Goal: Task Accomplishment & Management: Manage account settings

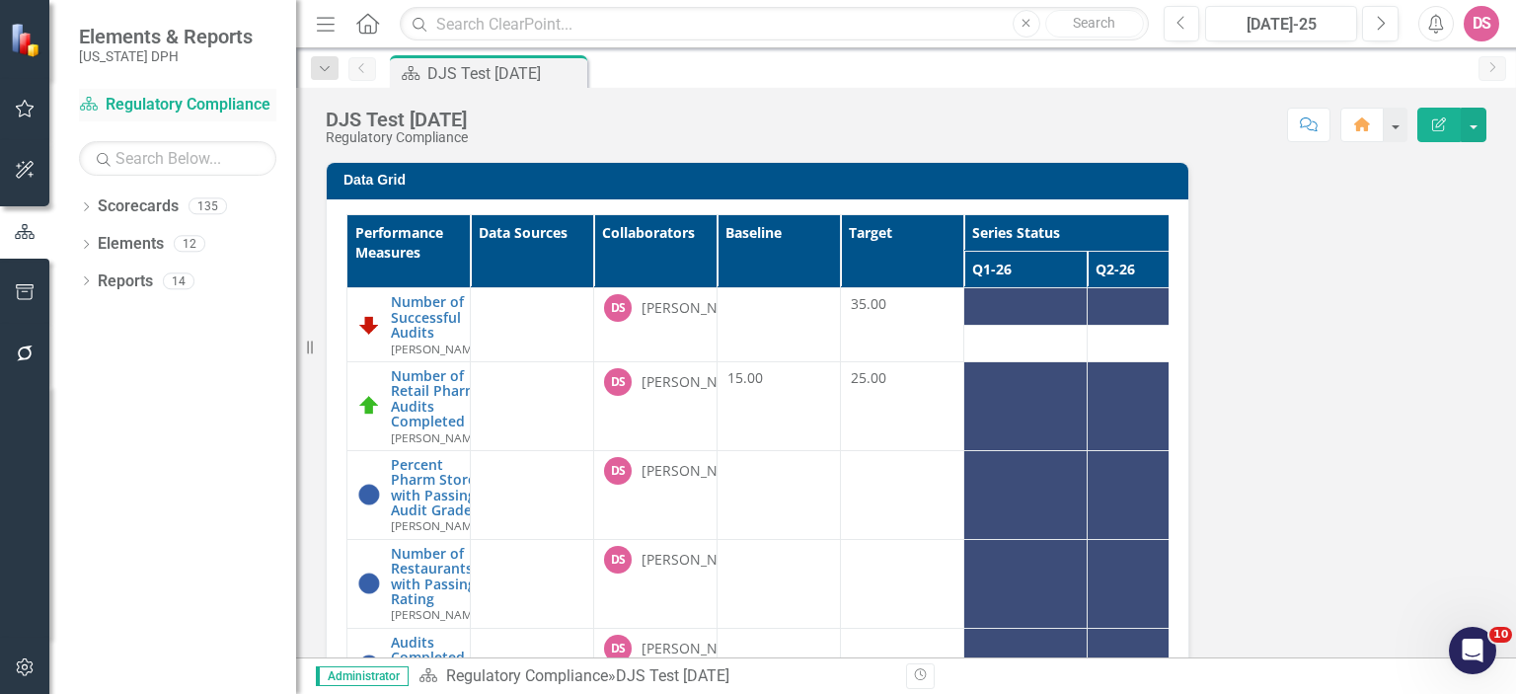
click at [142, 104] on link "Scorecard Regulatory Compliance" at bounding box center [177, 105] width 197 height 23
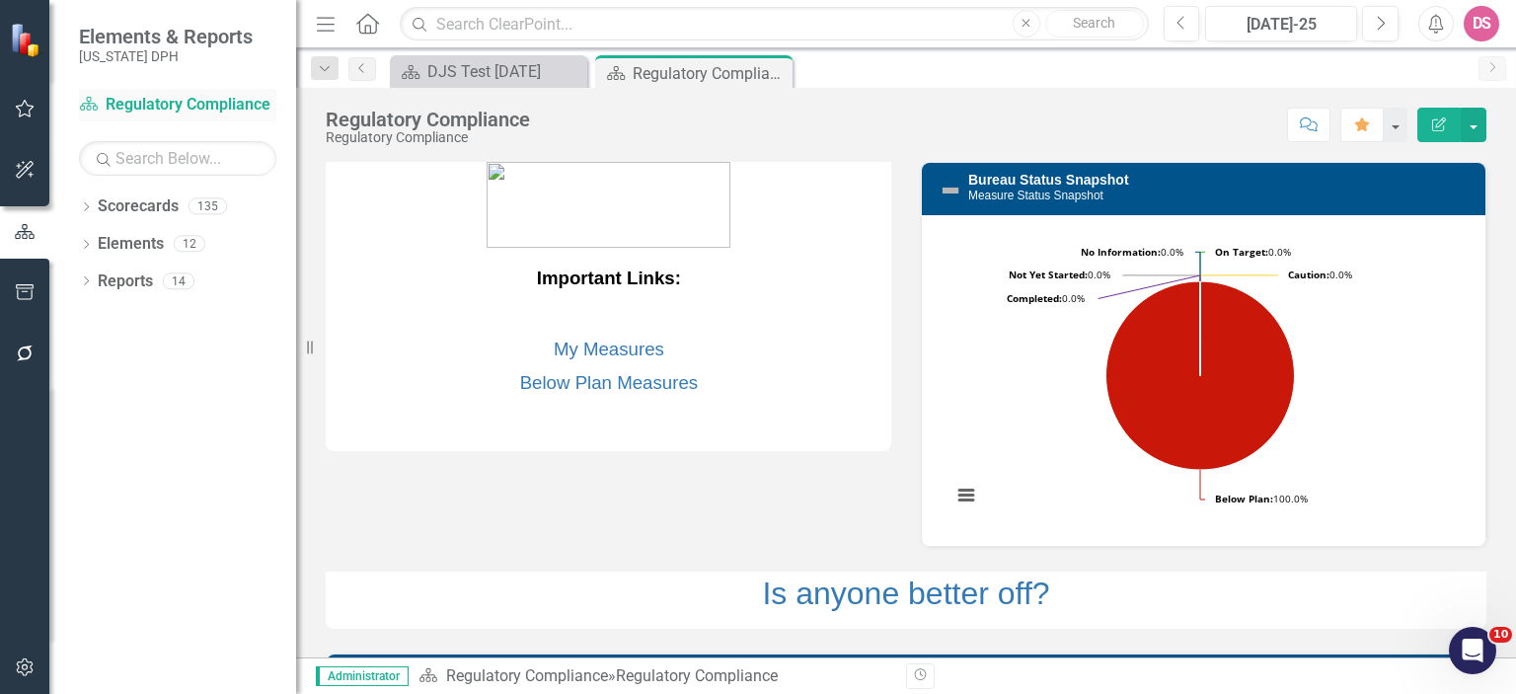
click at [183, 104] on link "Scorecard Regulatory Compliance" at bounding box center [177, 105] width 197 height 23
click at [28, 110] on icon "button" at bounding box center [25, 109] width 21 height 16
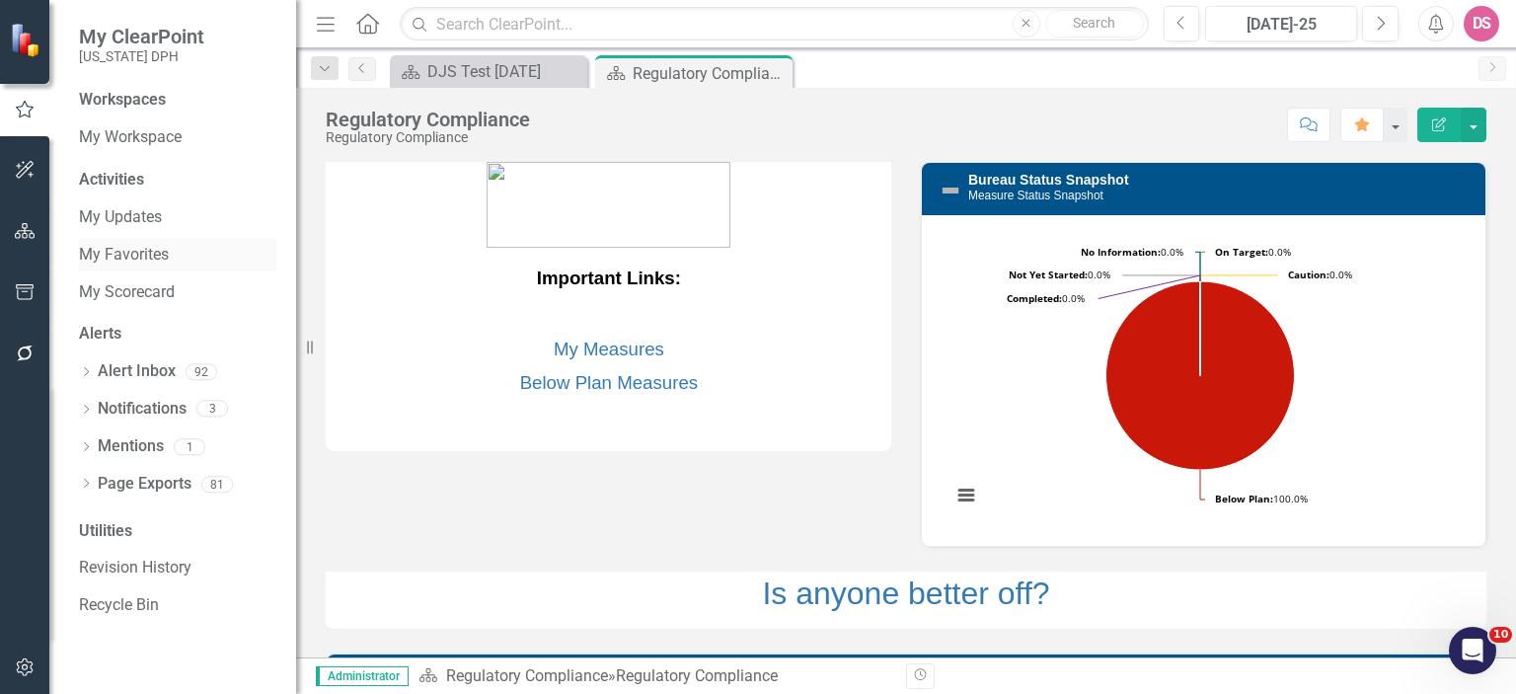
click at [147, 251] on link "My Favorites" at bounding box center [177, 255] width 197 height 23
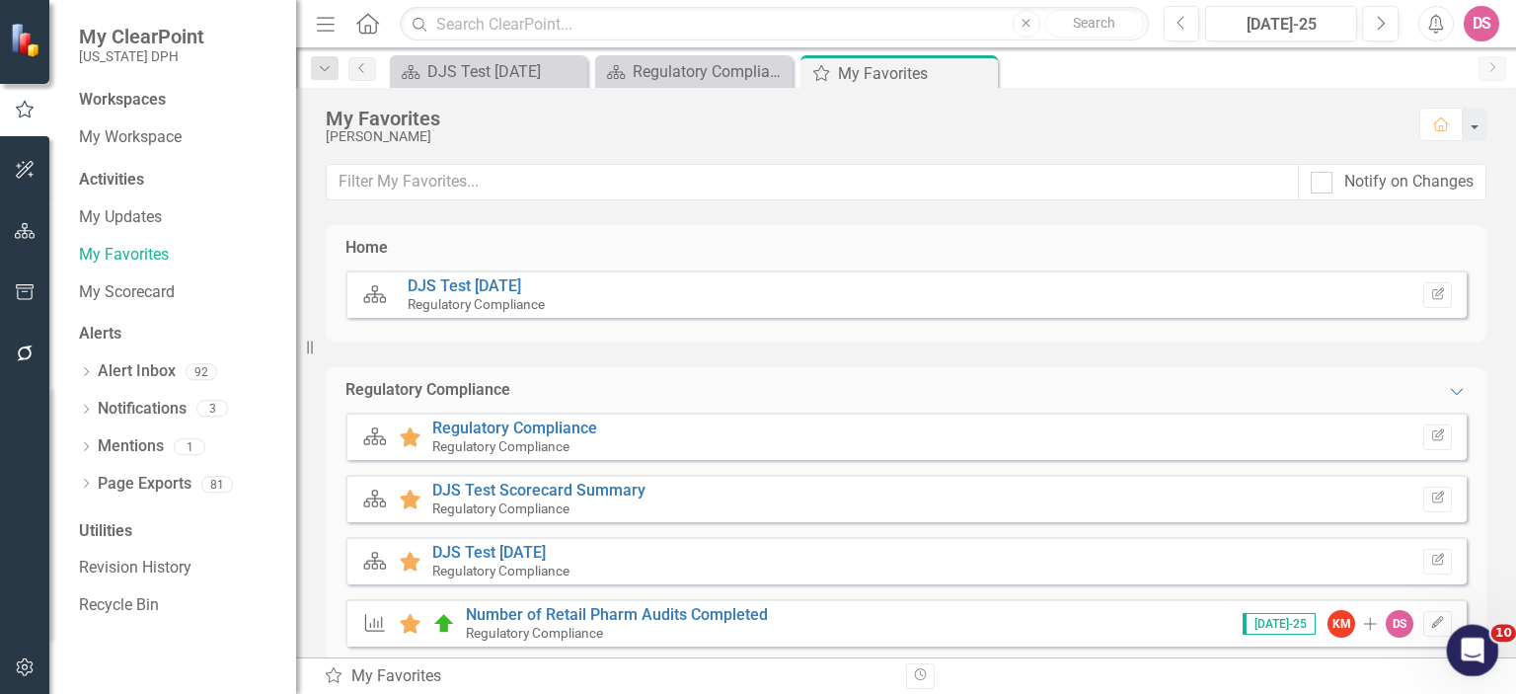
click at [1476, 643] on icon "Open Intercom Messenger" at bounding box center [1470, 648] width 33 height 33
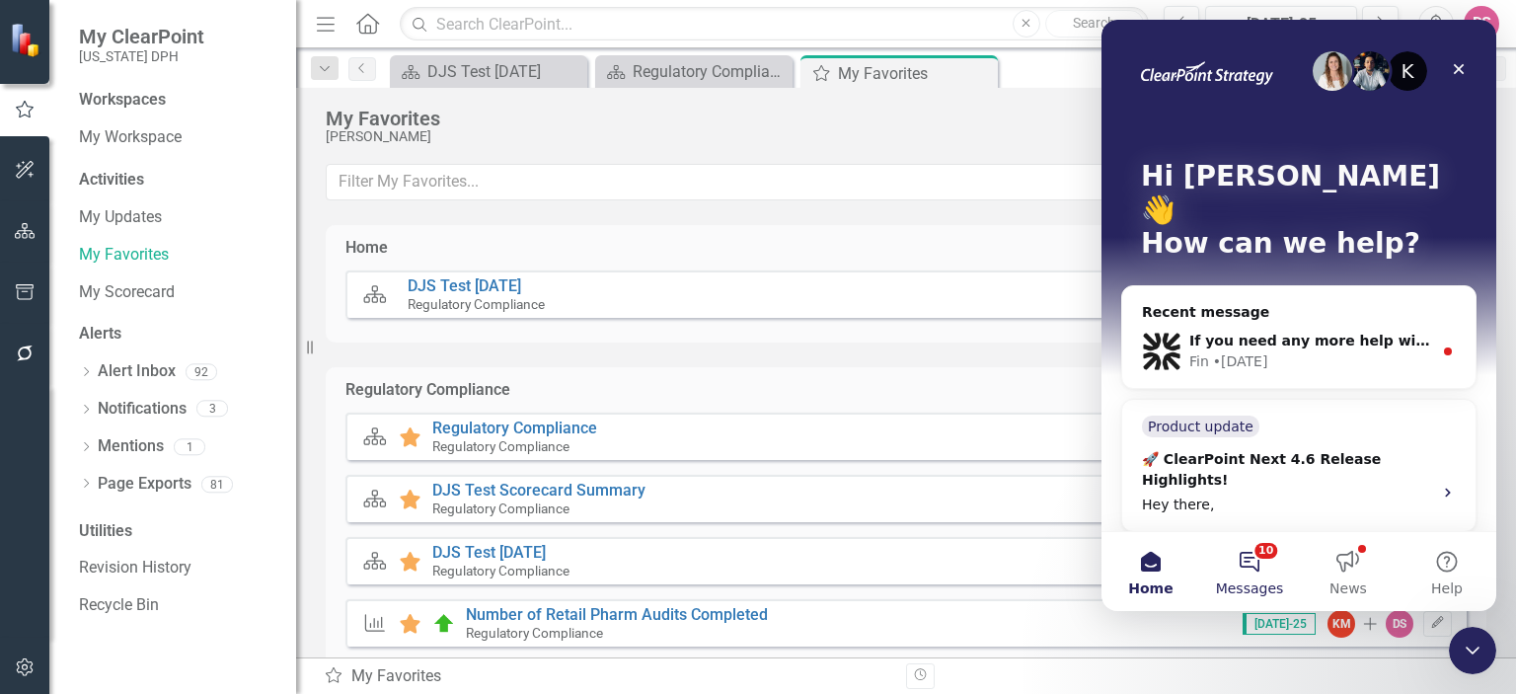
click at [1259, 564] on button "10 Messages" at bounding box center [1250, 571] width 99 height 79
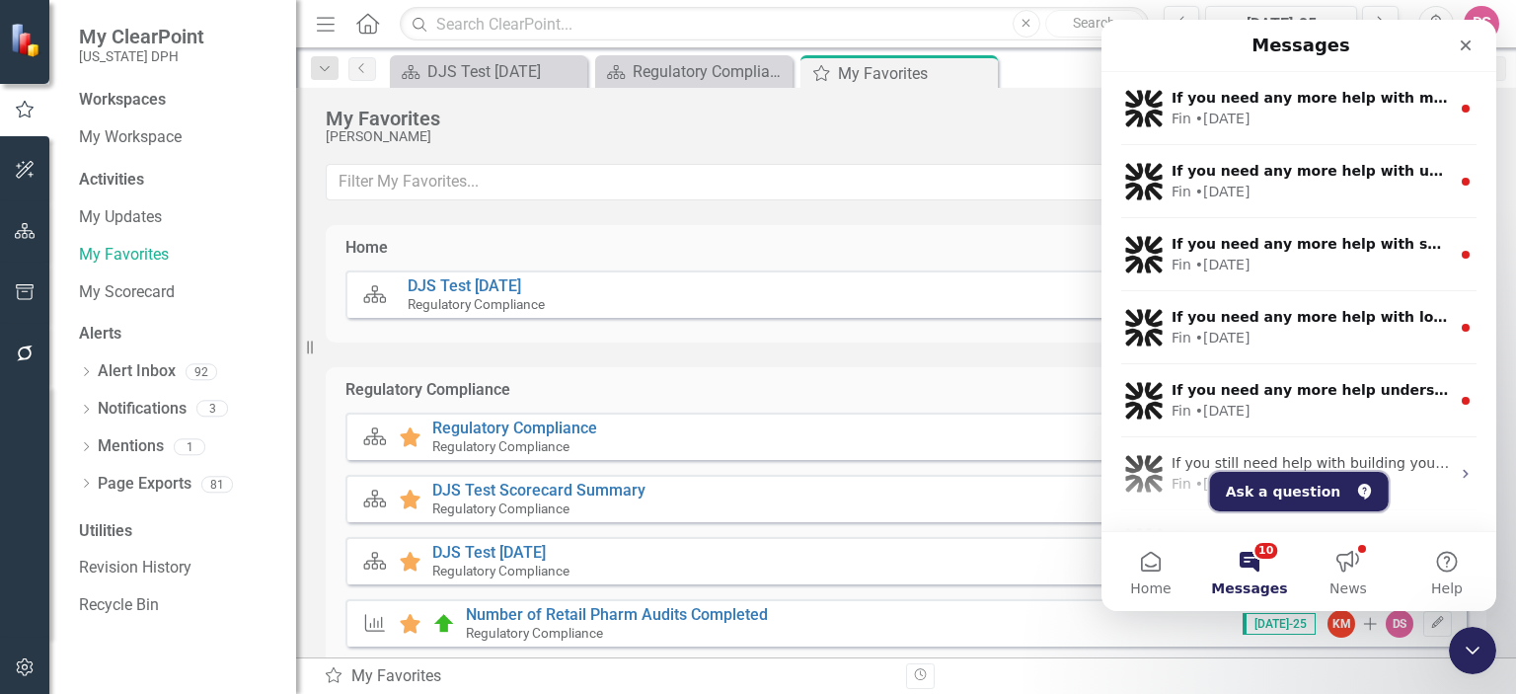
click at [1266, 491] on button "Ask a question" at bounding box center [1299, 491] width 179 height 39
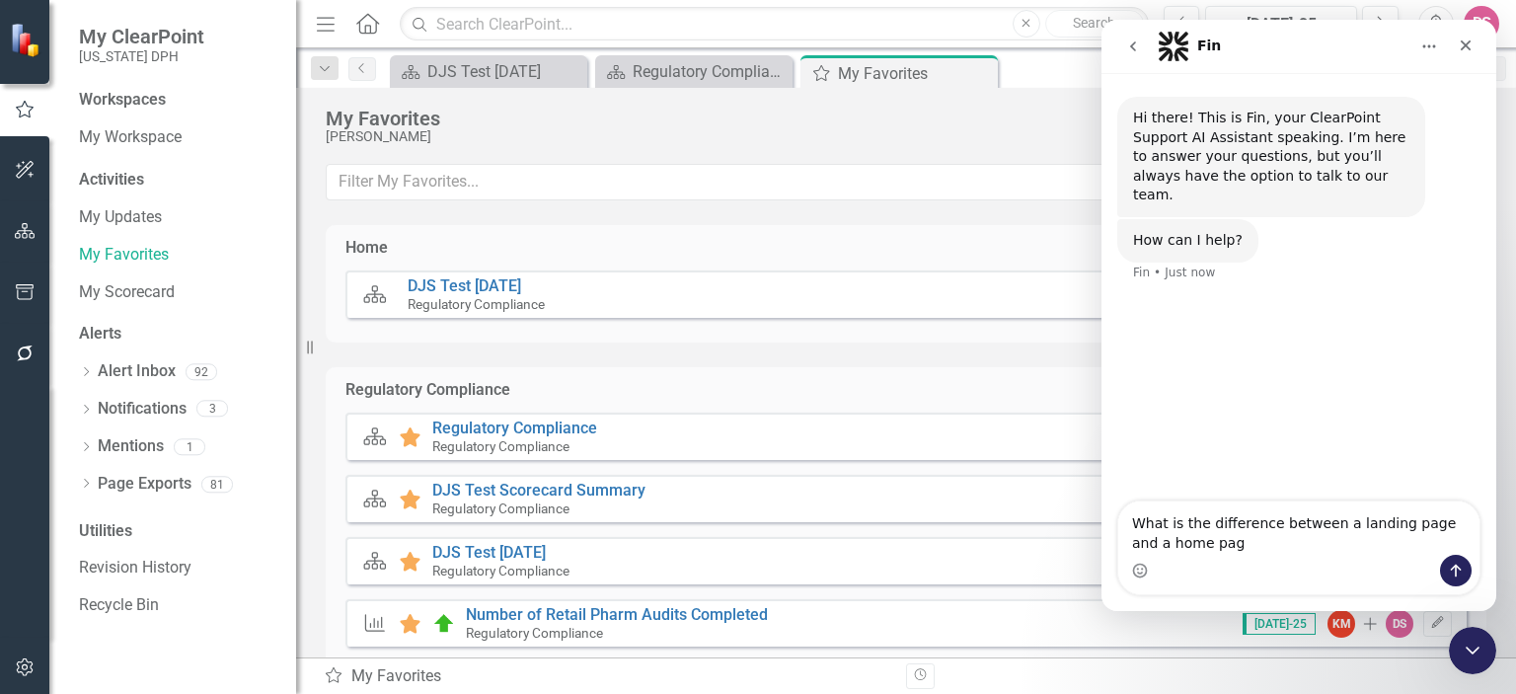
type textarea "What is the difference between a landing page and a home page"
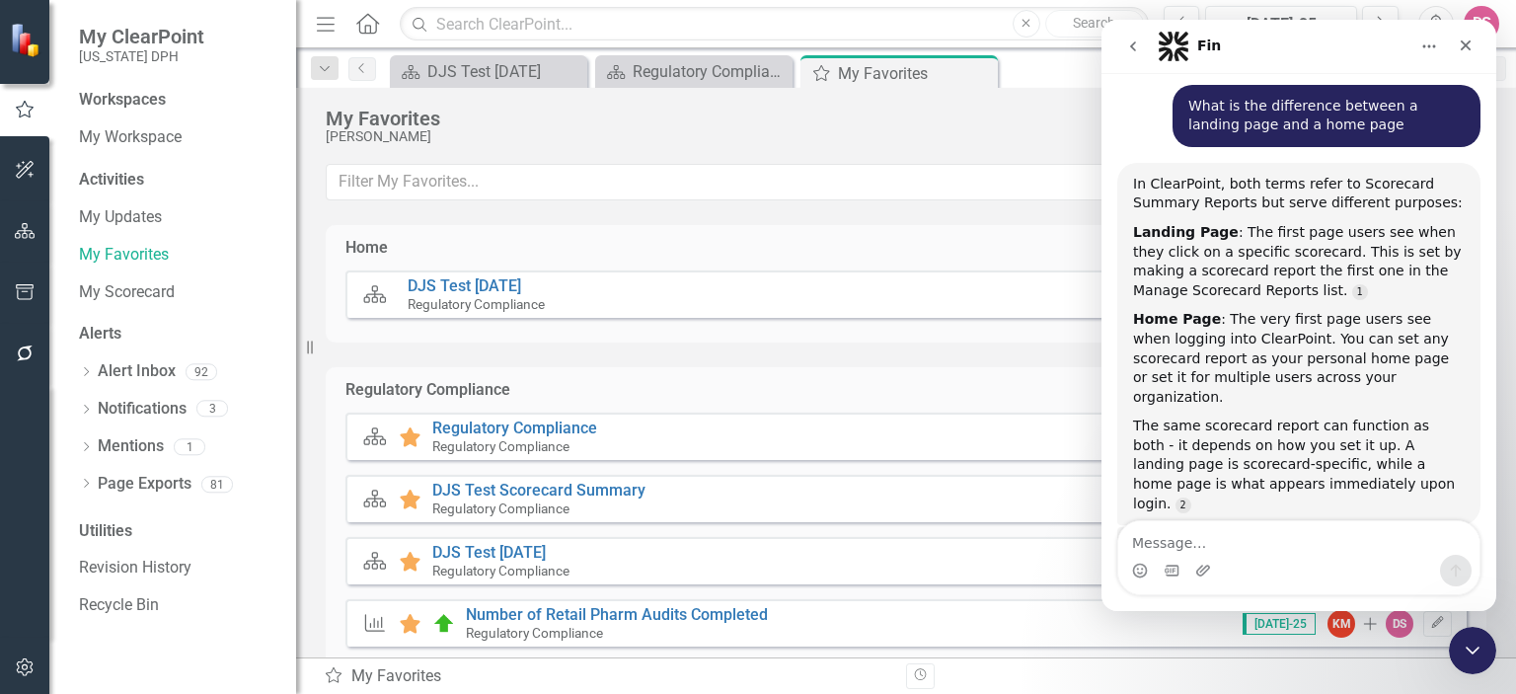
scroll to position [225, 0]
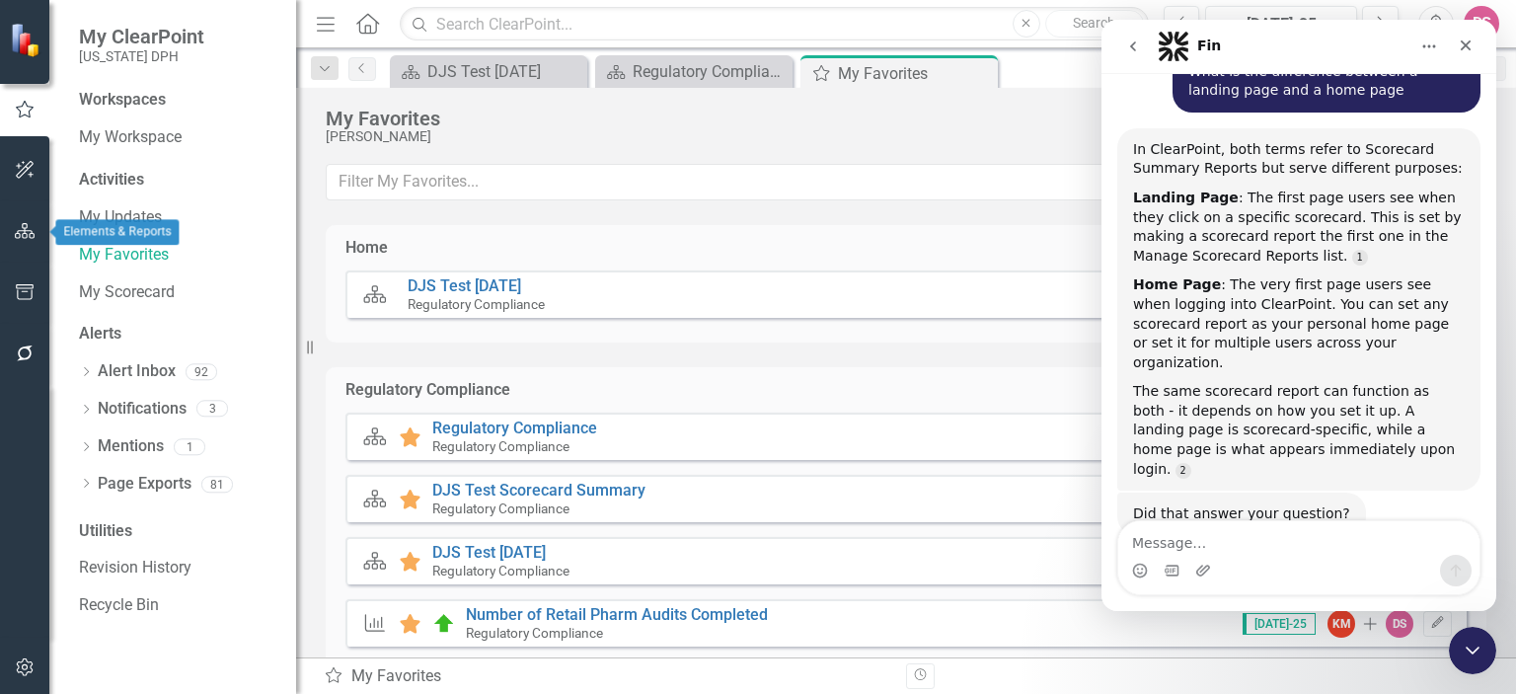
click at [27, 232] on icon "button" at bounding box center [25, 231] width 21 height 16
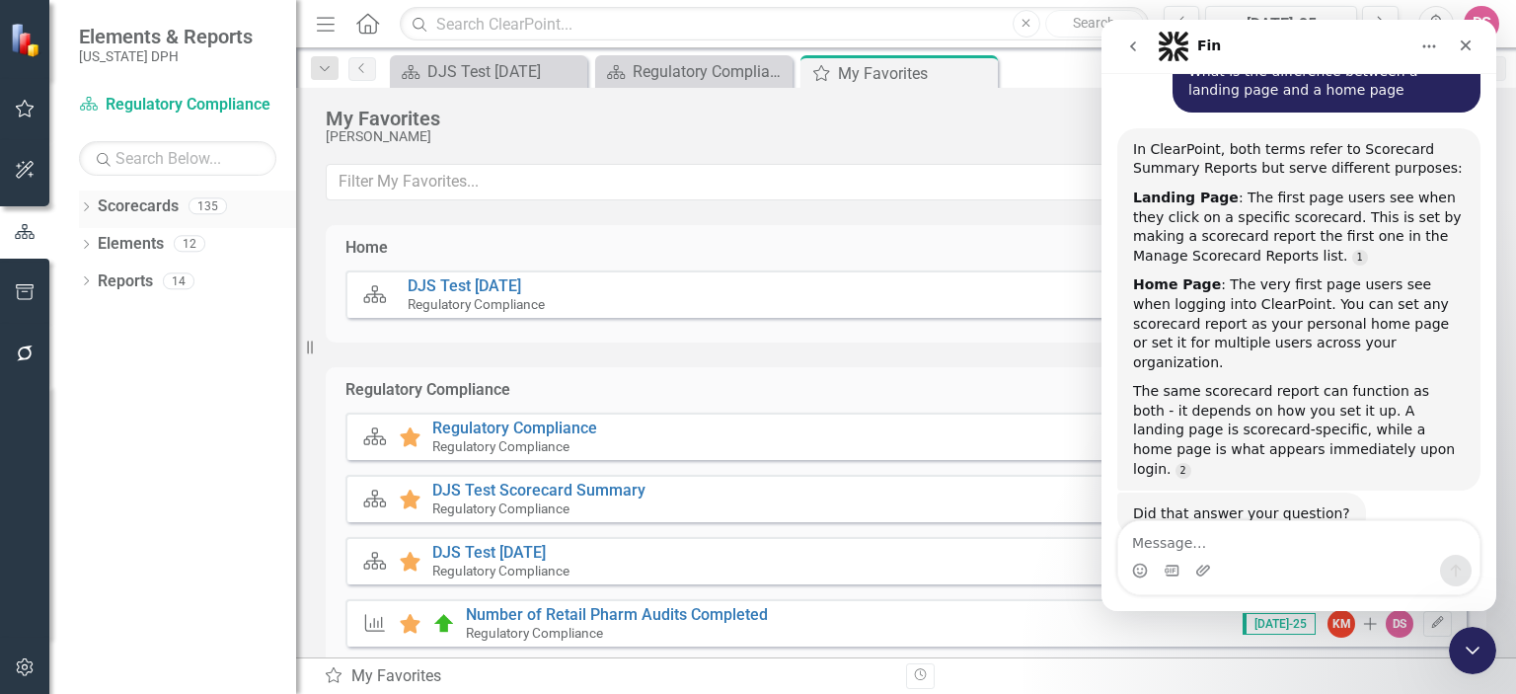
click at [125, 208] on link "Scorecards" at bounding box center [138, 206] width 81 height 23
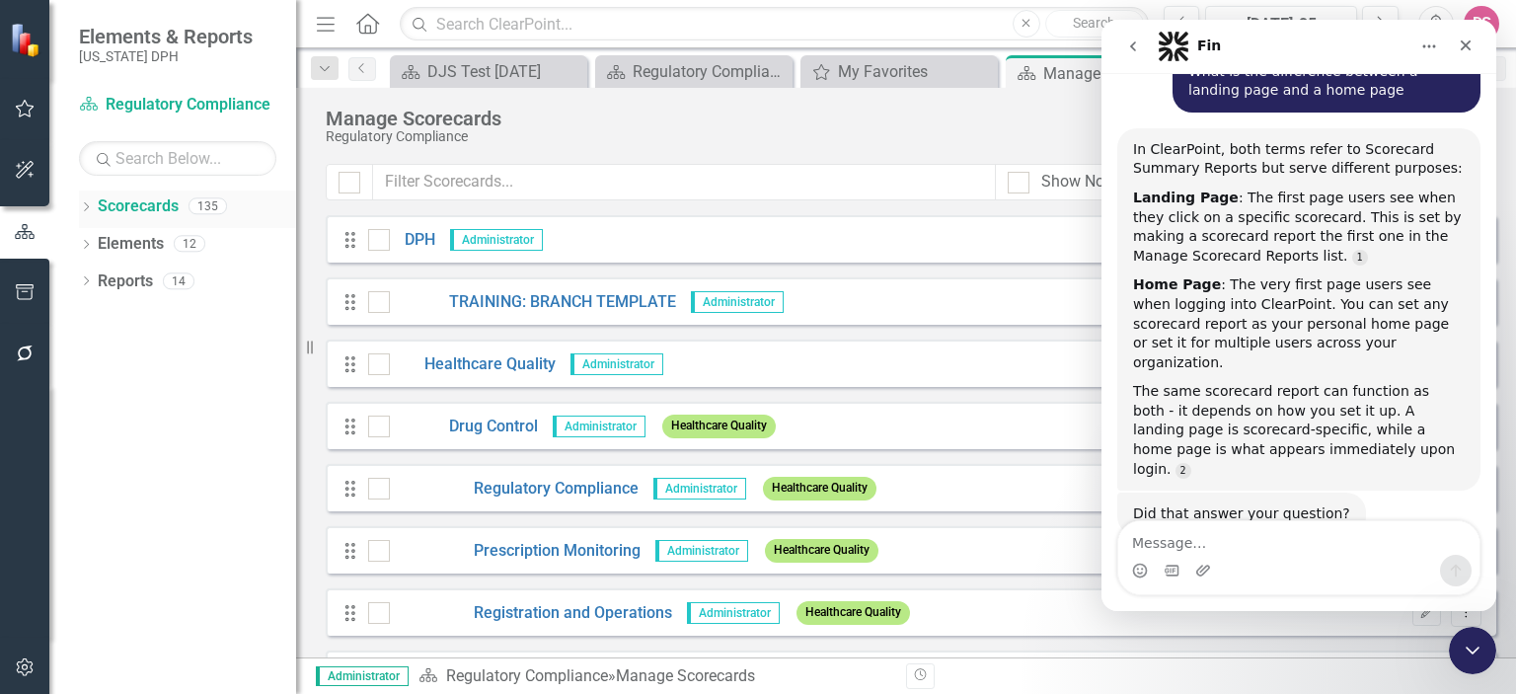
click at [95, 212] on div "Dropdown Scorecards 135" at bounding box center [187, 210] width 217 height 38
click at [83, 208] on icon "Dropdown" at bounding box center [86, 208] width 14 height 11
click at [132, 243] on link "DPH" at bounding box center [203, 244] width 188 height 23
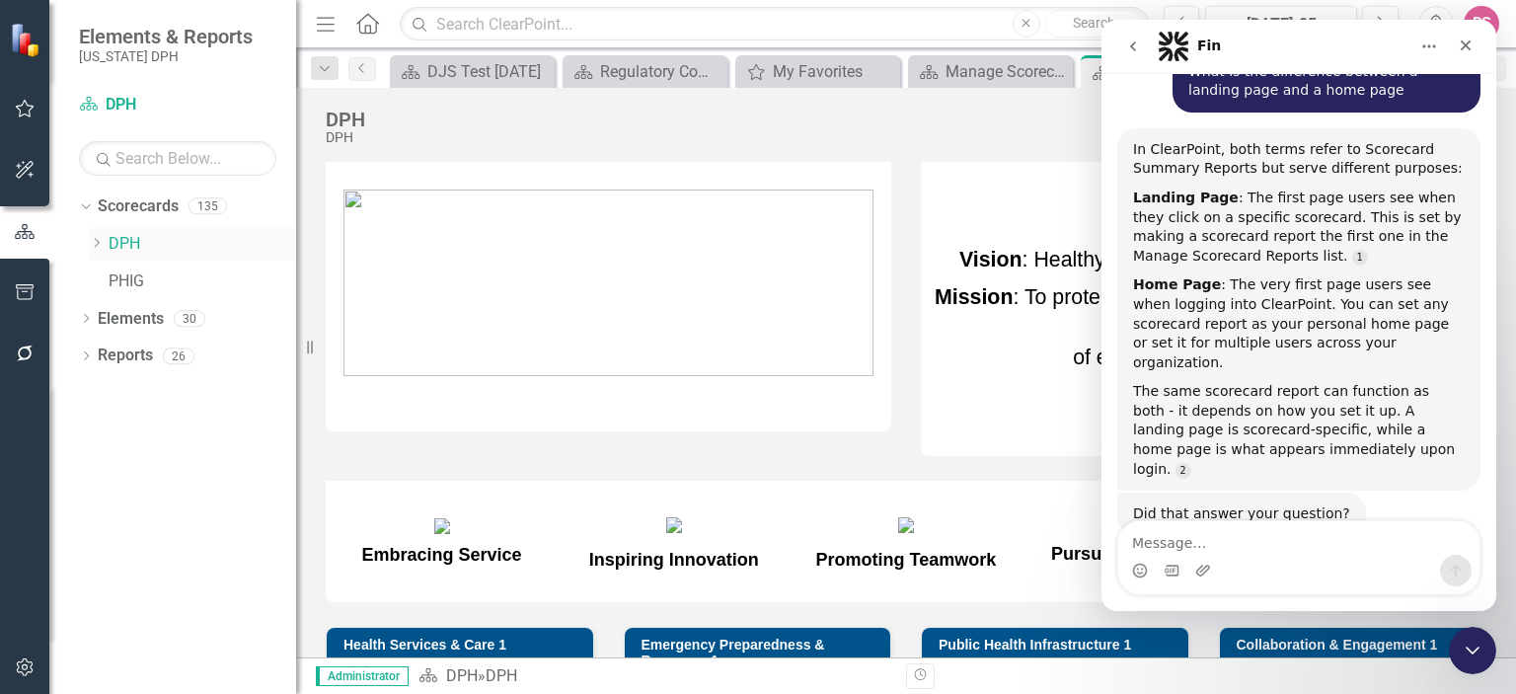
click at [96, 238] on icon "Dropdown" at bounding box center [96, 243] width 15 height 12
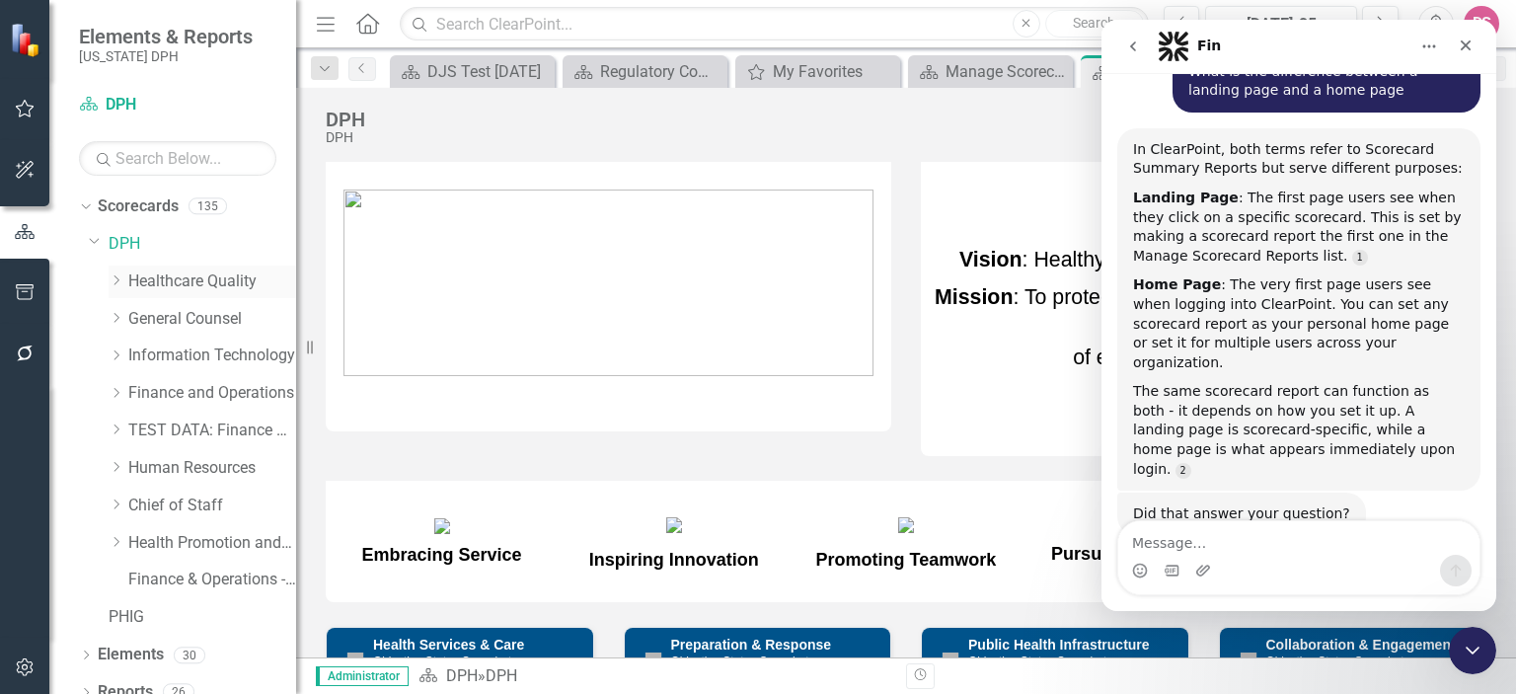
click at [115, 279] on icon "Dropdown" at bounding box center [116, 280] width 15 height 12
click at [134, 316] on icon "Dropdown" at bounding box center [135, 318] width 15 height 12
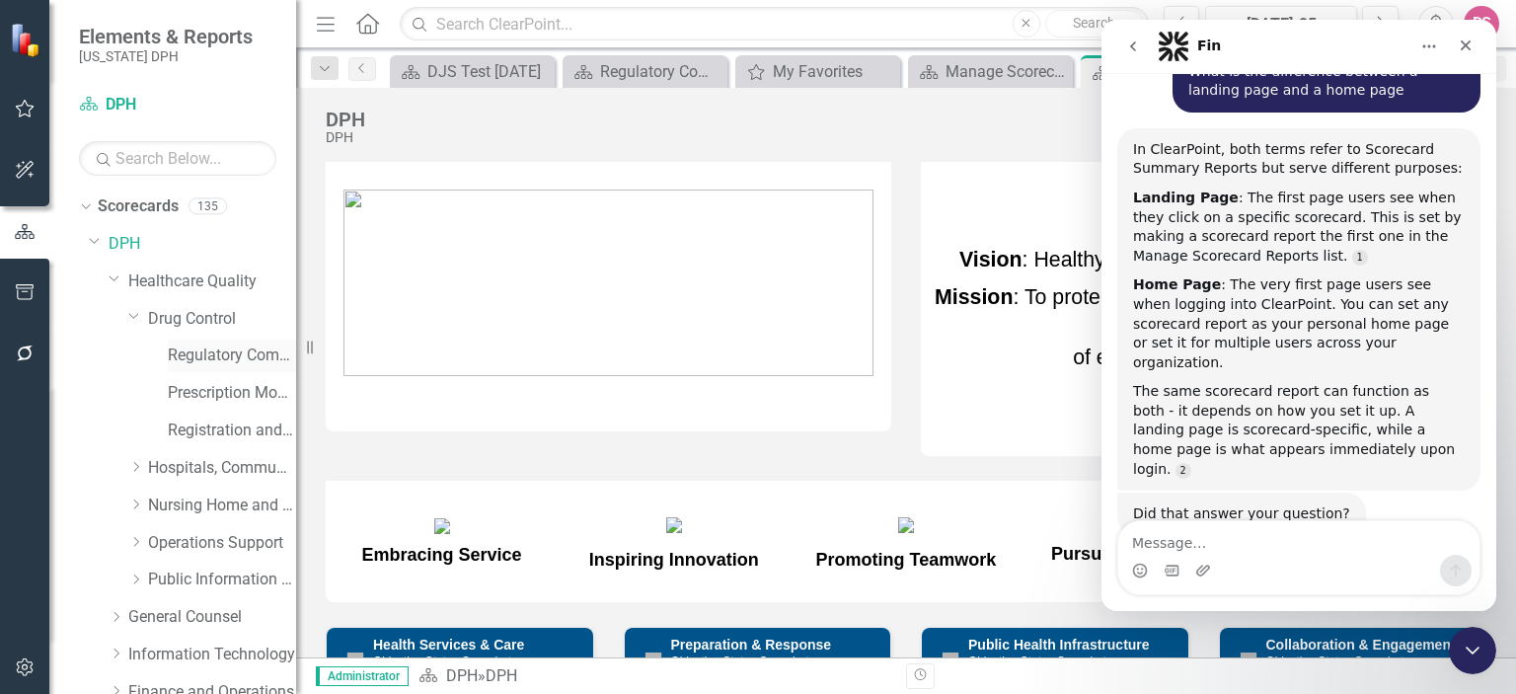
click at [221, 358] on link "Regulatory Compliance" at bounding box center [232, 356] width 128 height 23
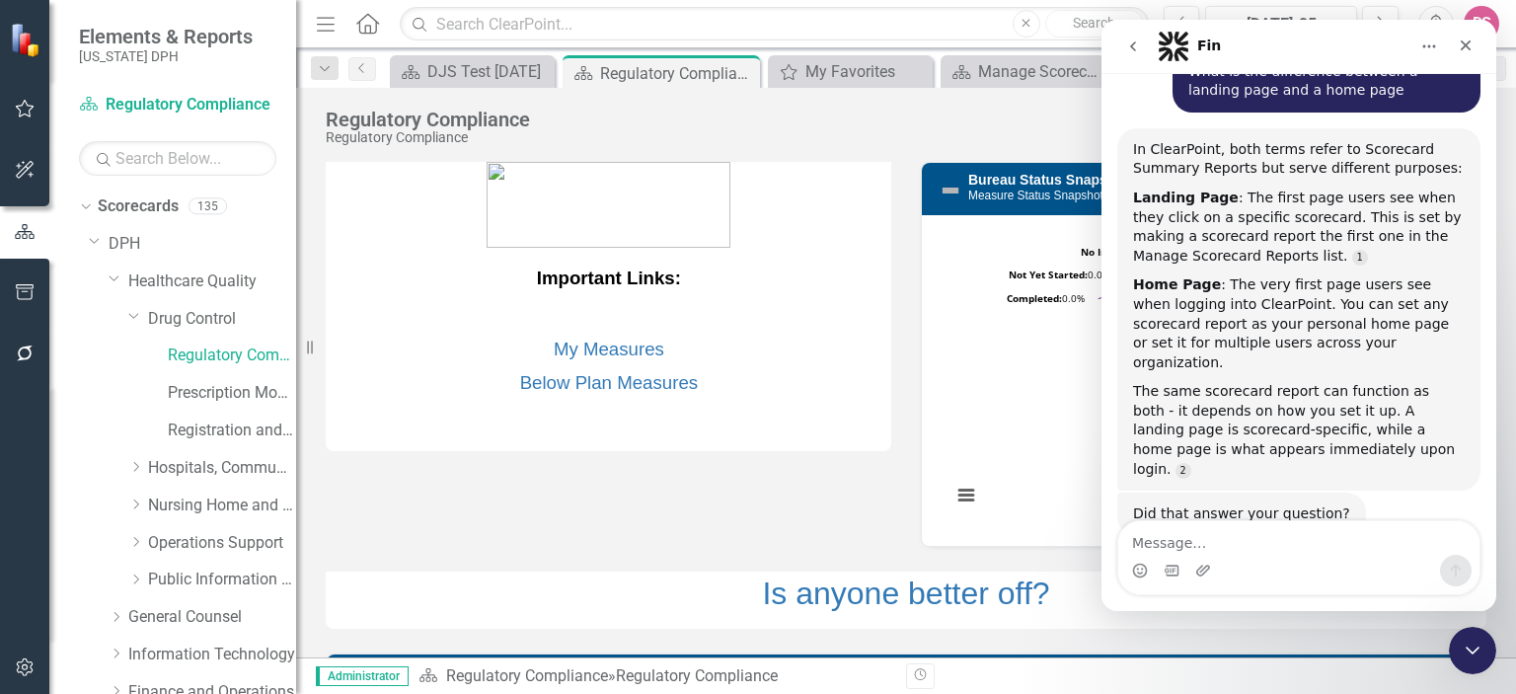
drag, startPoint x: 387, startPoint y: 355, endPoint x: 663, endPoint y: 268, distance: 290.1
click at [663, 268] on tbody "Important Links: My Measures Below Plan Measures" at bounding box center [609, 340] width 567 height 176
click at [1465, 36] on div "Close" at bounding box center [1466, 46] width 36 height 36
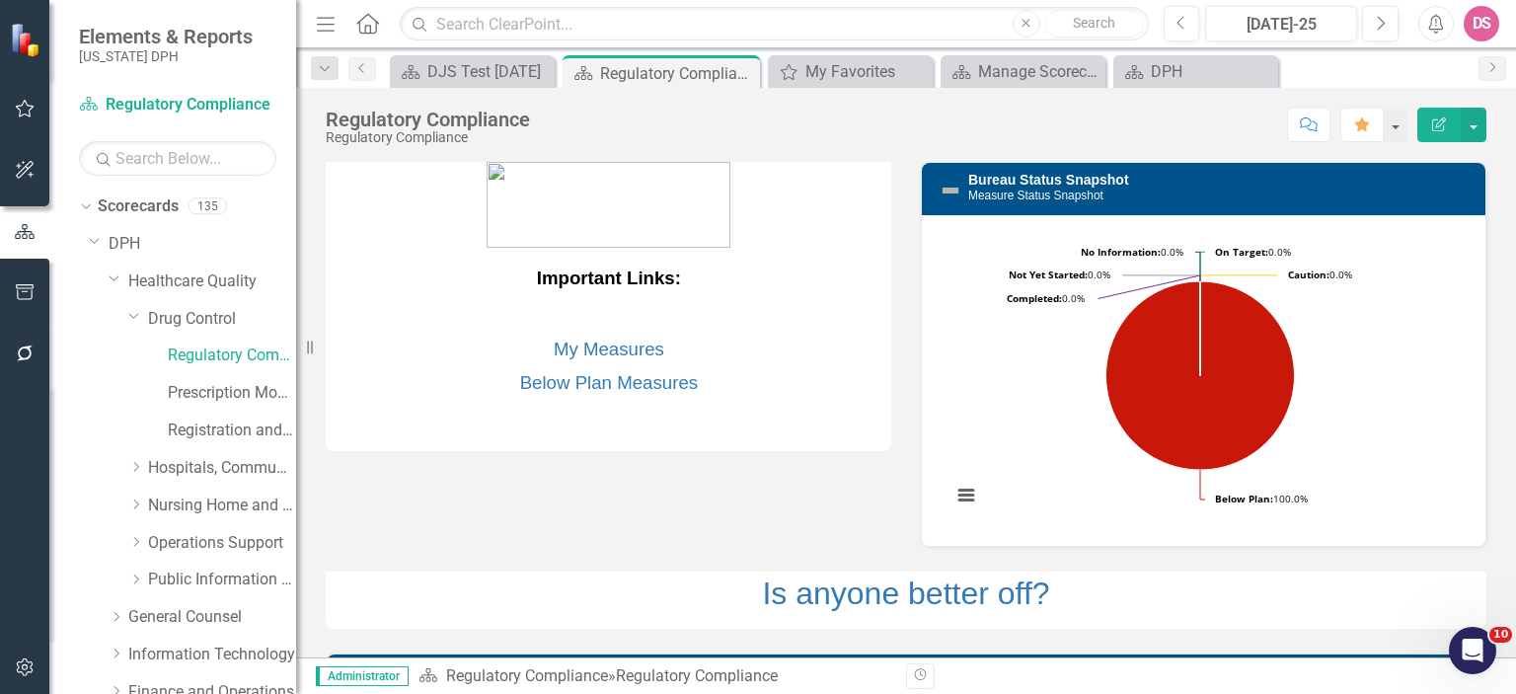
scroll to position [225, 0]
click at [1398, 127] on button "button" at bounding box center [1395, 125] width 26 height 35
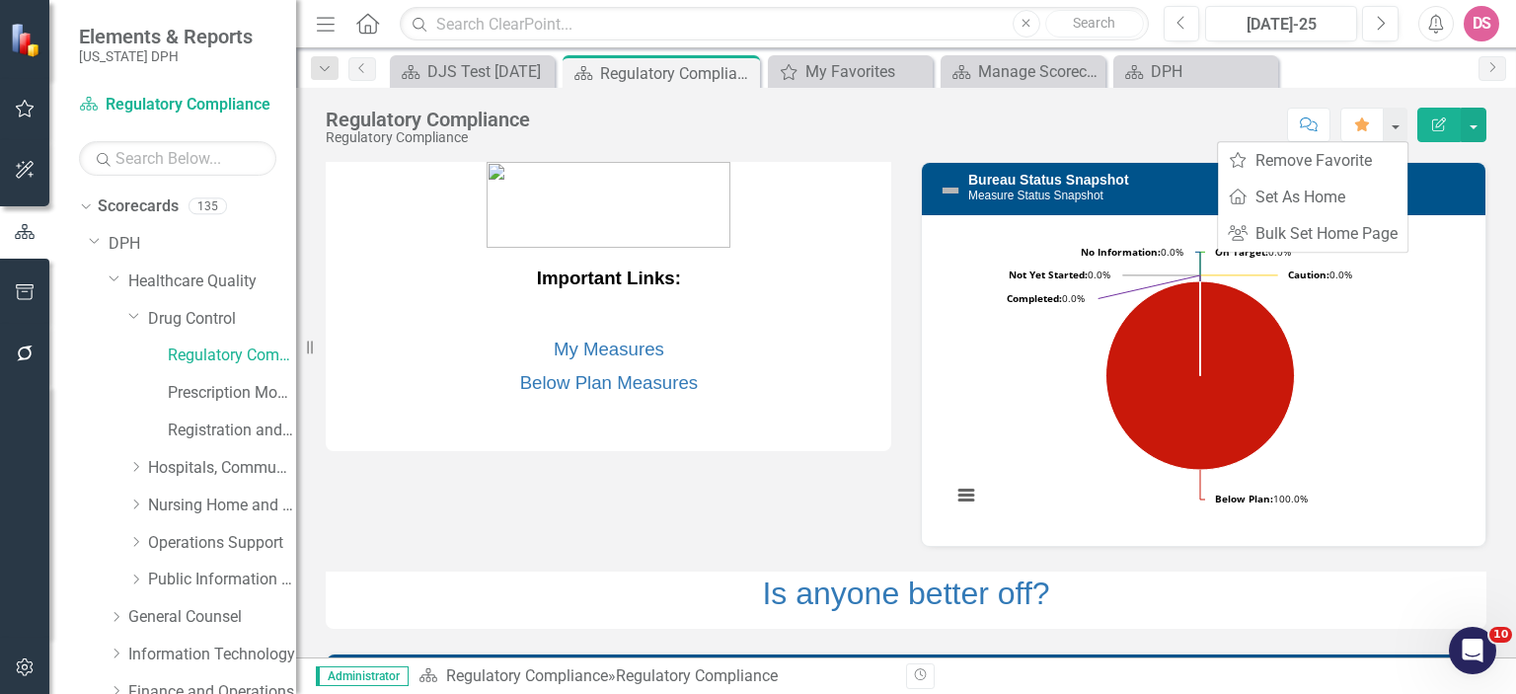
click at [1157, 116] on div "Score: N/A [DATE]-25 Completed Comment Favorite Edit Report" at bounding box center [1013, 125] width 947 height 34
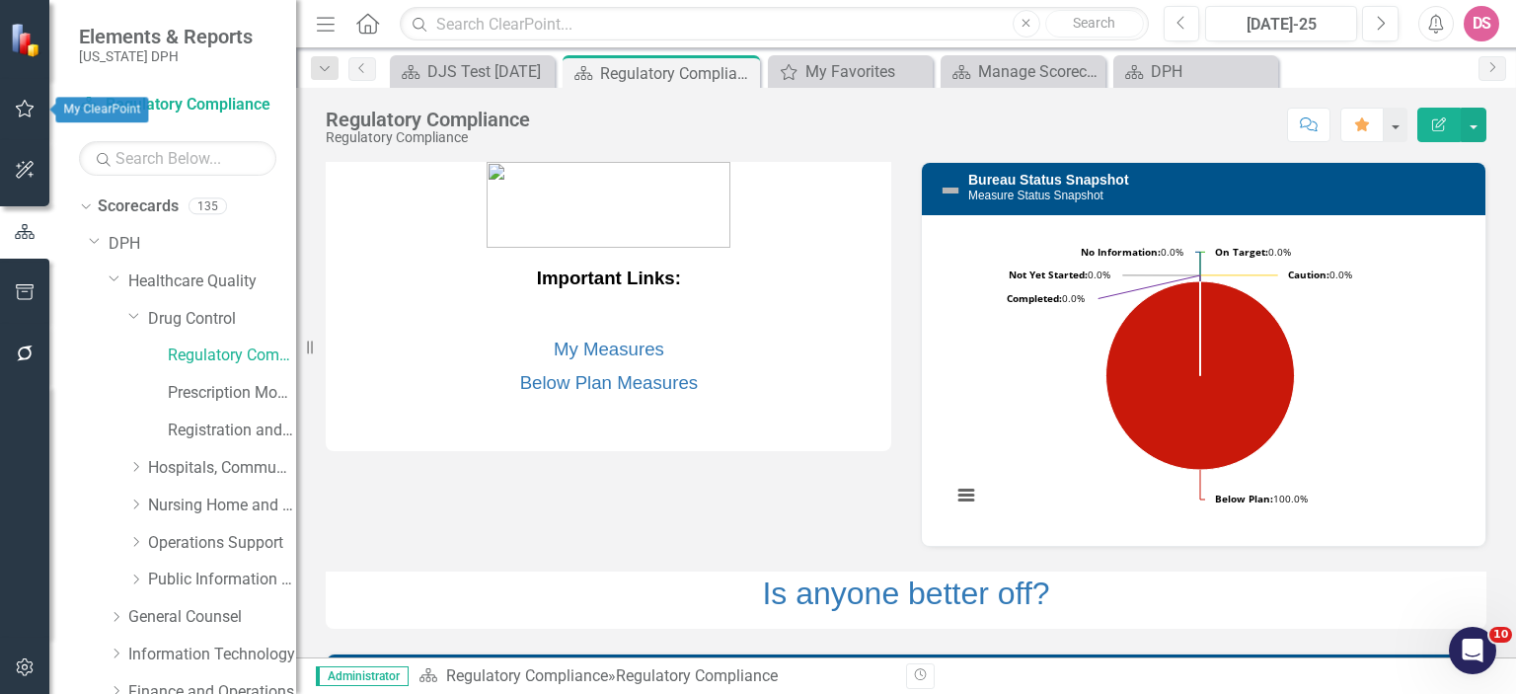
click at [24, 117] on button "button" at bounding box center [25, 109] width 44 height 41
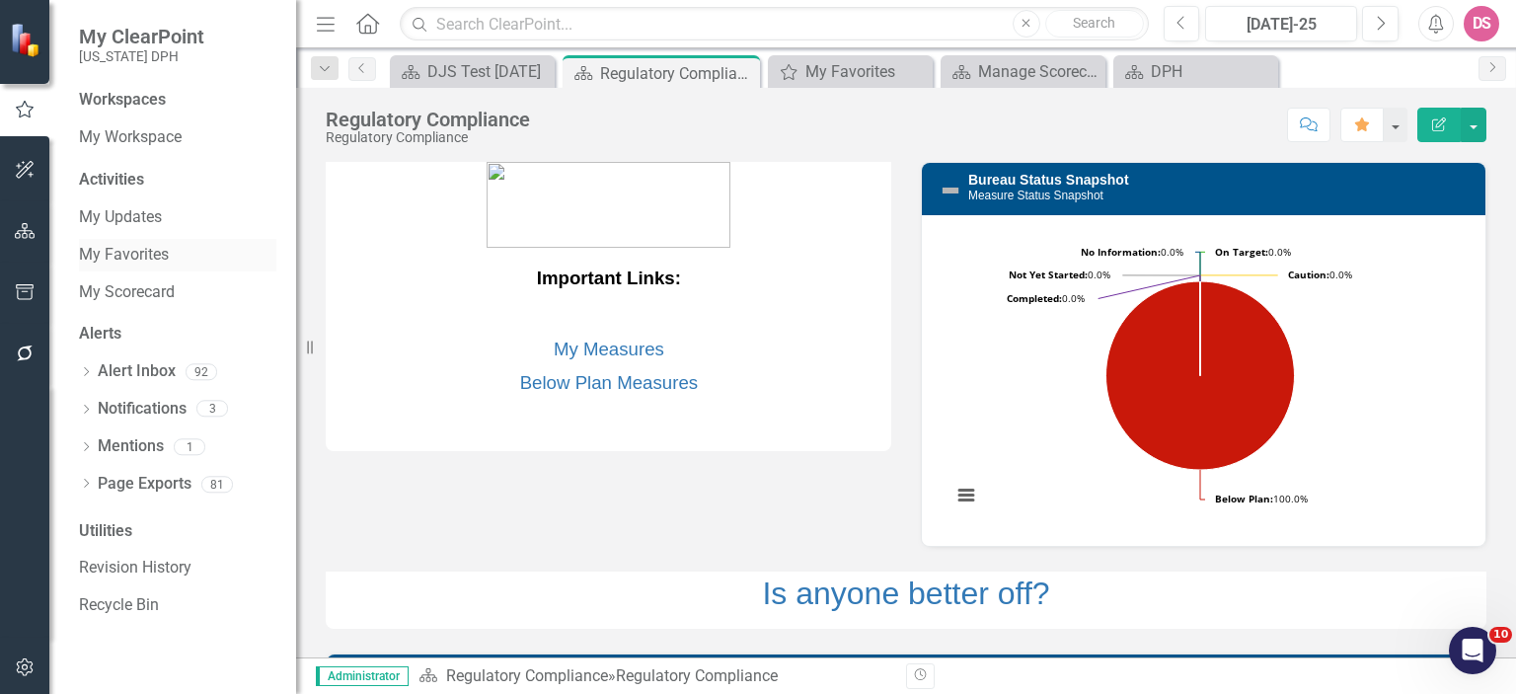
click at [128, 253] on link "My Favorites" at bounding box center [177, 255] width 197 height 23
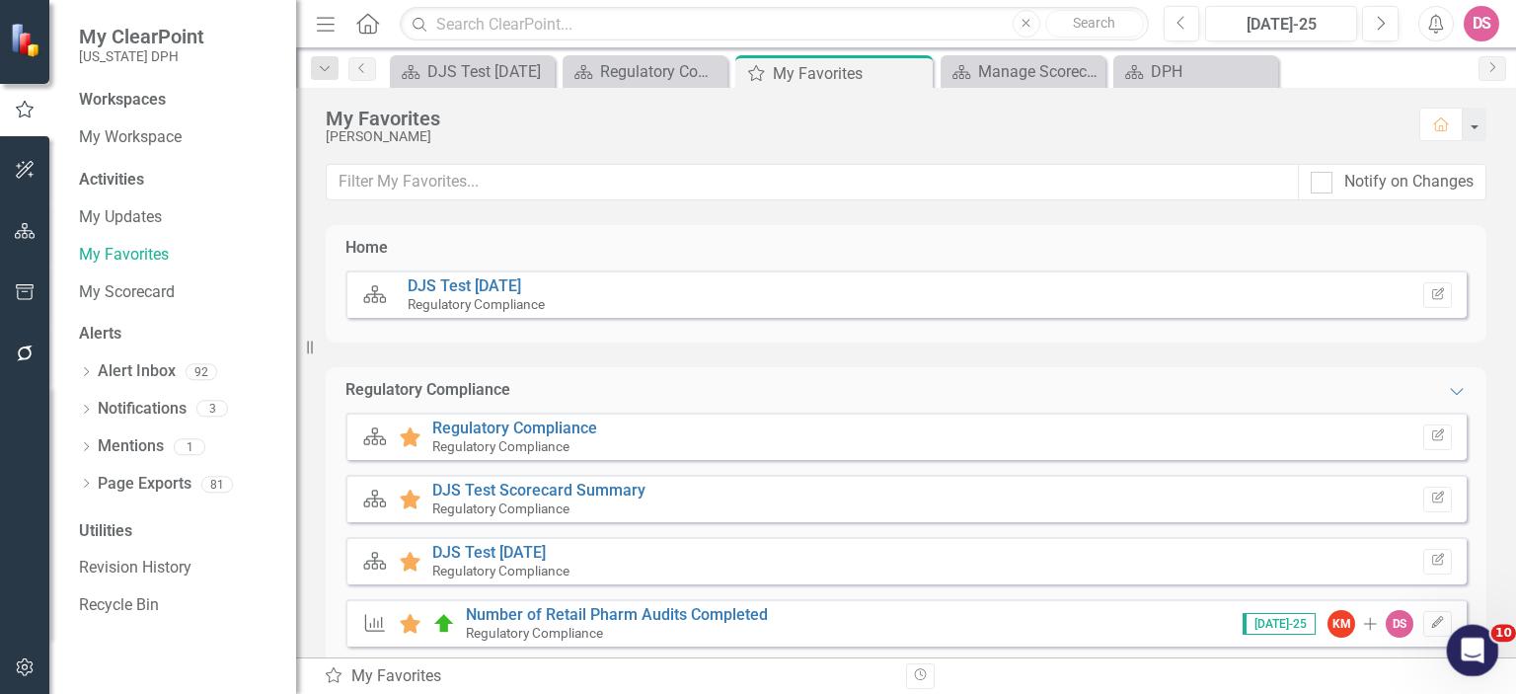
click at [1458, 652] on icon "Open Intercom Messenger" at bounding box center [1470, 648] width 33 height 33
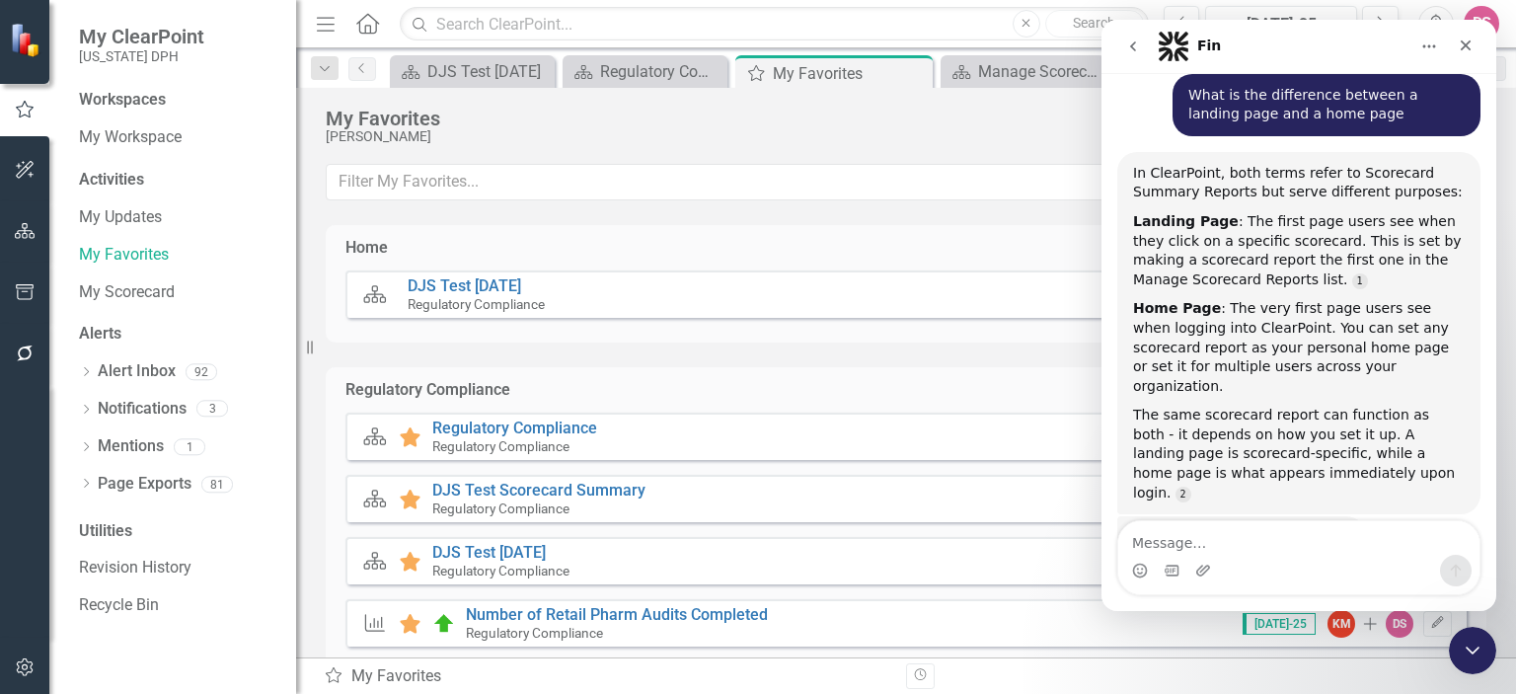
scroll to position [225, 0]
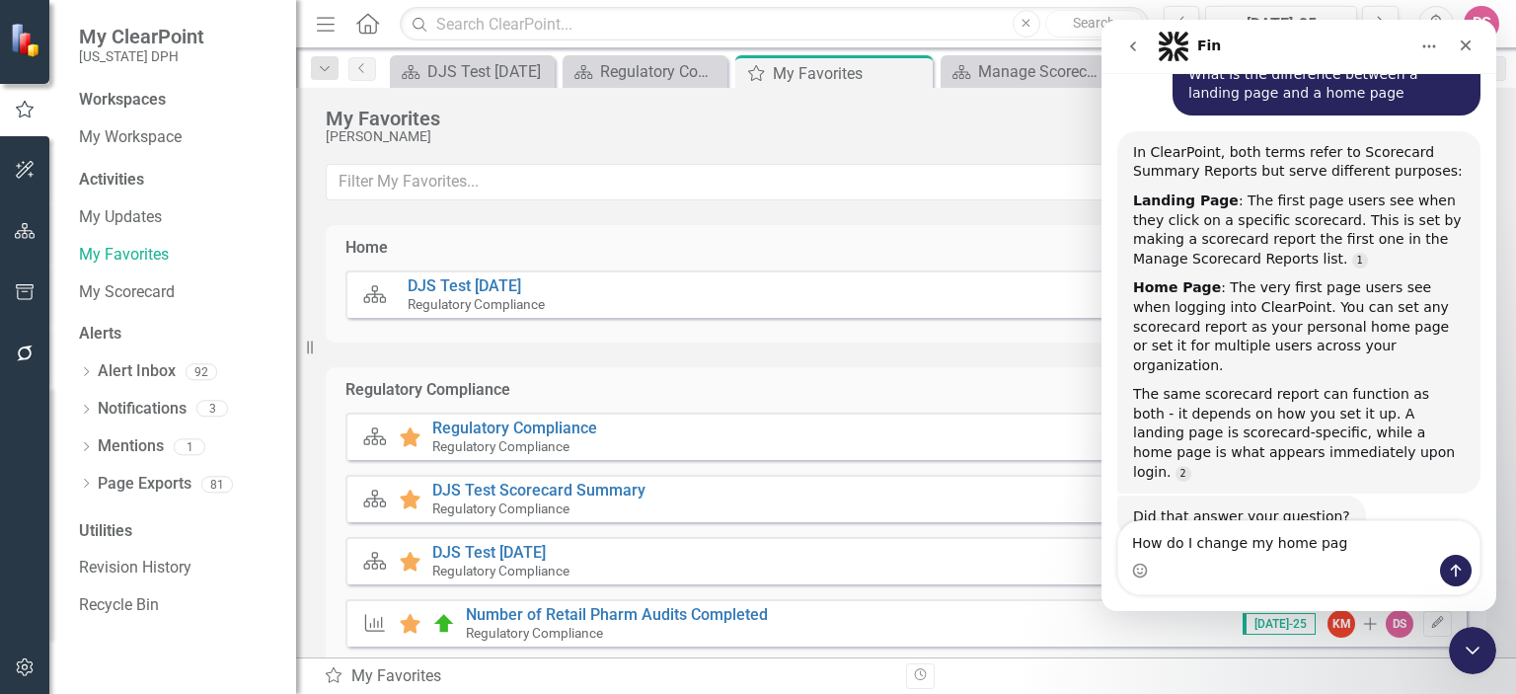
type textarea "How do I change my home page"
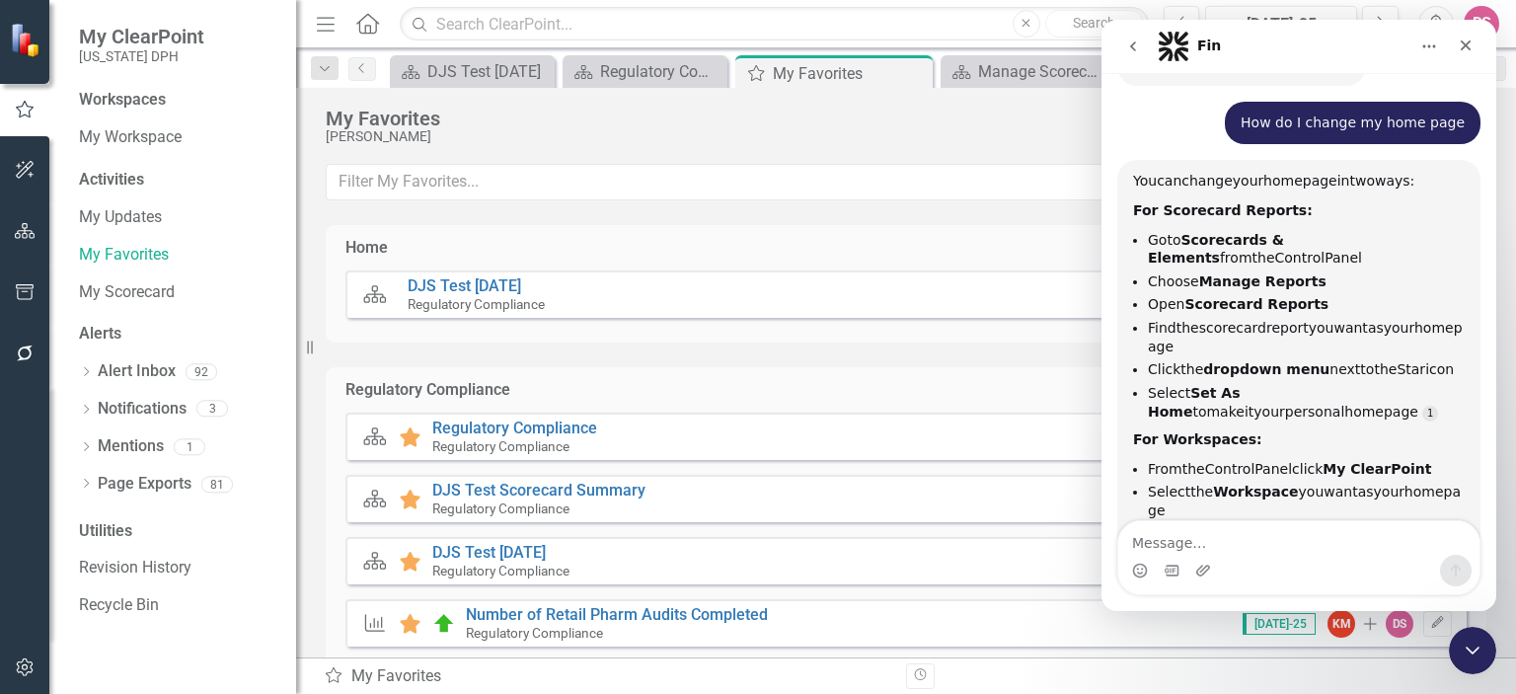
scroll to position [695, 0]
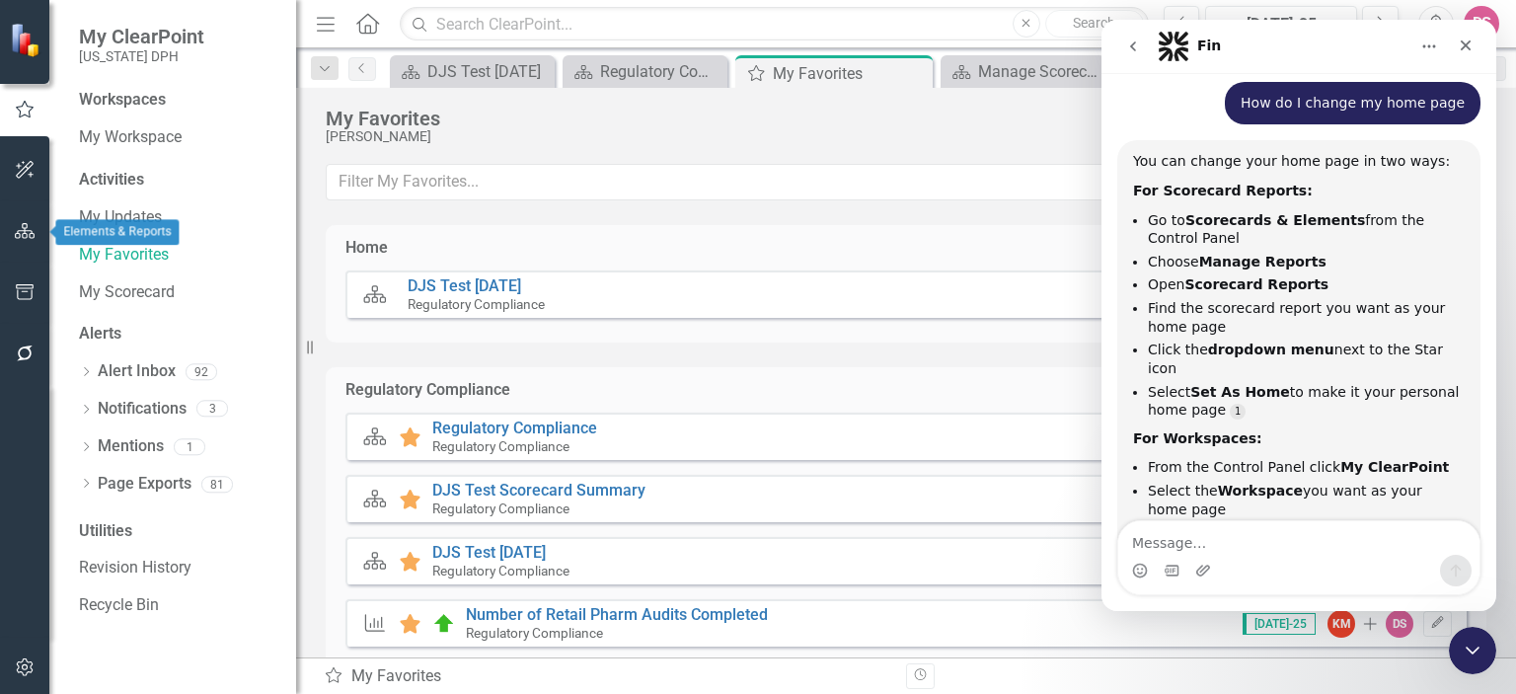
click at [19, 231] on icon "button" at bounding box center [25, 231] width 21 height 16
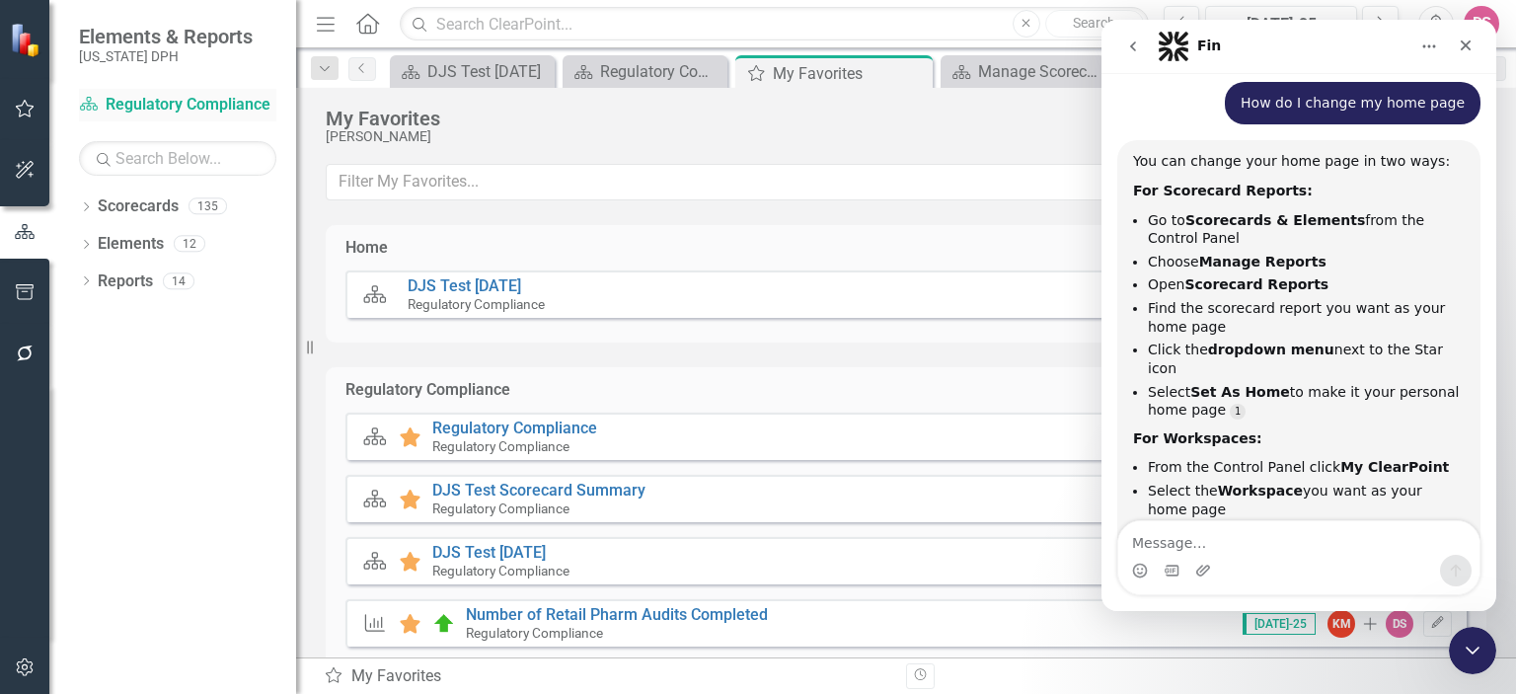
click at [182, 106] on link "Scorecard Regulatory Compliance" at bounding box center [177, 105] width 197 height 23
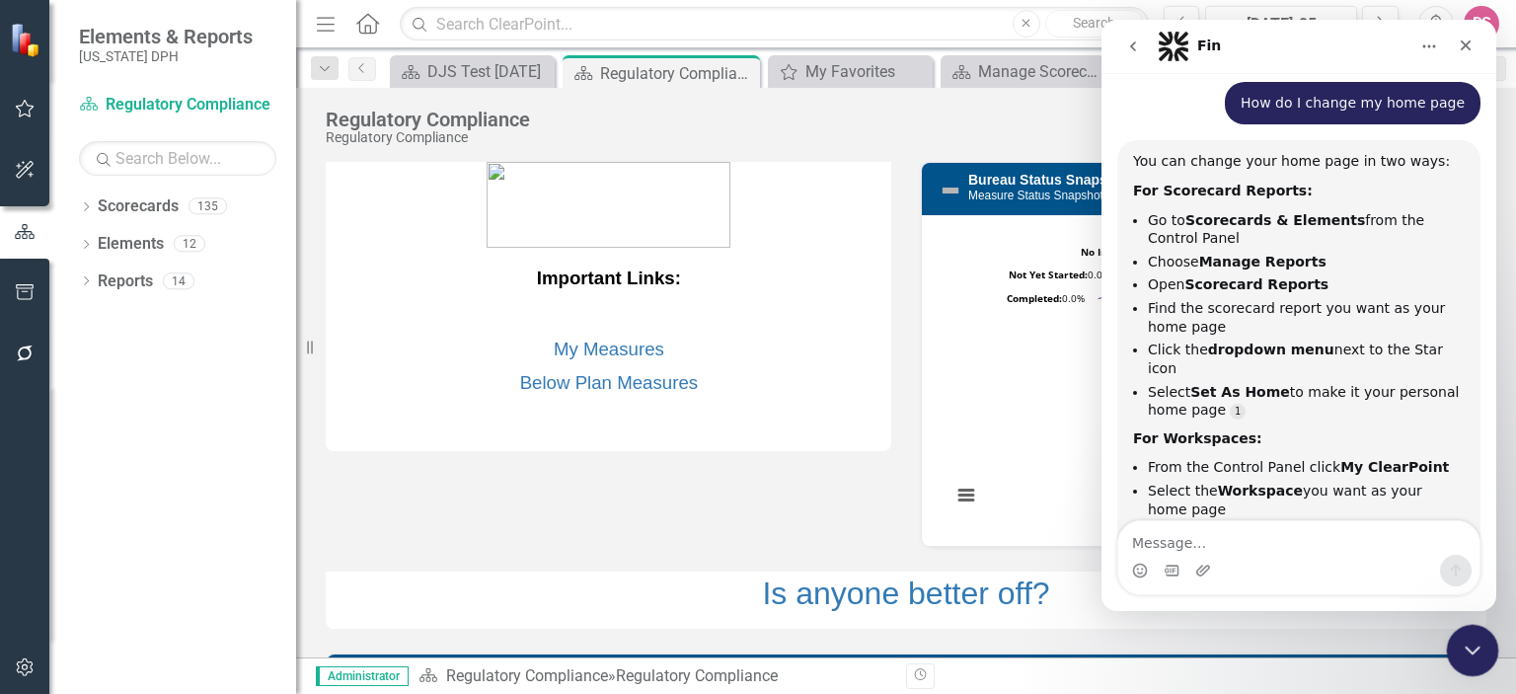
click at [1469, 649] on icon "Close Intercom Messenger" at bounding box center [1470, 648] width 14 height 8
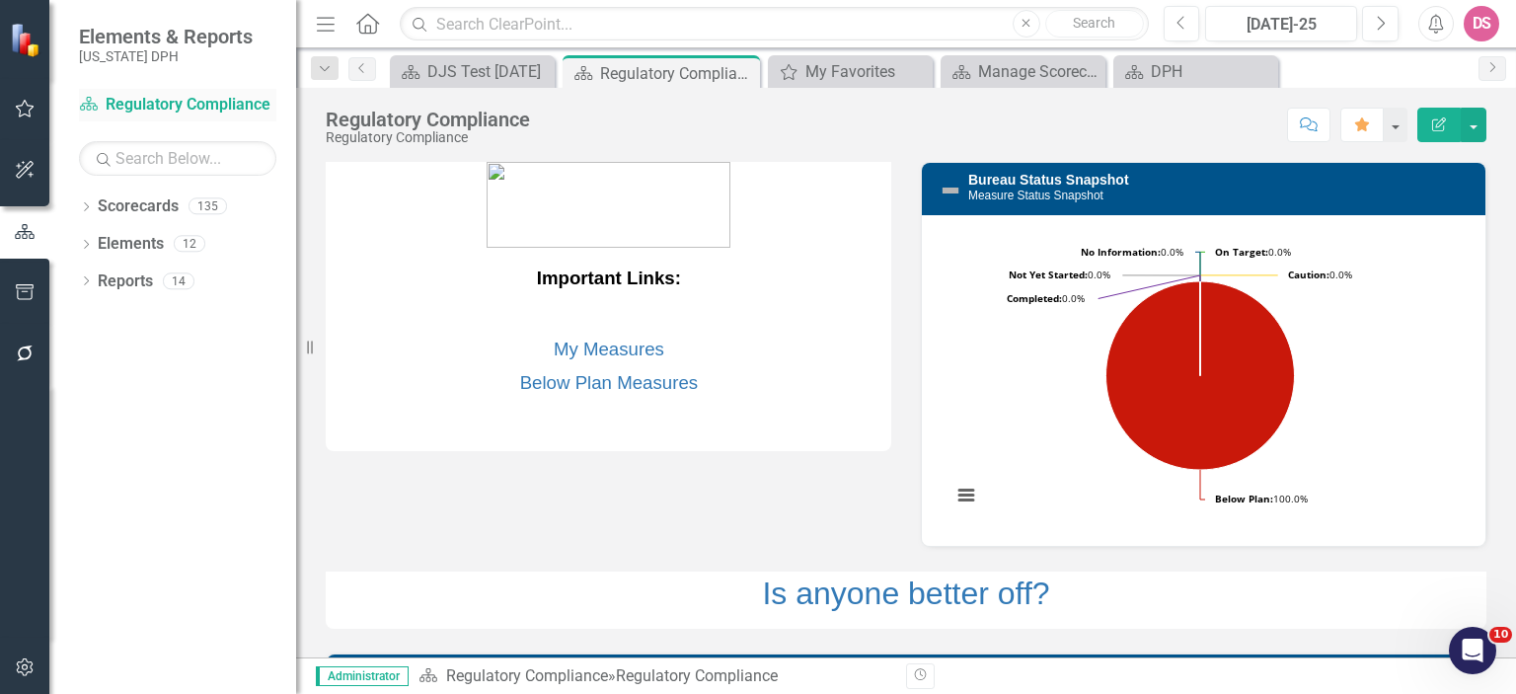
click at [183, 109] on link "Scorecard Regulatory Compliance" at bounding box center [177, 105] width 197 height 23
click at [1460, 656] on icon "Open Intercom Messenger" at bounding box center [1470, 648] width 33 height 33
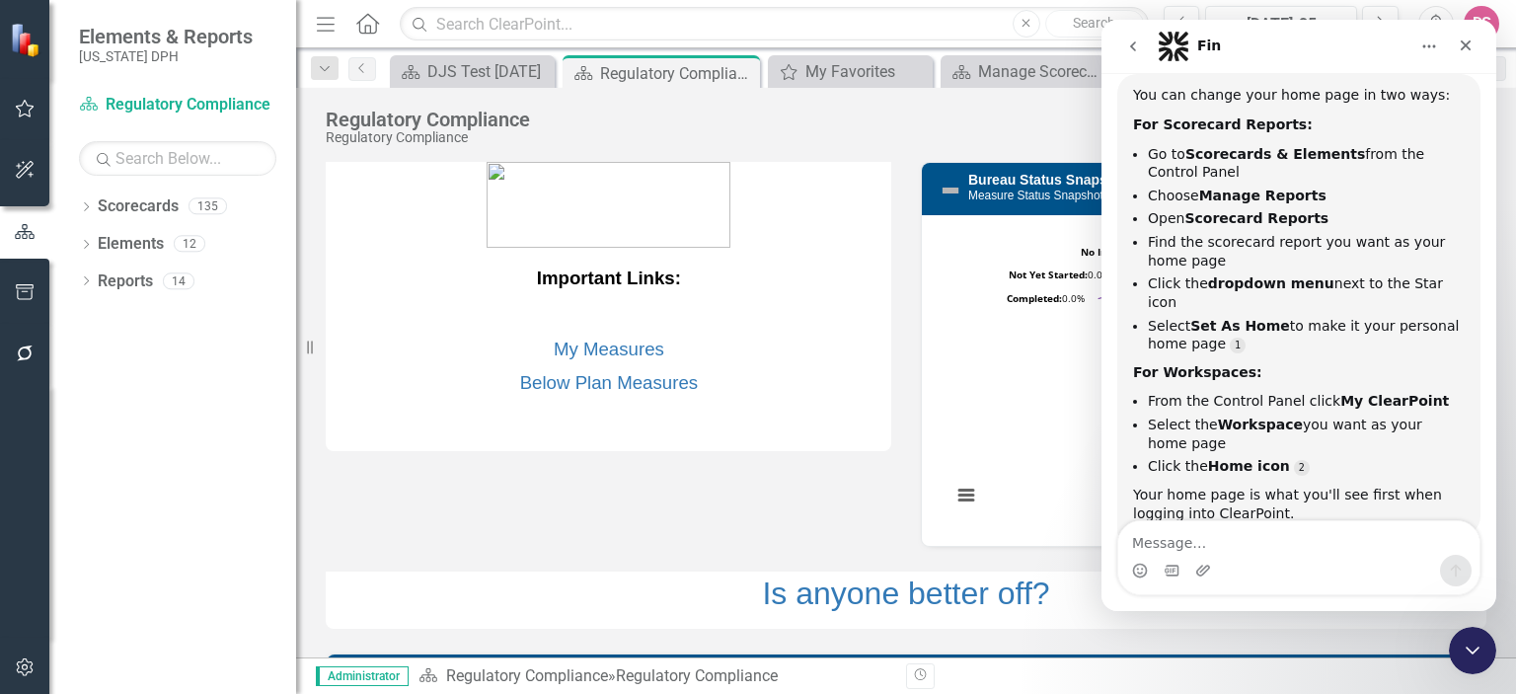
scroll to position [788, 0]
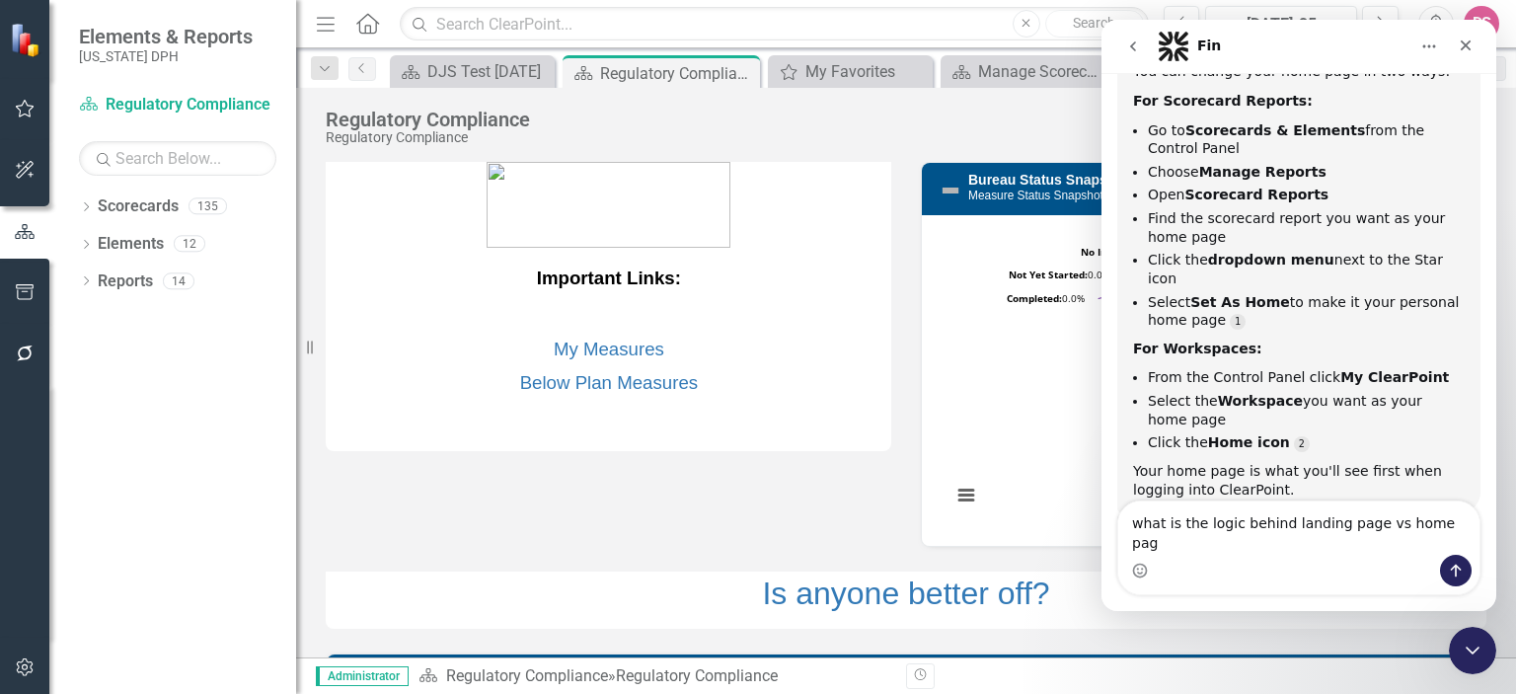
type textarea "what is the logic behind landing page vs home page"
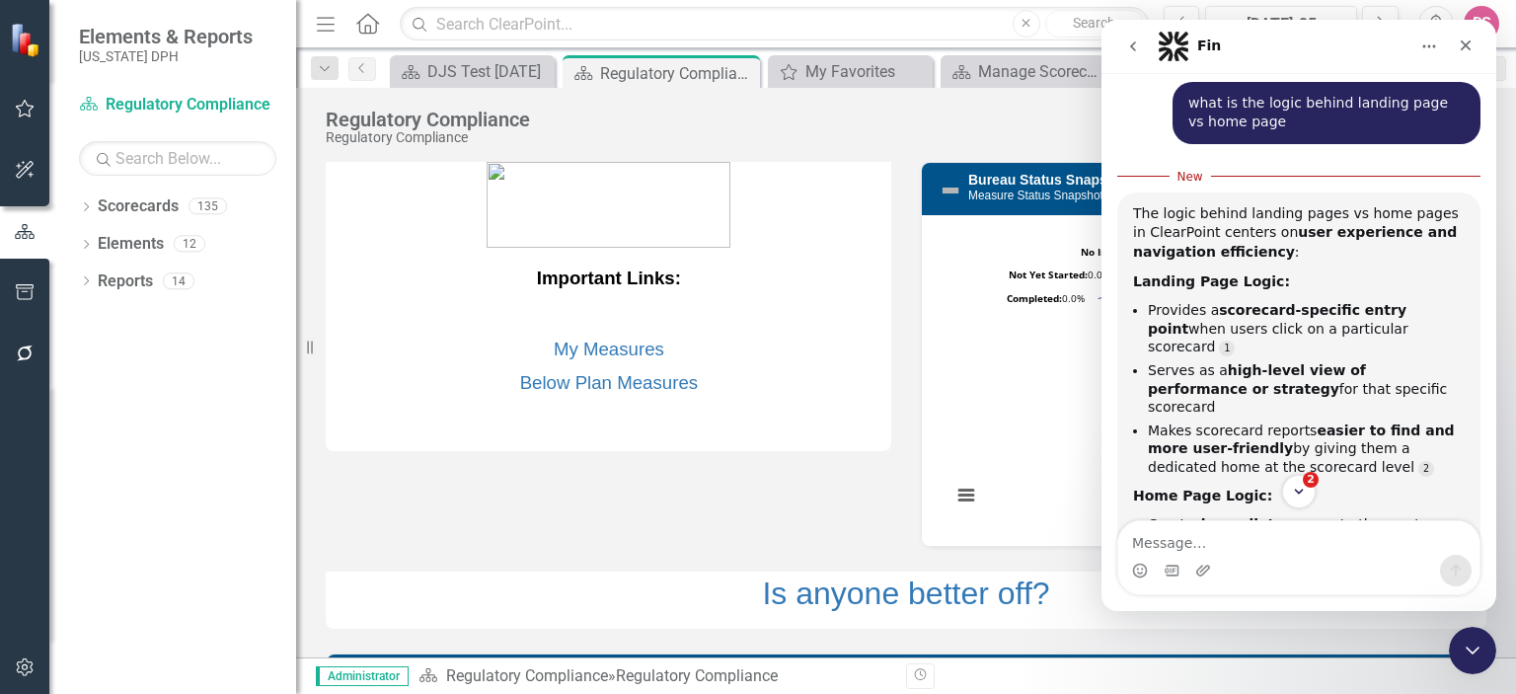
scroll to position [1309, 0]
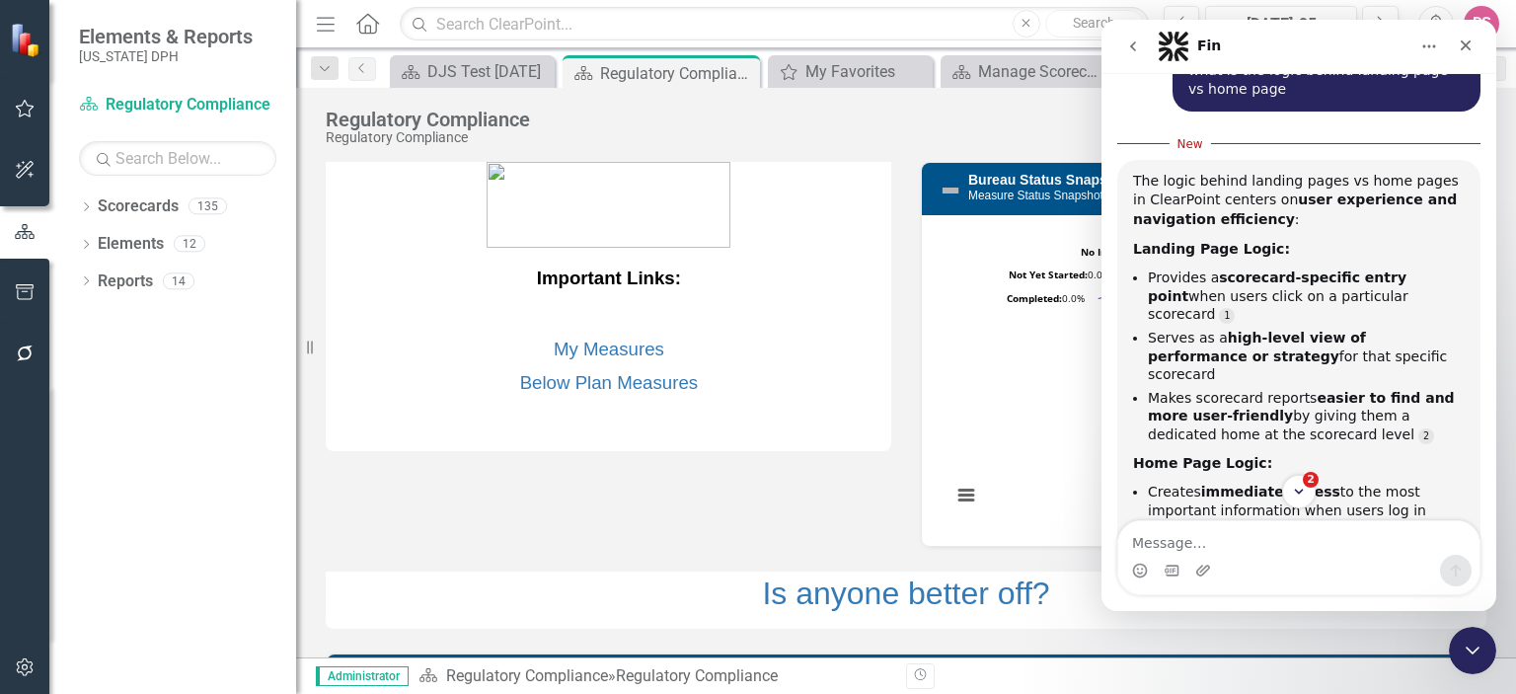
click at [808, 492] on div "Important Links: My Measures Below Plan Measures Bureau Status Snapshot Measure…" at bounding box center [906, 587] width 1191 height 901
click at [1460, 50] on icon "Close" at bounding box center [1466, 46] width 16 height 16
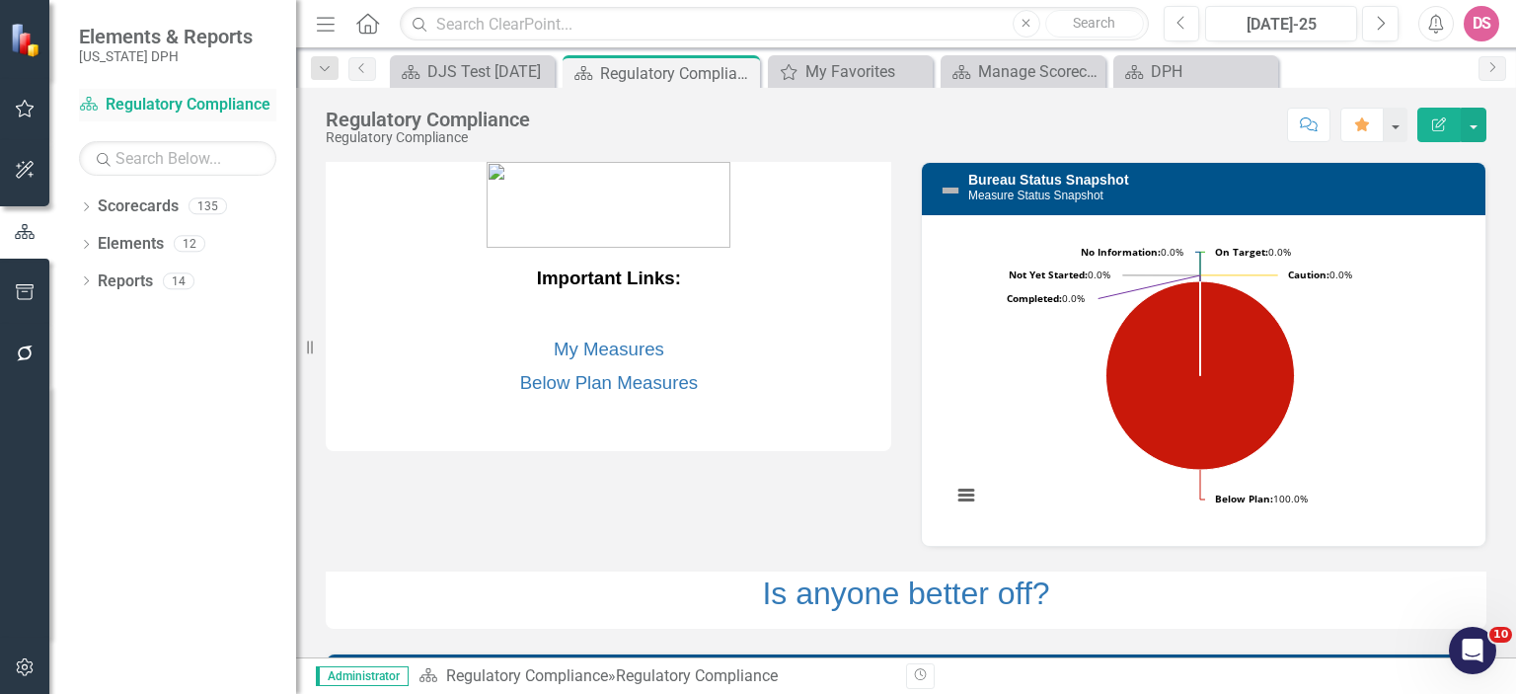
click at [203, 110] on link "Scorecard Regulatory Compliance" at bounding box center [177, 105] width 197 height 23
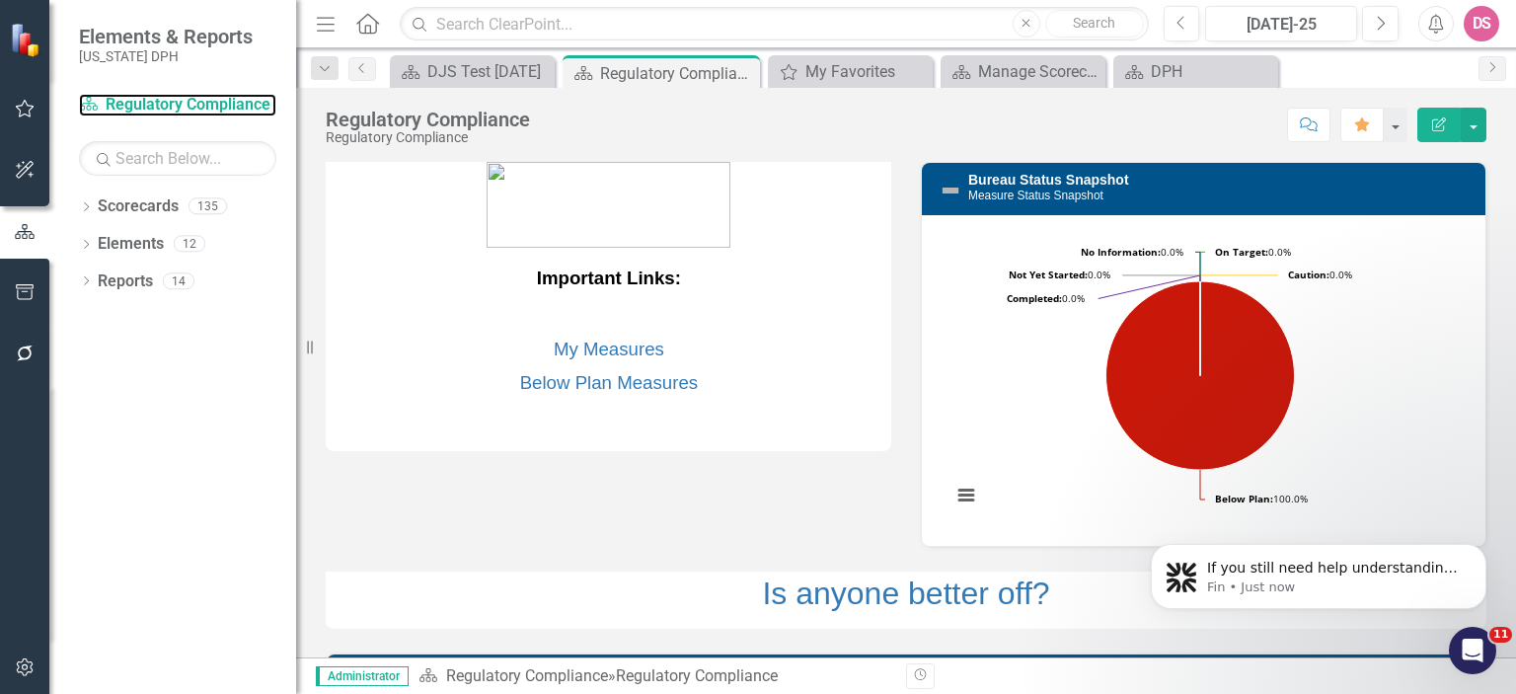
scroll to position [0, 0]
click at [1470, 642] on icon "Open Intercom Messenger" at bounding box center [1470, 648] width 14 height 16
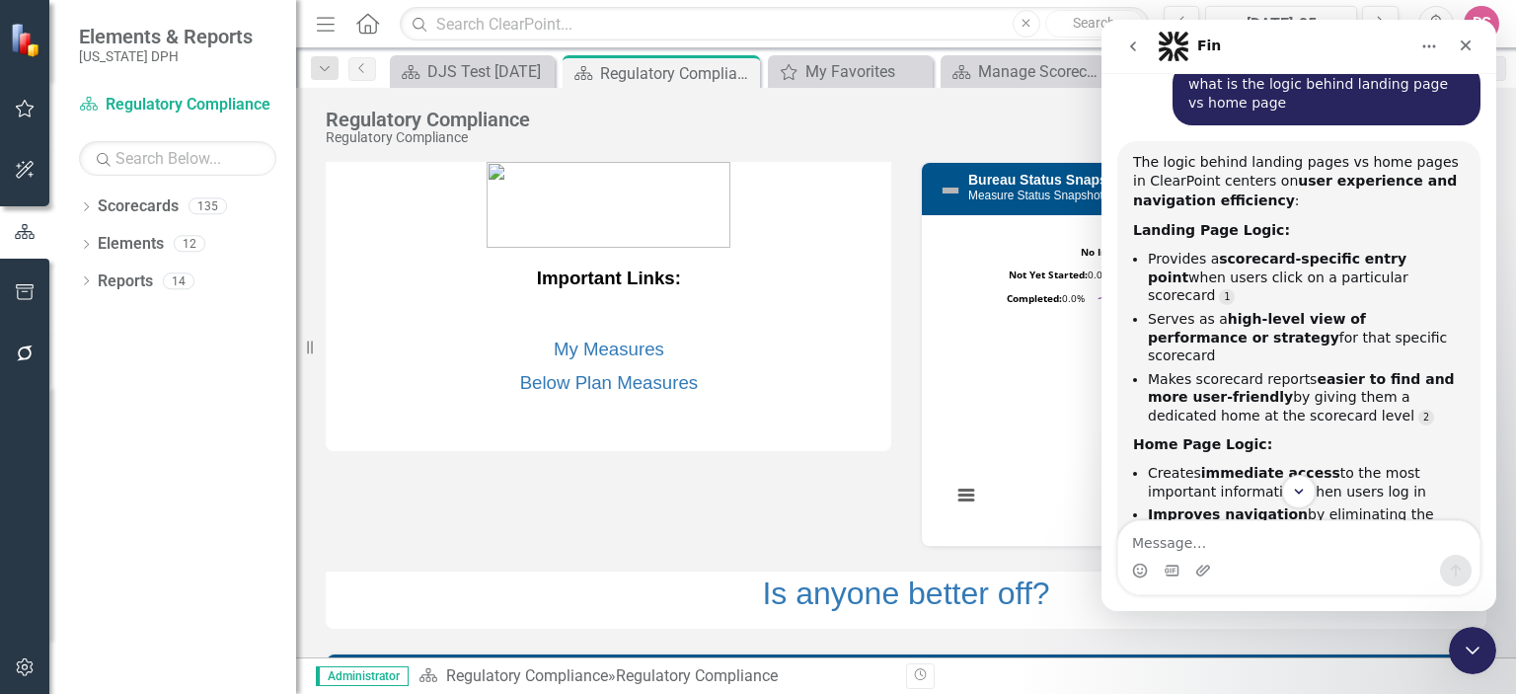
scroll to position [1283, 0]
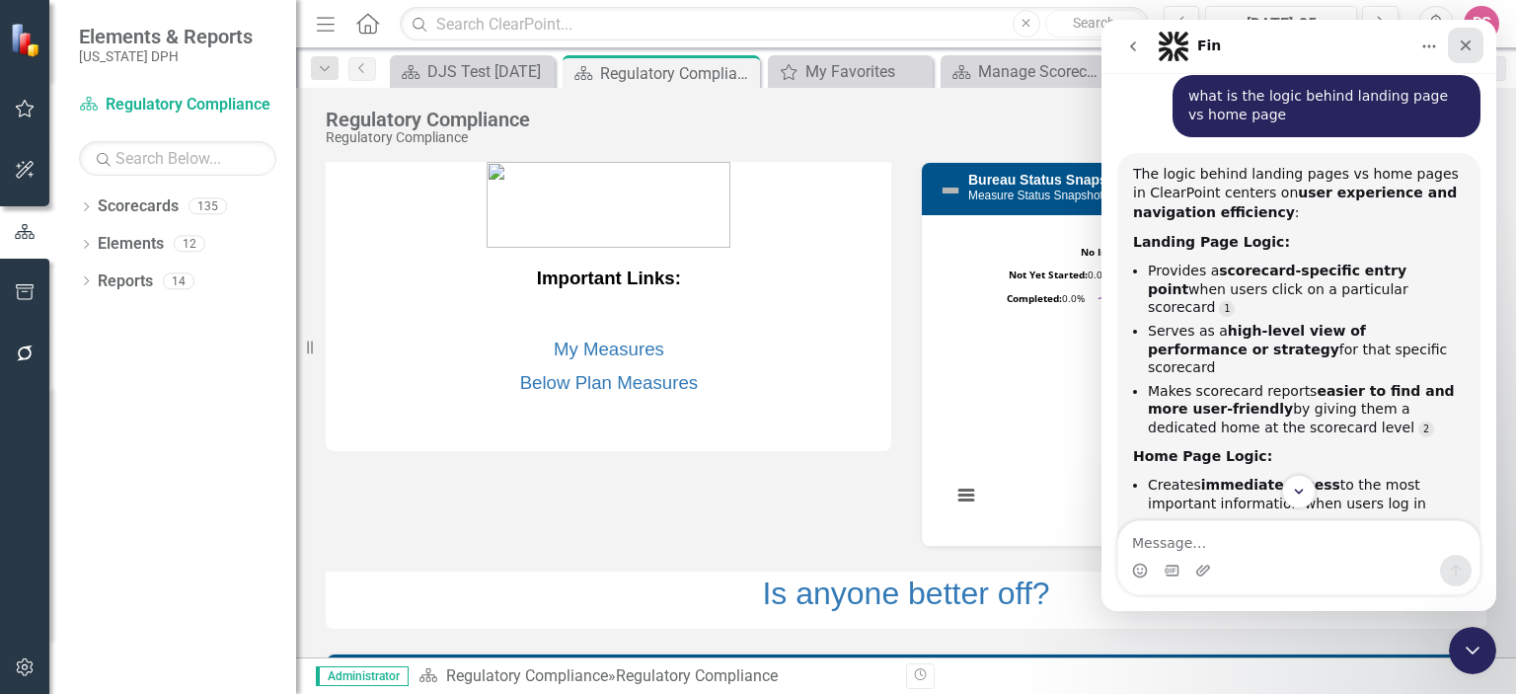
click at [1470, 42] on icon "Close" at bounding box center [1466, 46] width 16 height 16
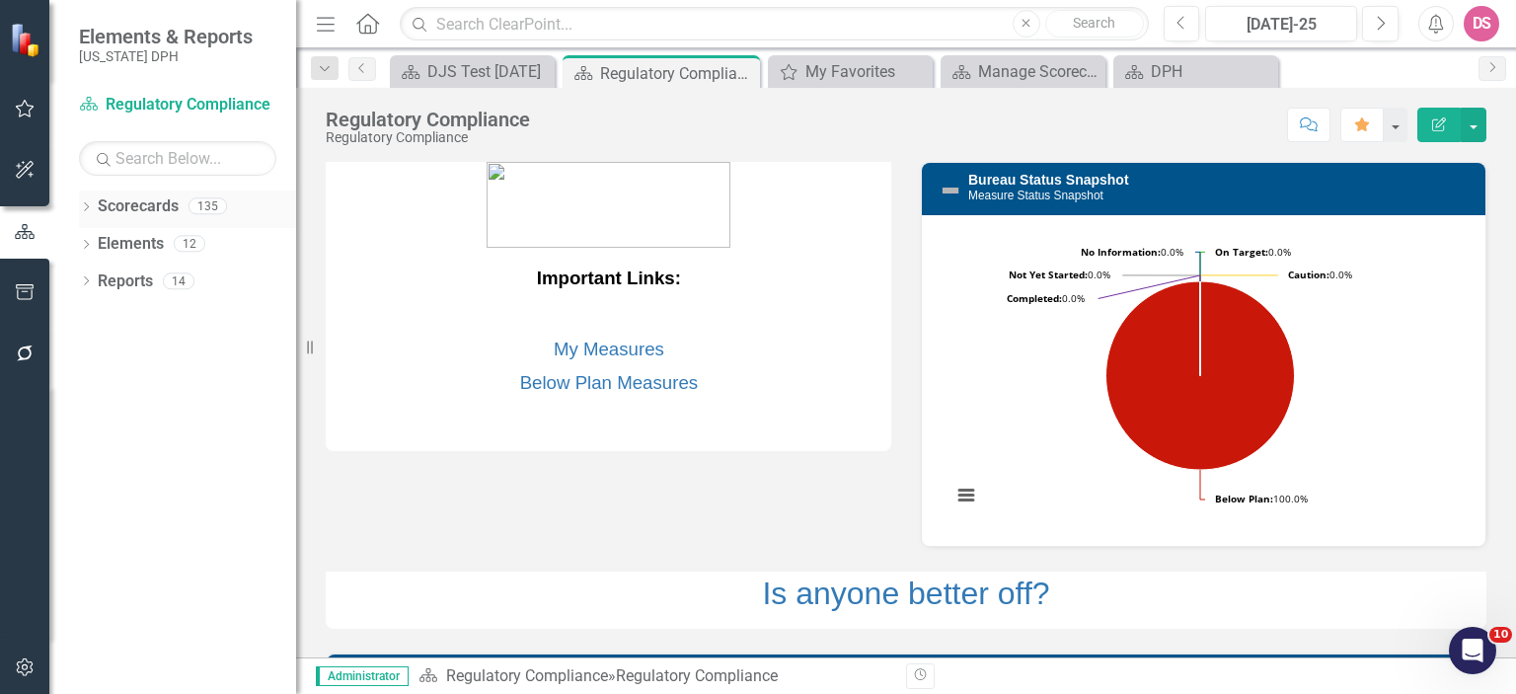
click at [85, 204] on icon "Dropdown" at bounding box center [86, 208] width 14 height 11
click at [1465, 646] on icon "Open Intercom Messenger" at bounding box center [1470, 648] width 33 height 33
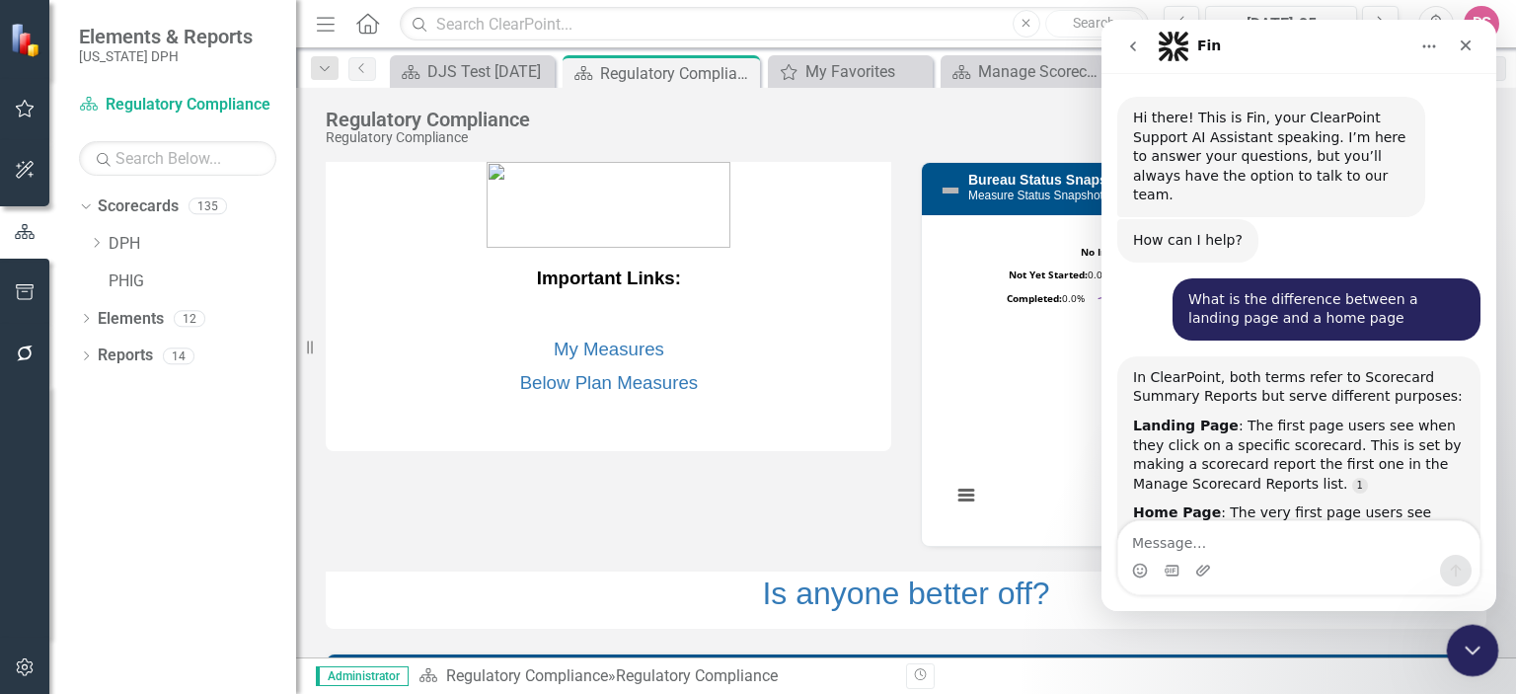
scroll to position [1593, 0]
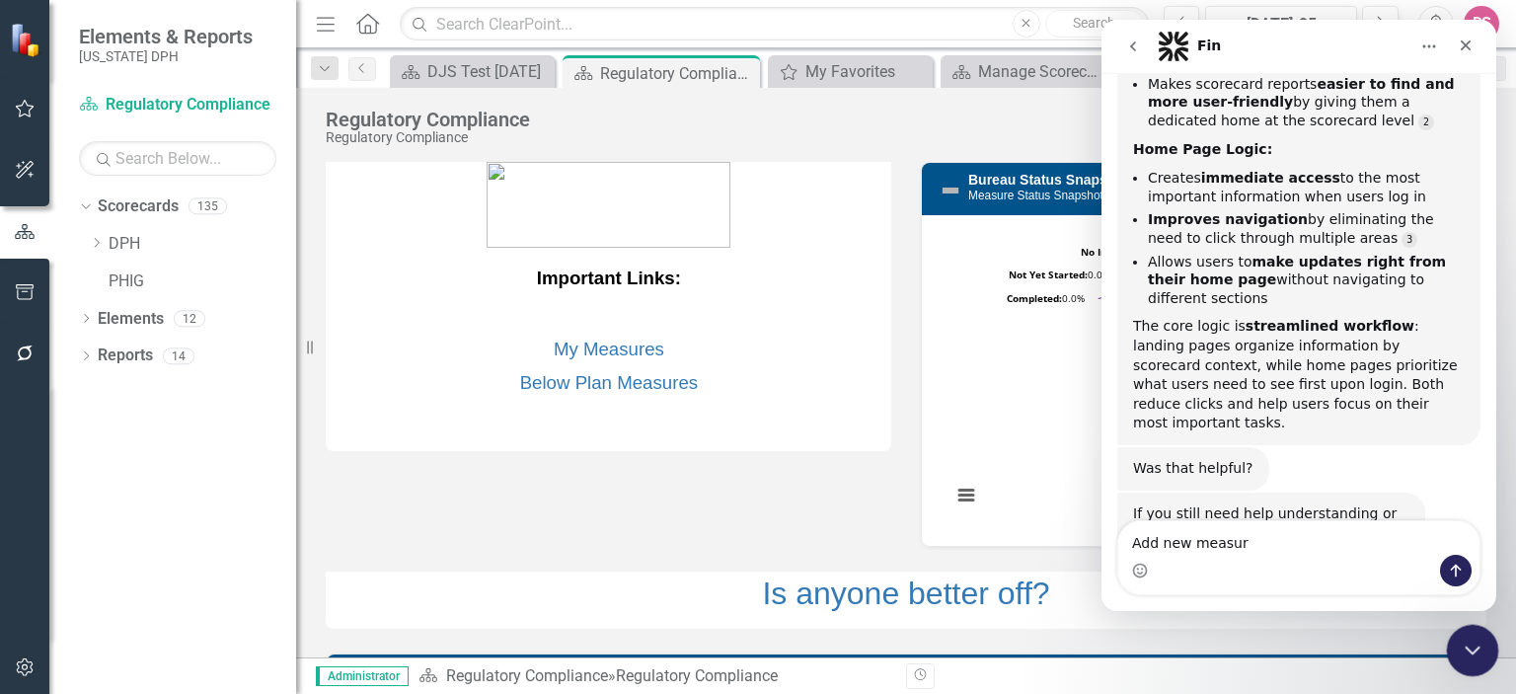
type textarea "Add new measure"
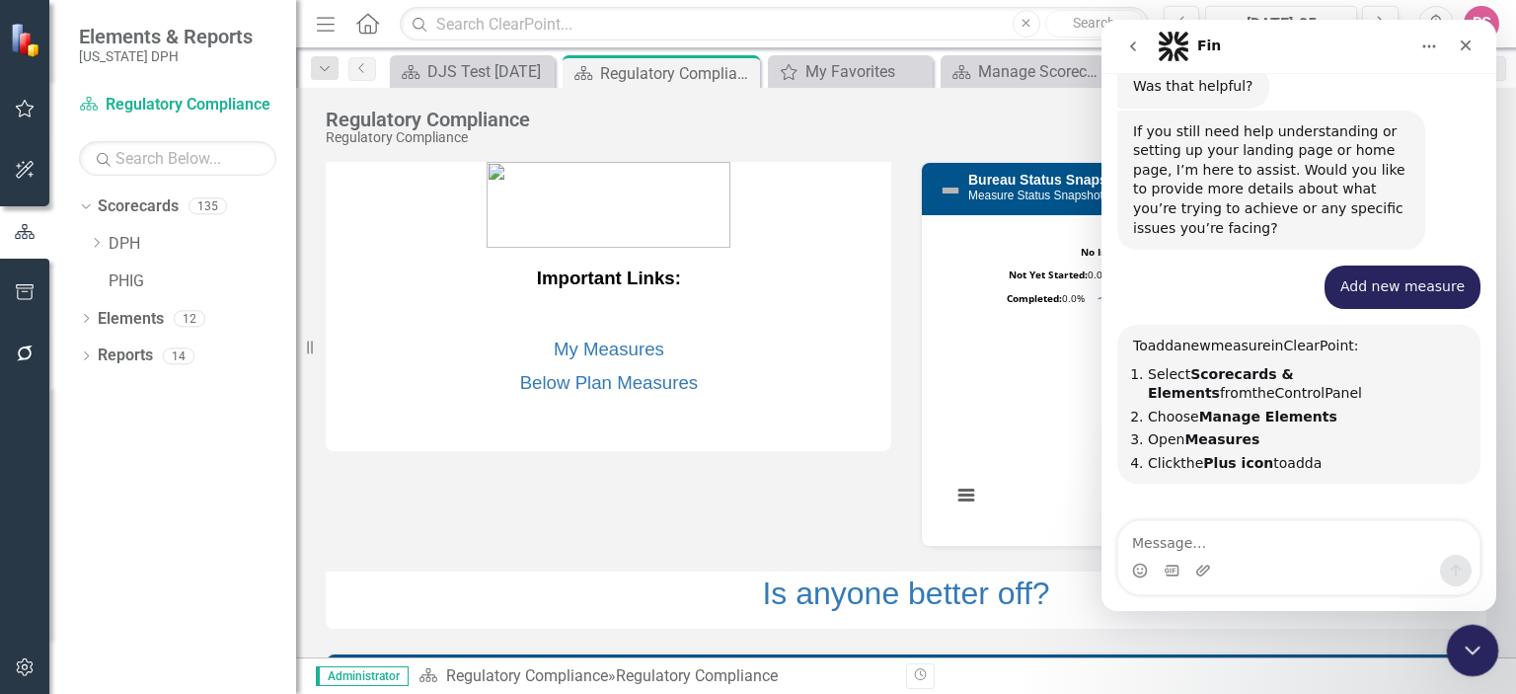
scroll to position [2022, 0]
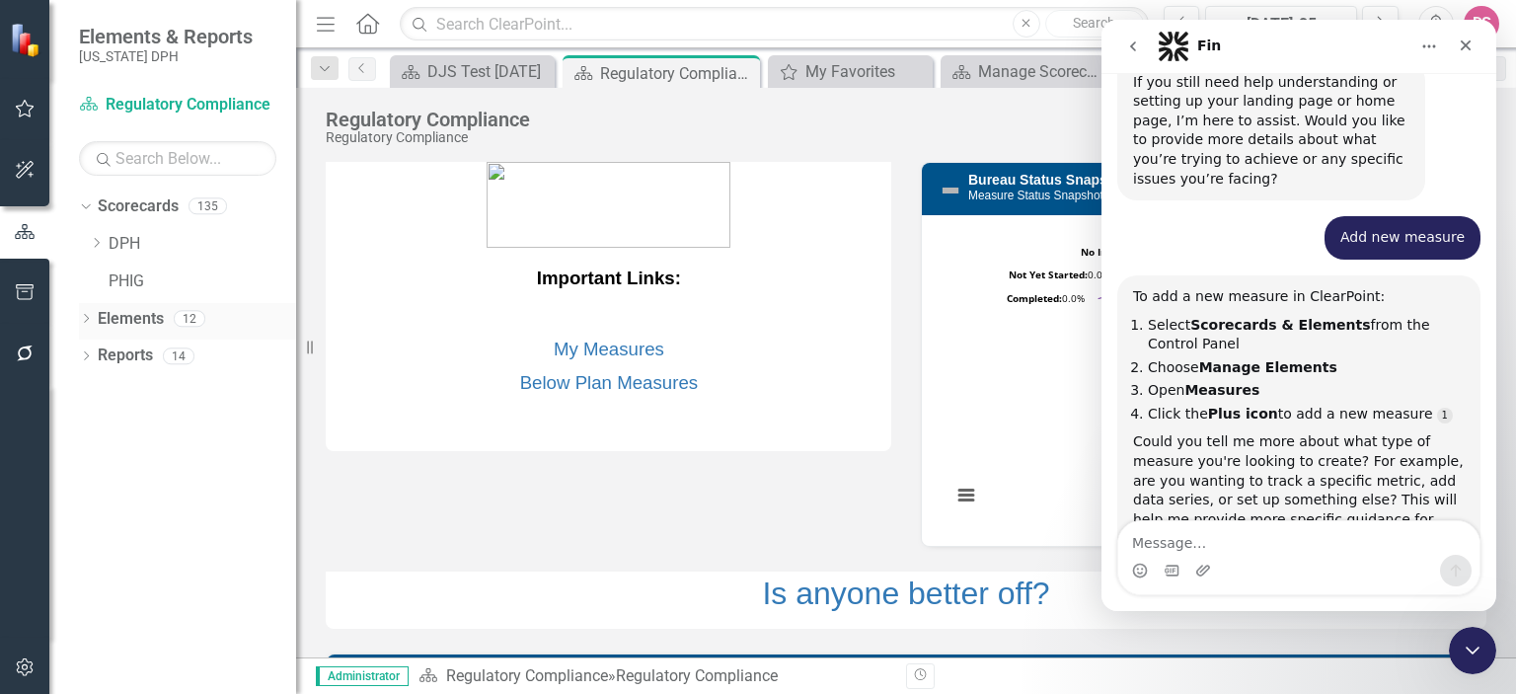
click at [147, 311] on link "Elements" at bounding box center [131, 319] width 66 height 23
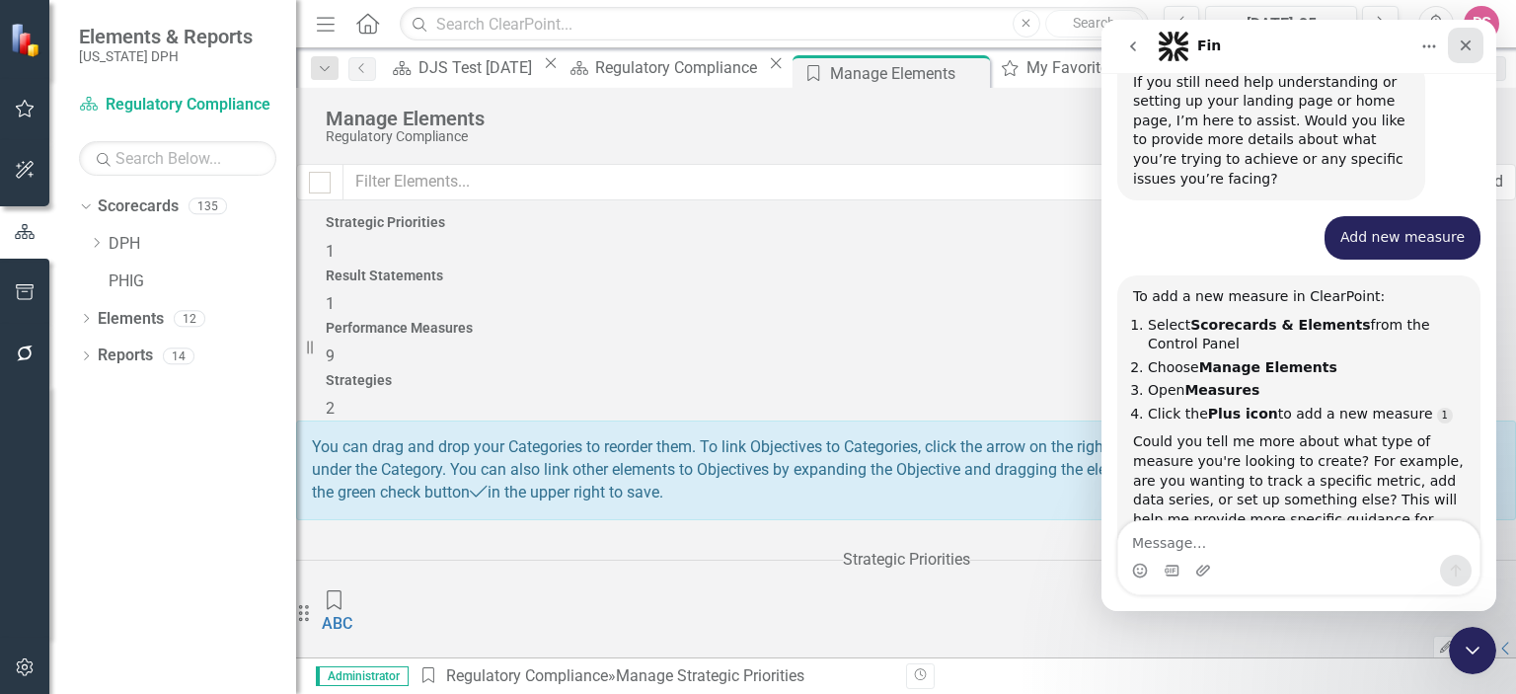
click at [1470, 50] on icon "Close" at bounding box center [1466, 46] width 16 height 16
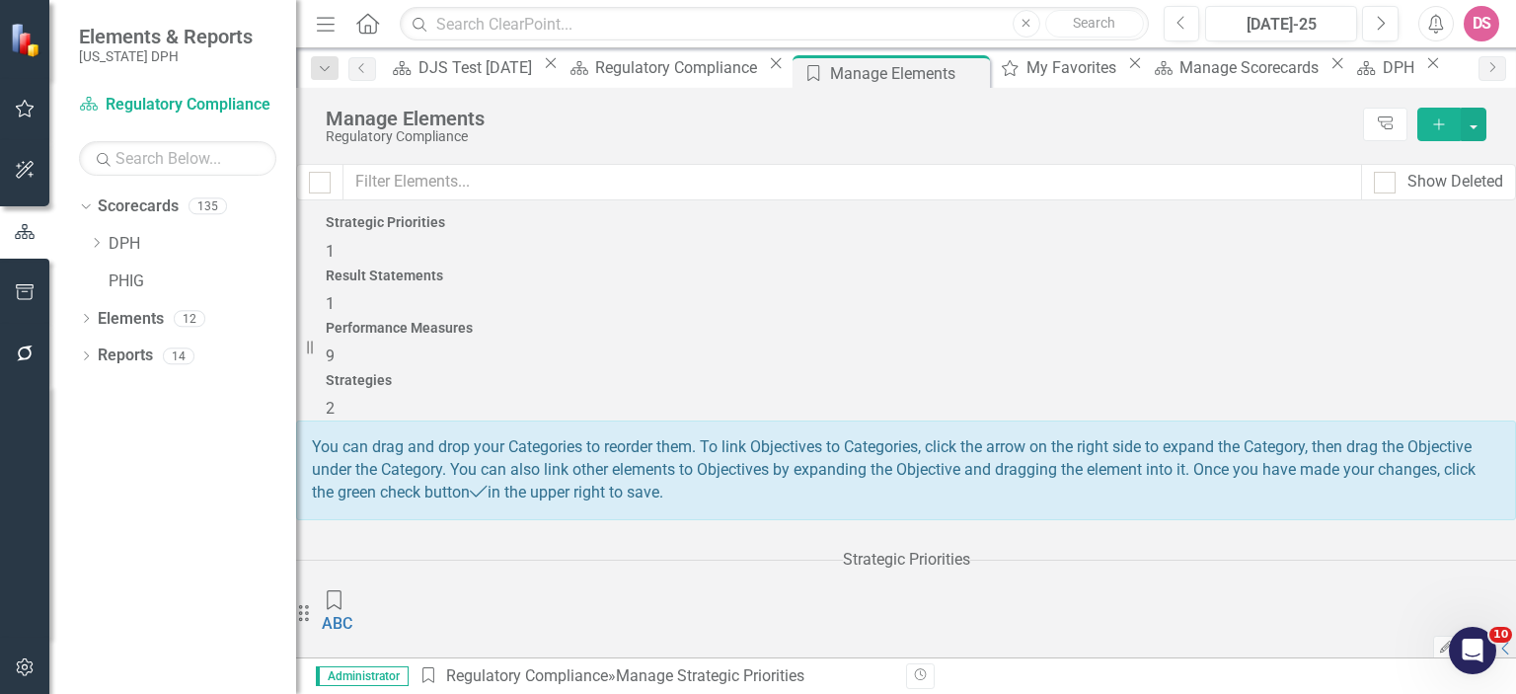
click at [1441, 126] on icon "Add" at bounding box center [1440, 124] width 18 height 14
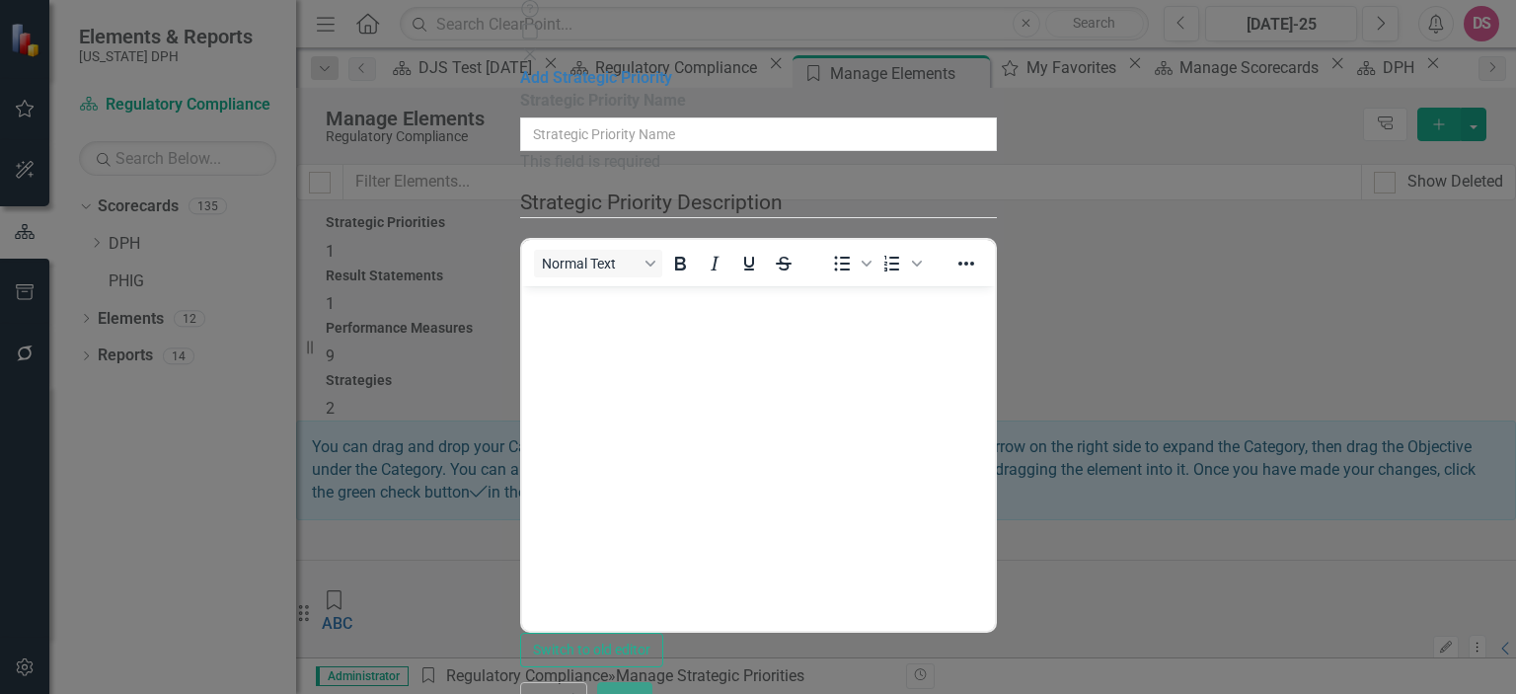
click at [540, 46] on icon "Close" at bounding box center [530, 54] width 20 height 16
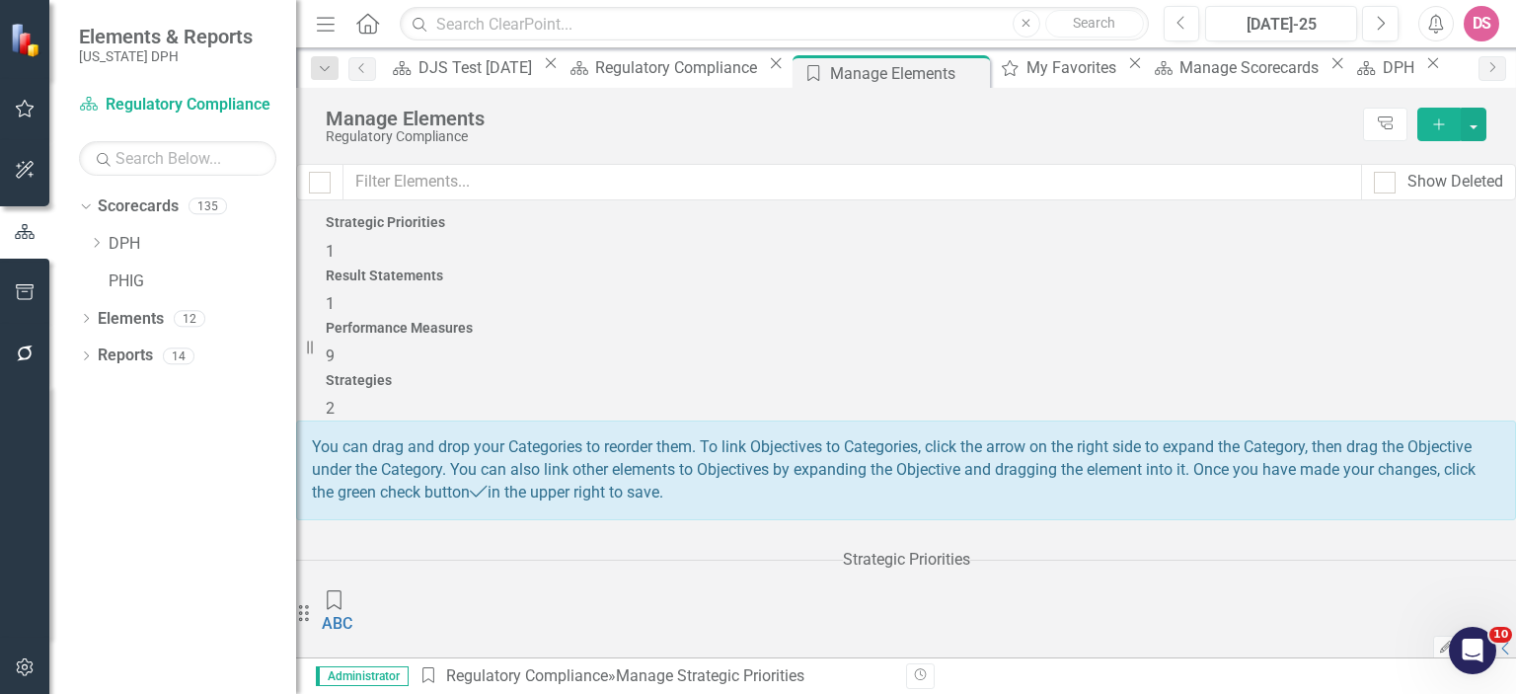
click at [1439, 117] on icon "Add" at bounding box center [1440, 124] width 18 height 14
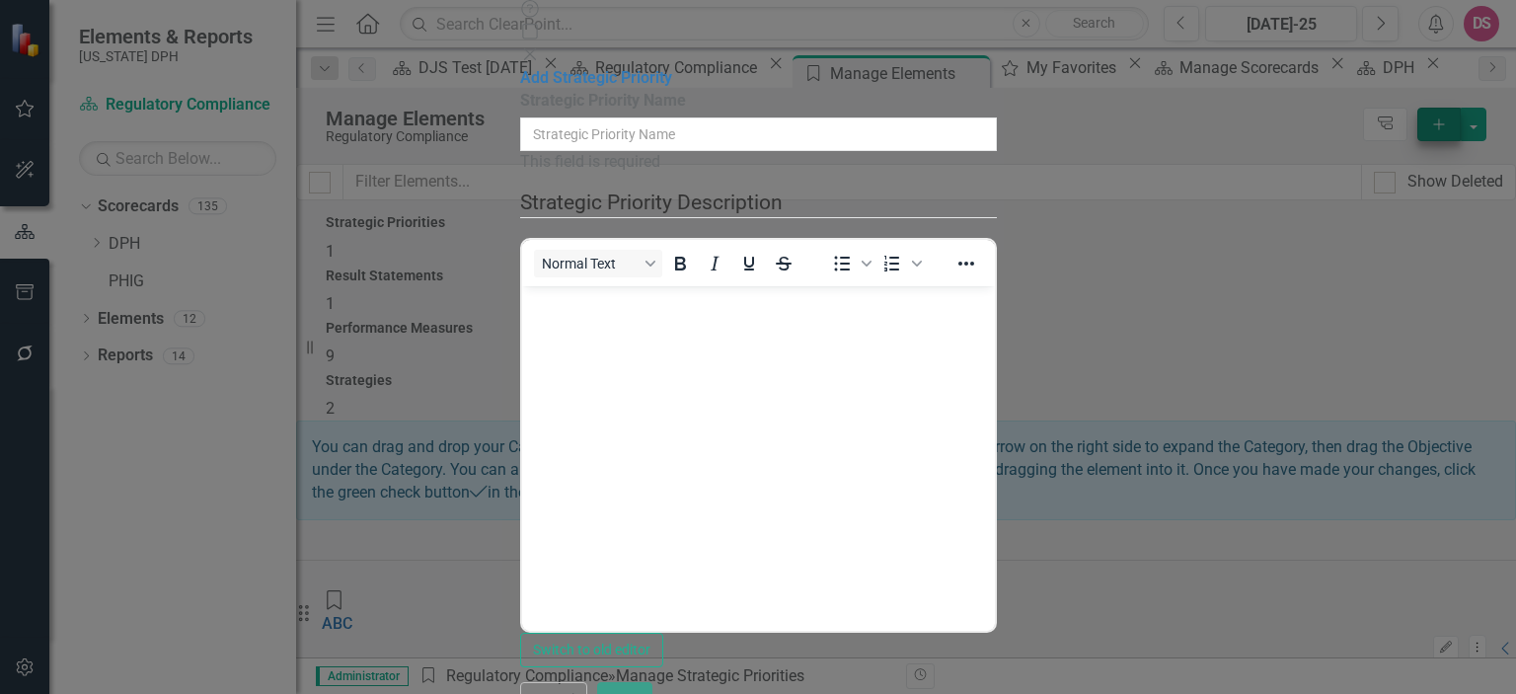
scroll to position [0, 0]
click at [540, 46] on icon "Close" at bounding box center [530, 54] width 20 height 16
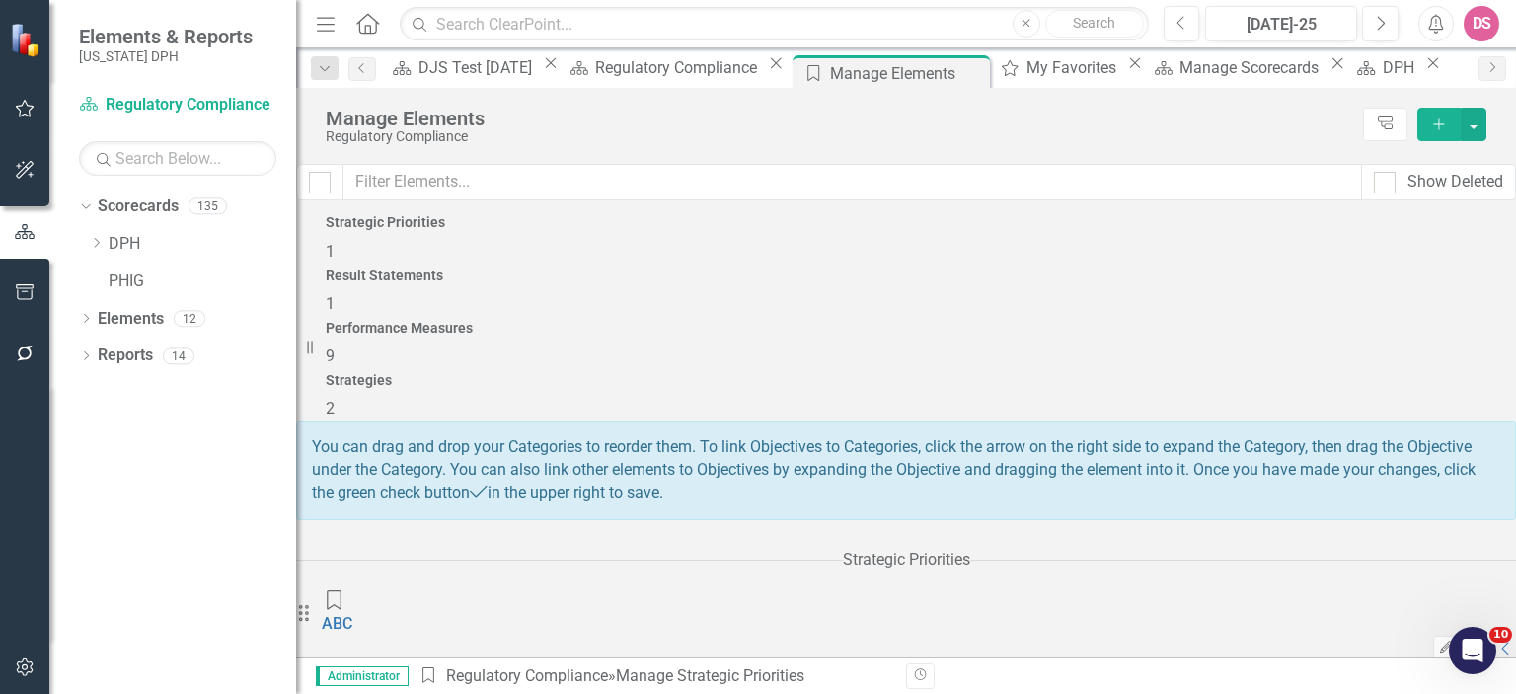
click at [986, 321] on div "Performance Measures 9" at bounding box center [906, 344] width 1161 height 47
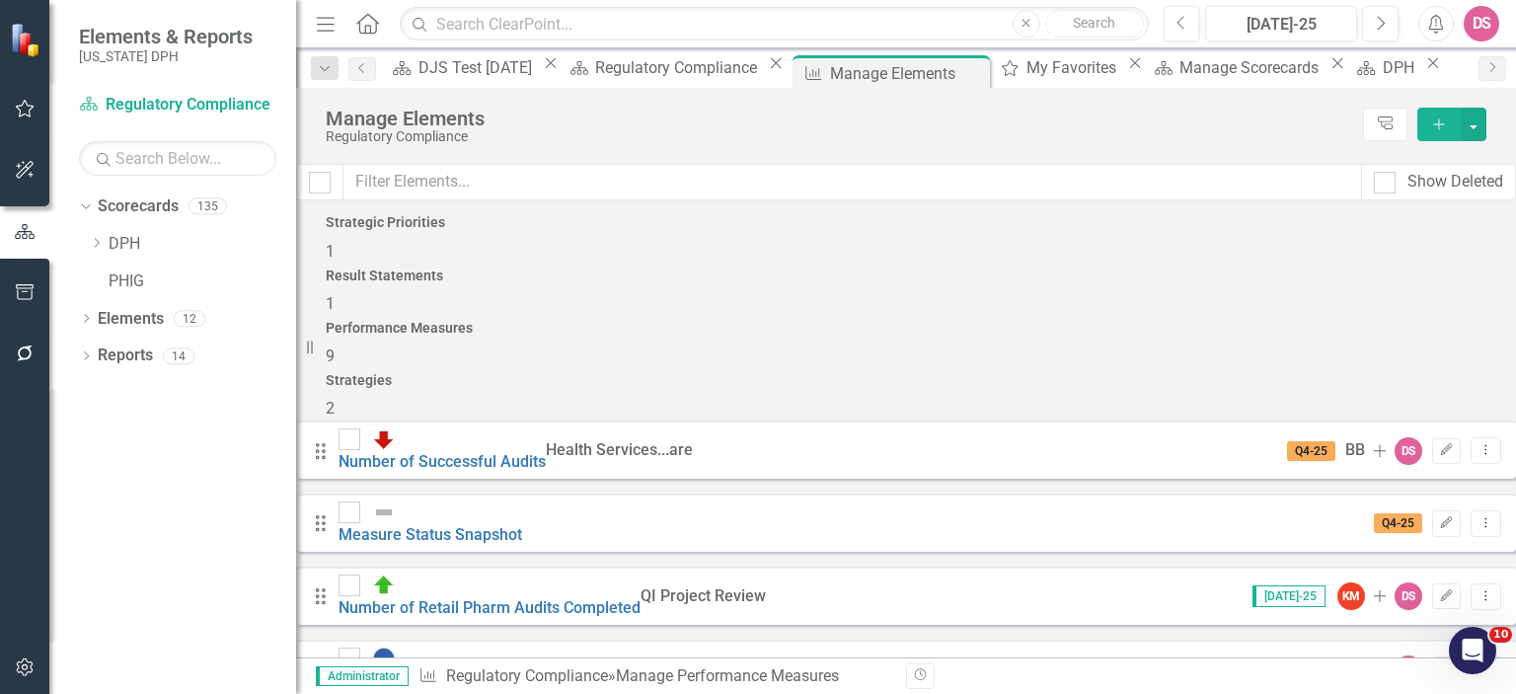
click at [1438, 125] on icon "Add" at bounding box center [1440, 124] width 18 height 14
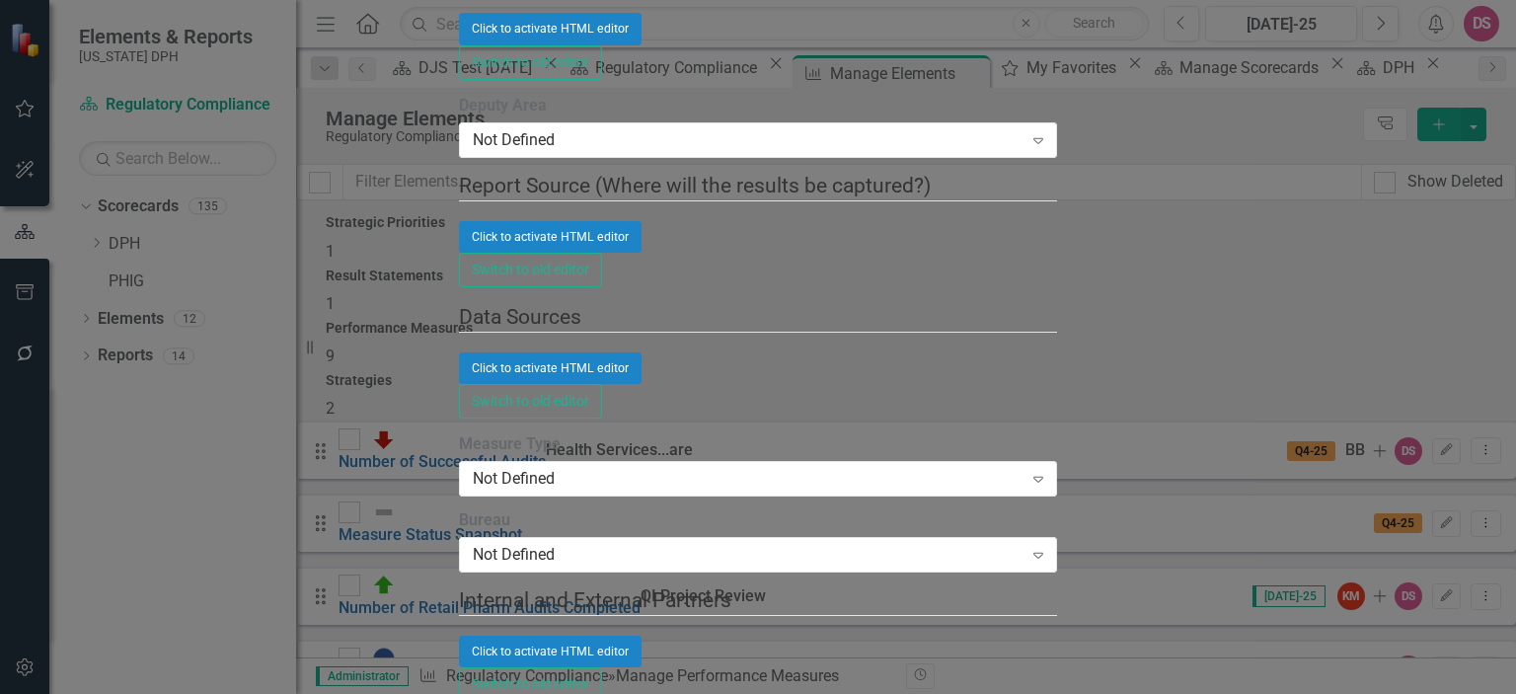
type input "Number of SNF With Citation"
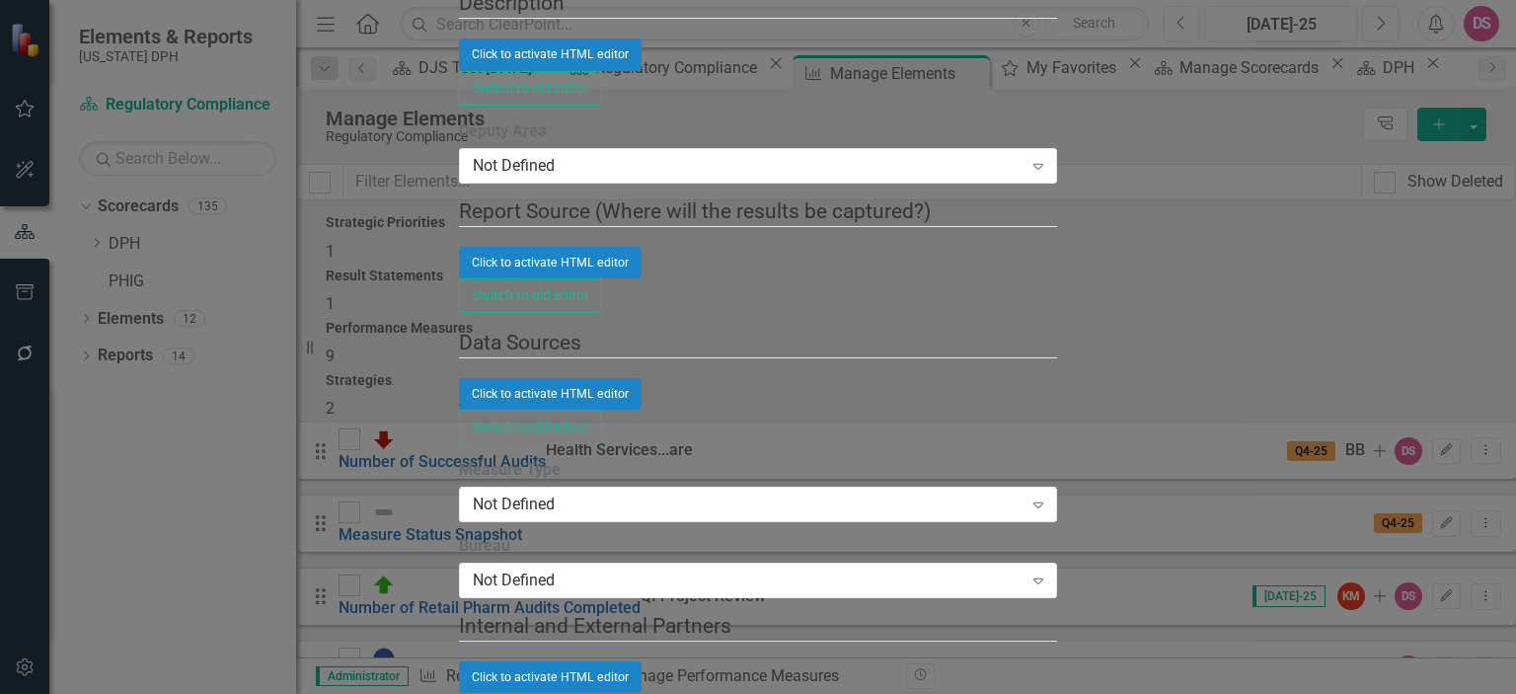
scroll to position [97, 0]
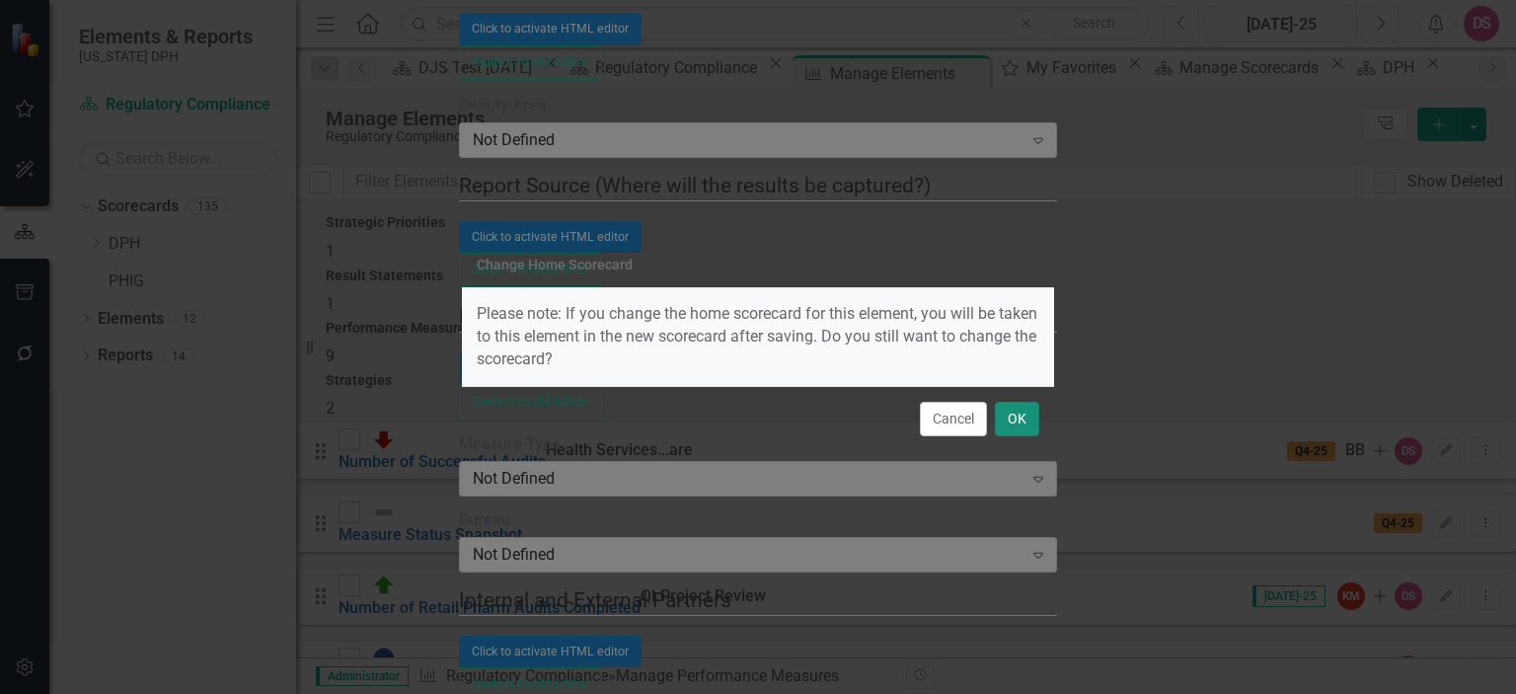
click at [1018, 425] on button "OK" at bounding box center [1017, 419] width 44 height 35
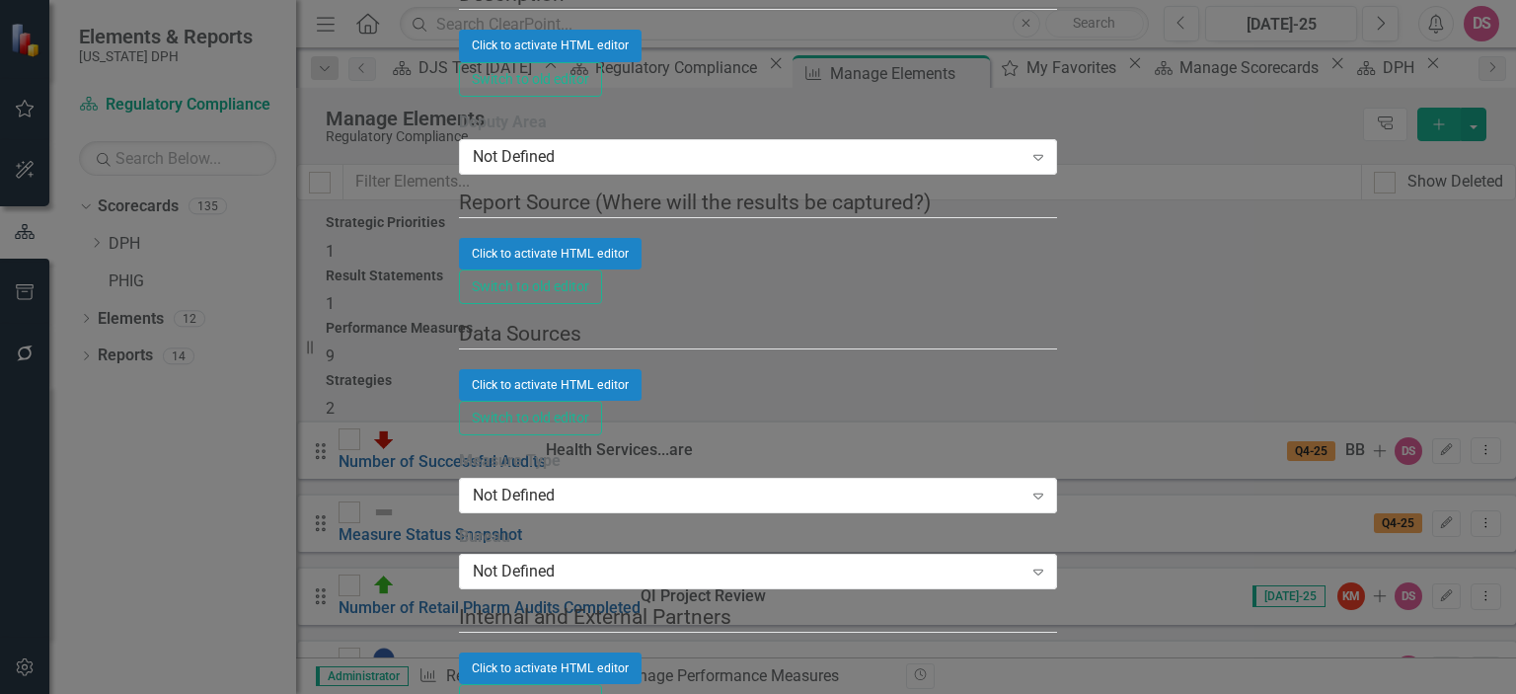
type input "May"
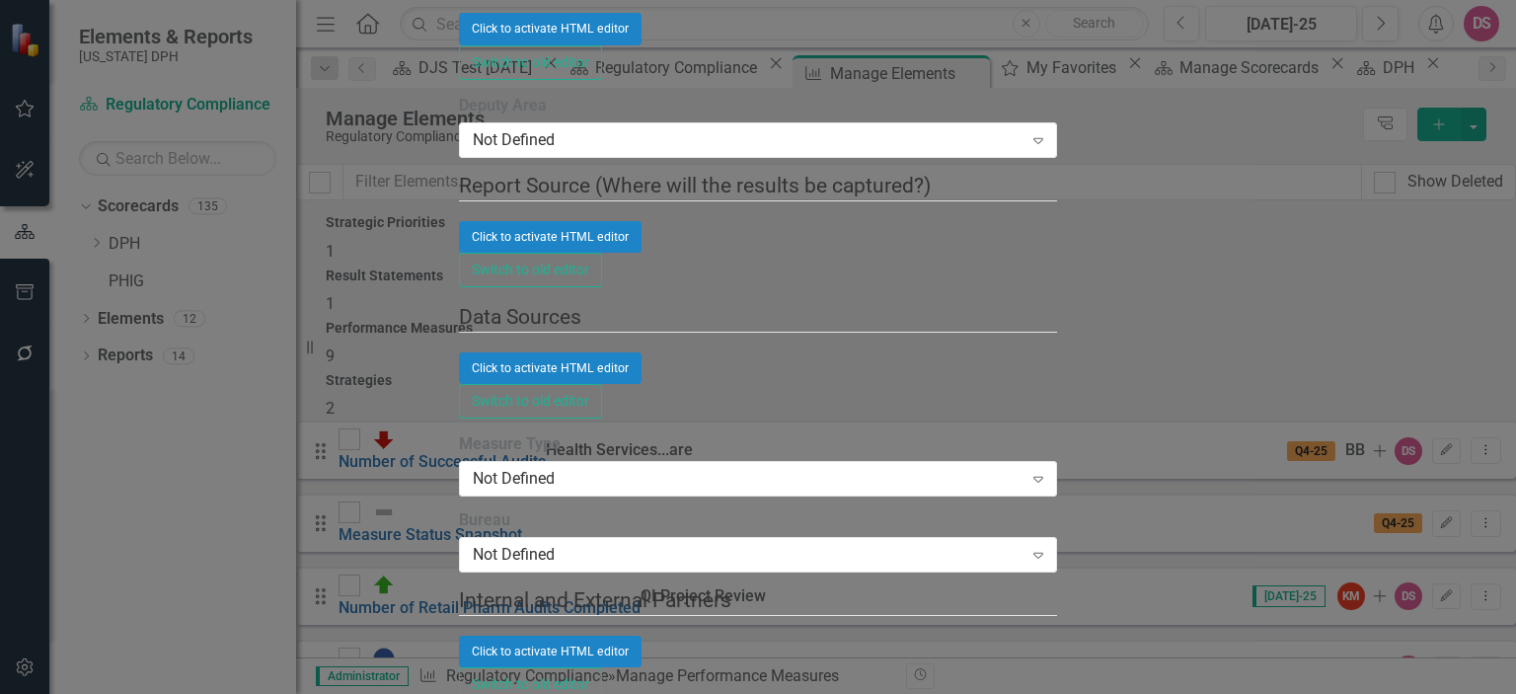
scroll to position [7, 0]
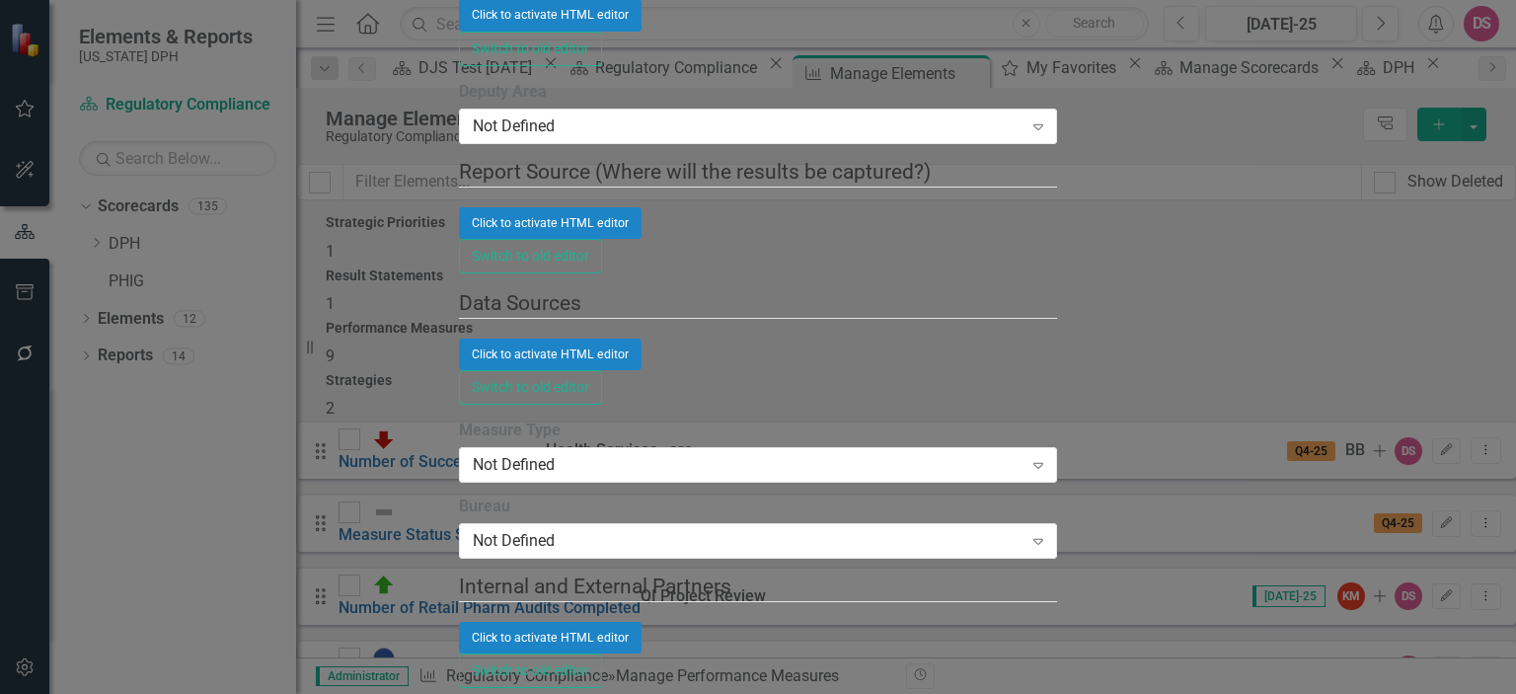
type input "Mor"
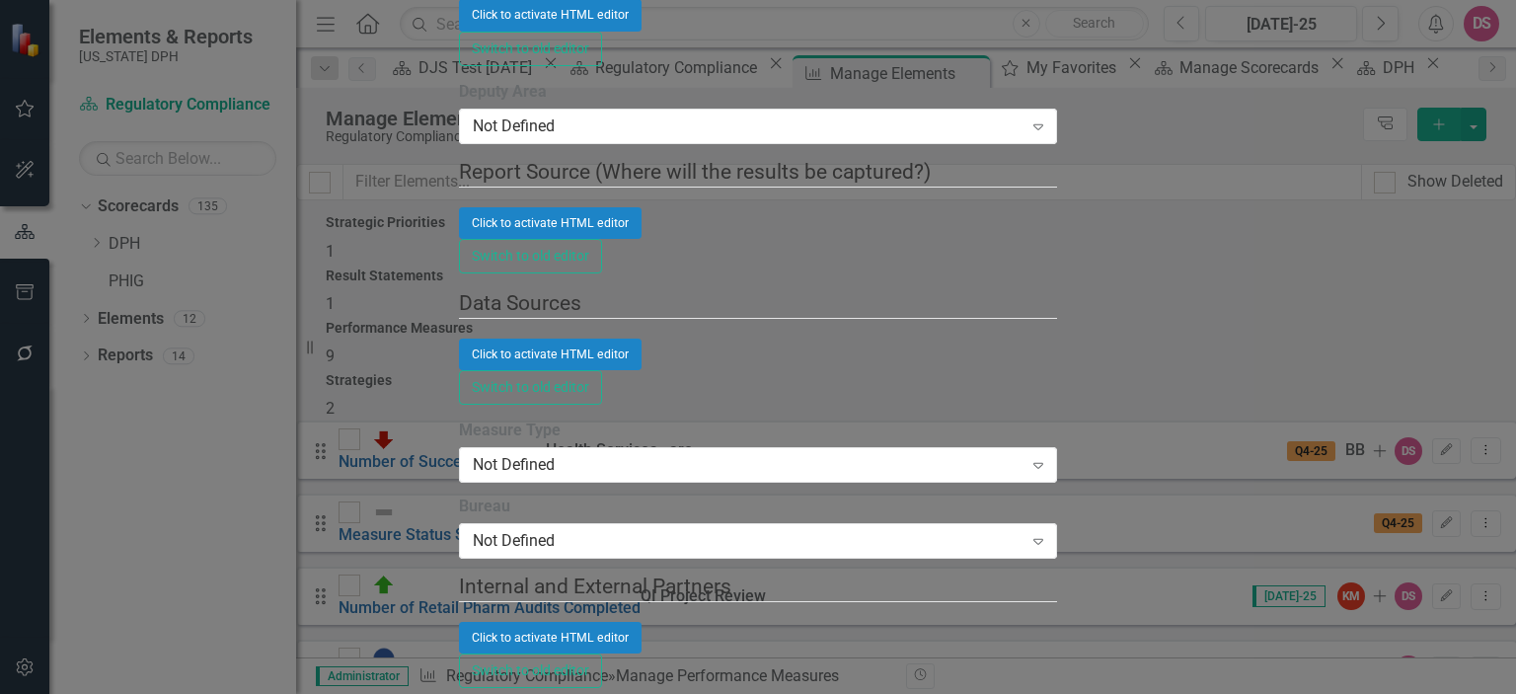
type input "[PERSON_NAME]"
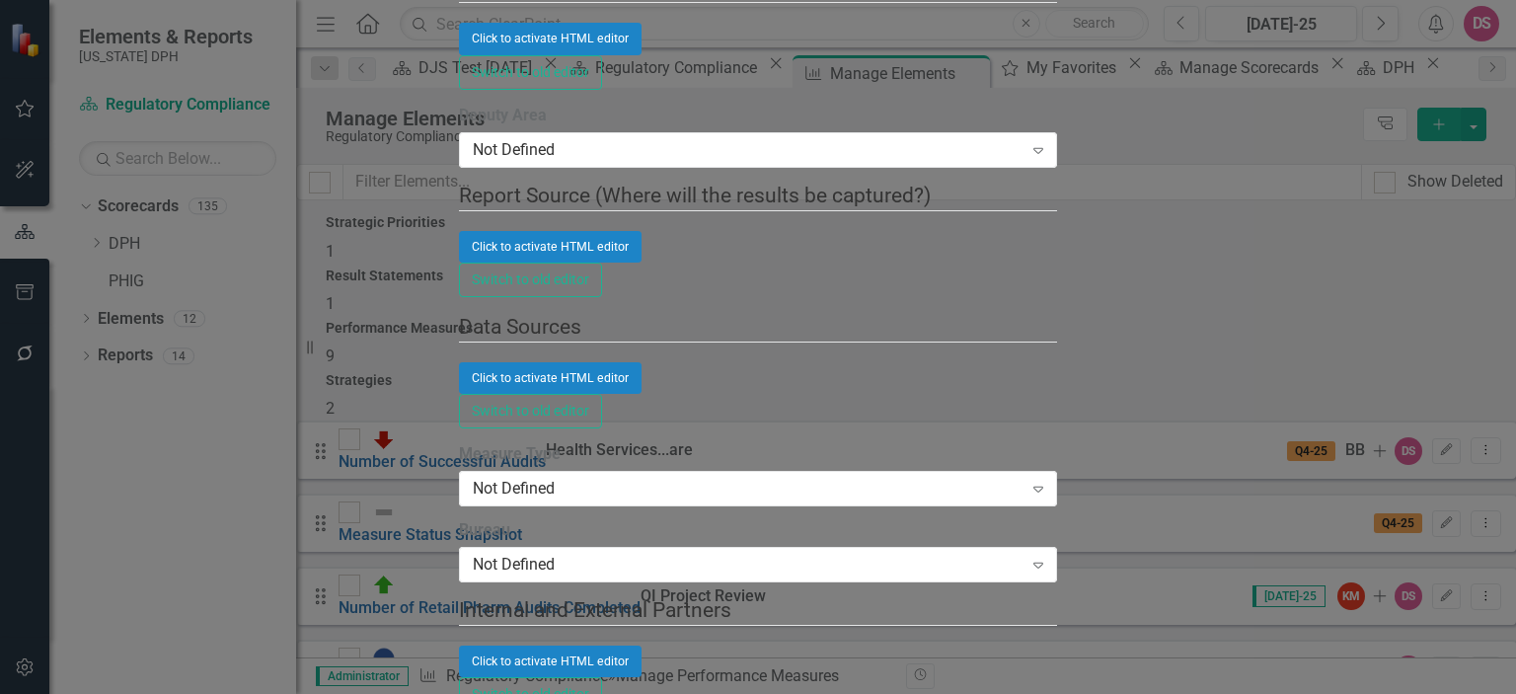
scroll to position [1591, 0]
click at [588, 478] on div "Not Defined" at bounding box center [748, 489] width 550 height 23
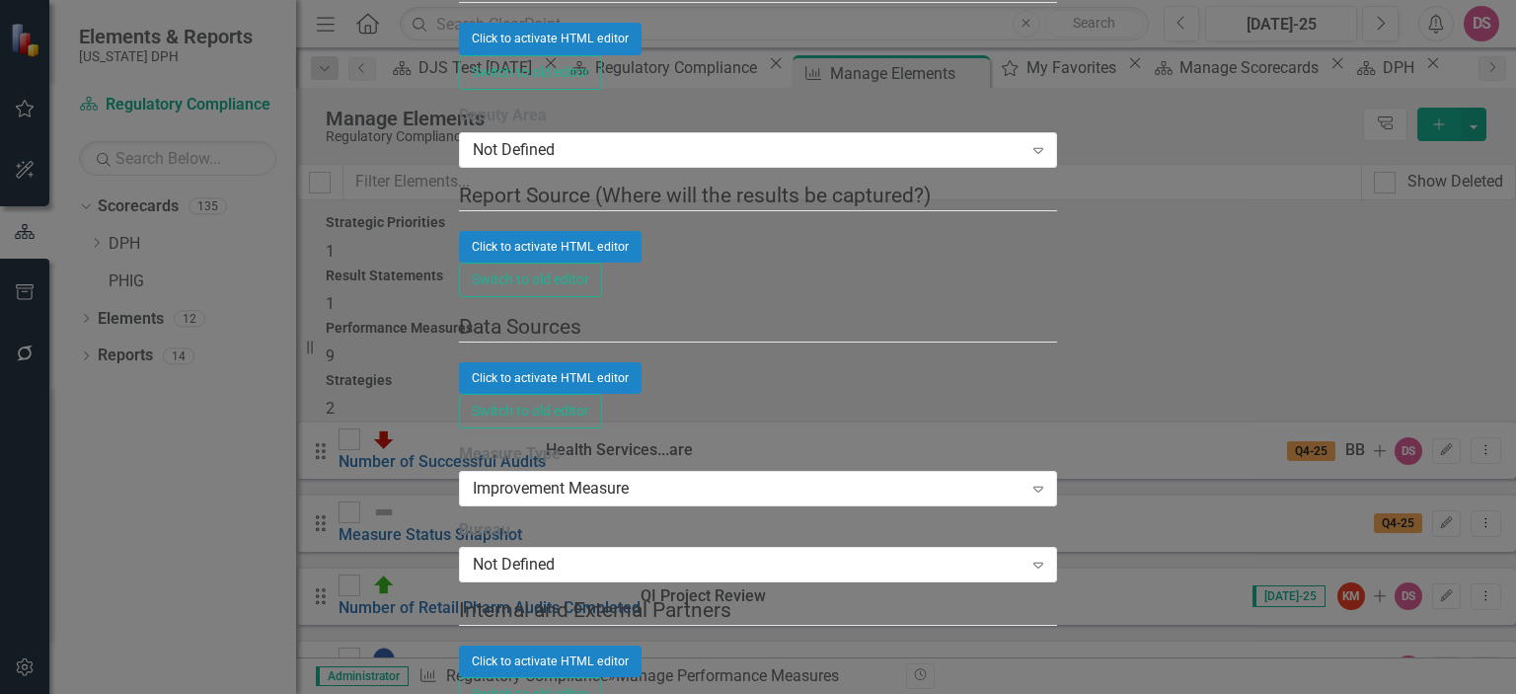
scroll to position [1819, 0]
click at [1044, 563] on icon at bounding box center [1039, 566] width 10 height 6
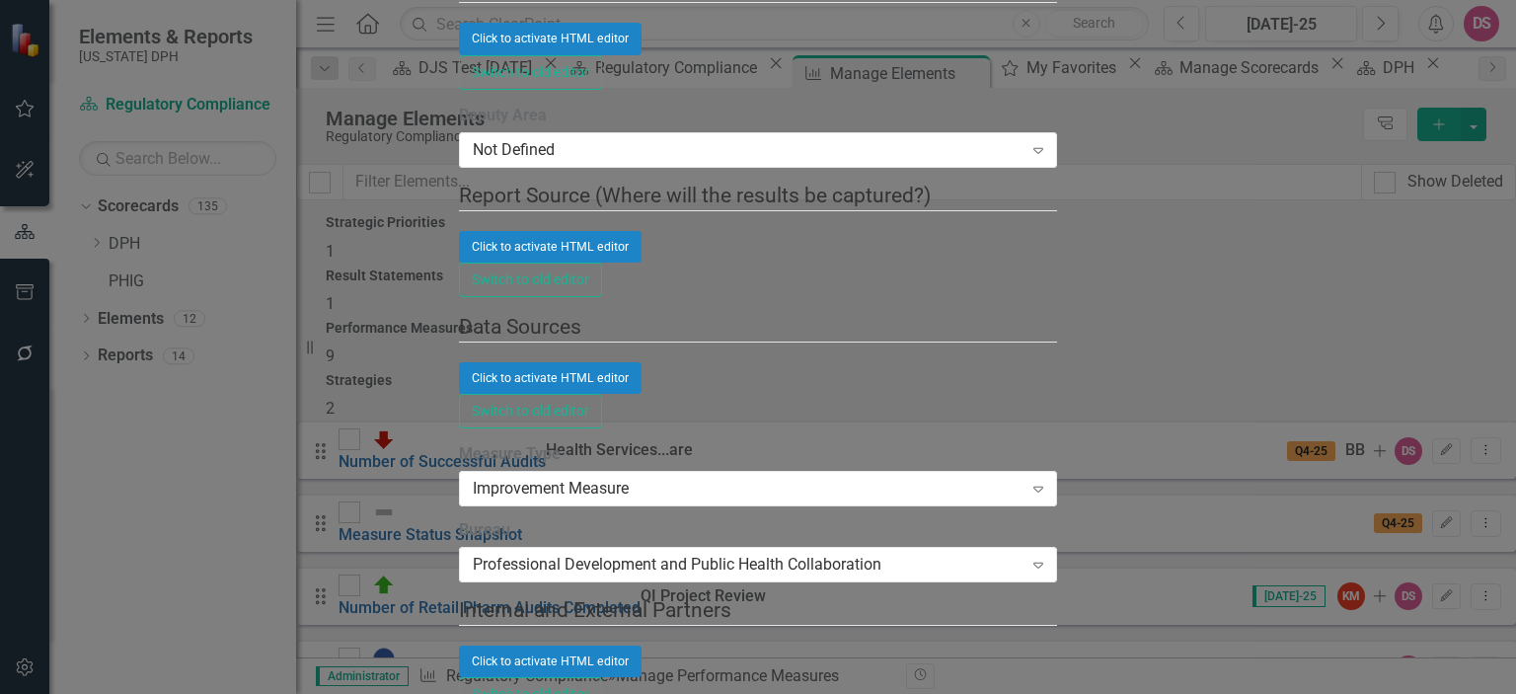
scroll to position [3053, 0]
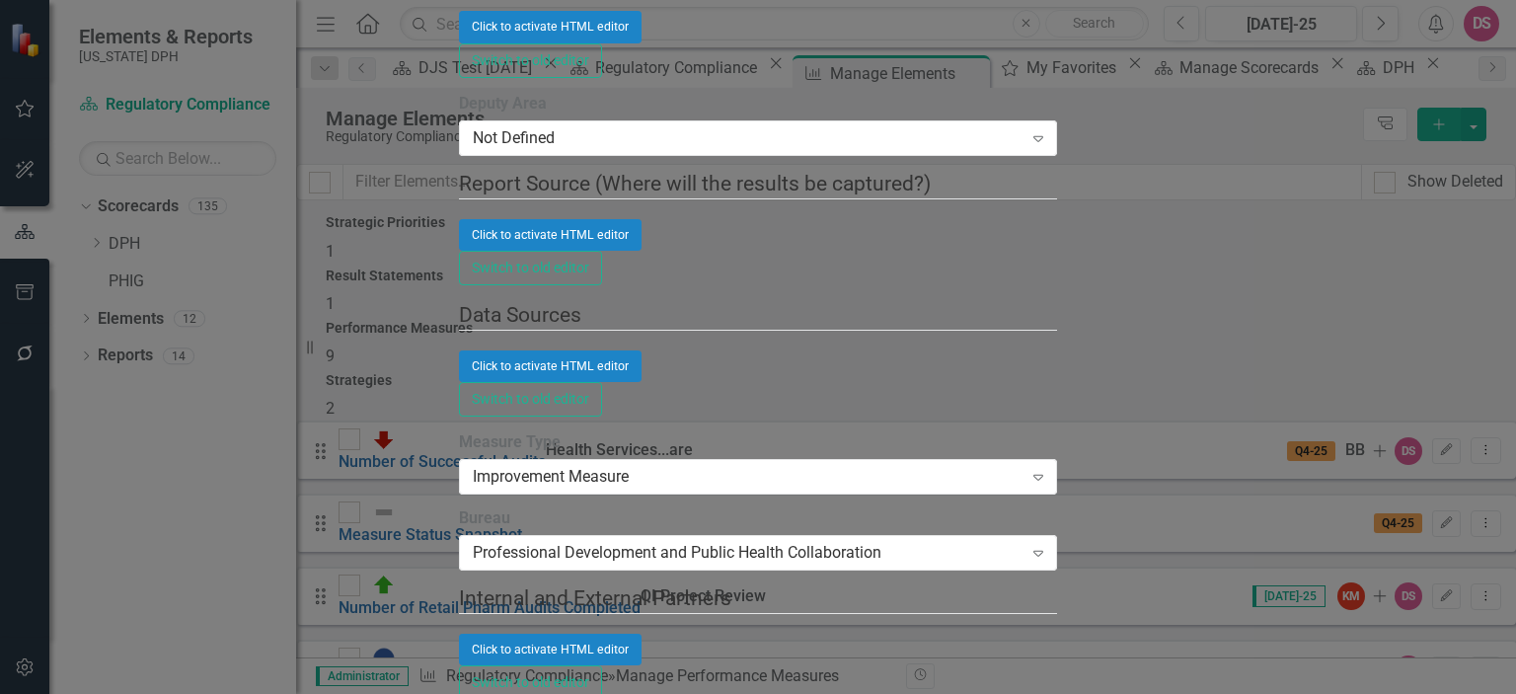
type input "Sap"
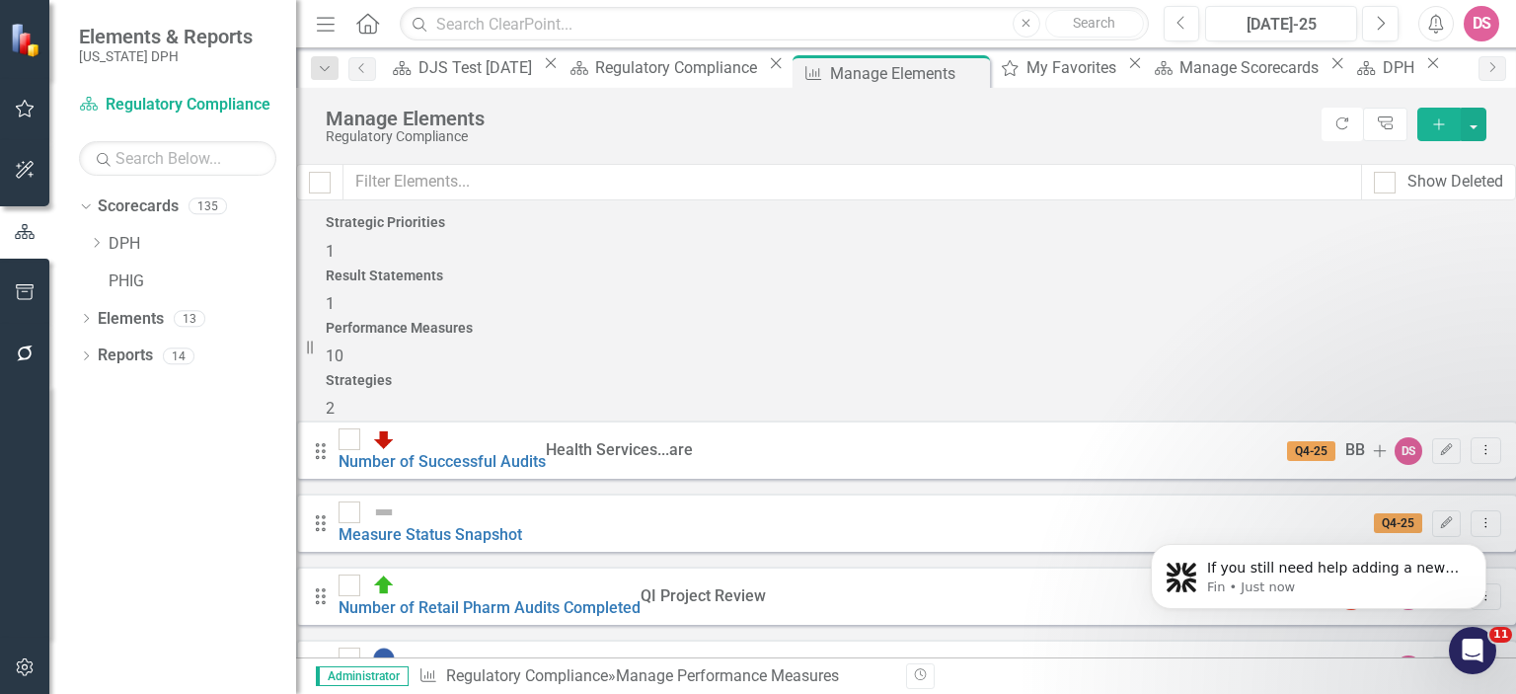
scroll to position [320, 0]
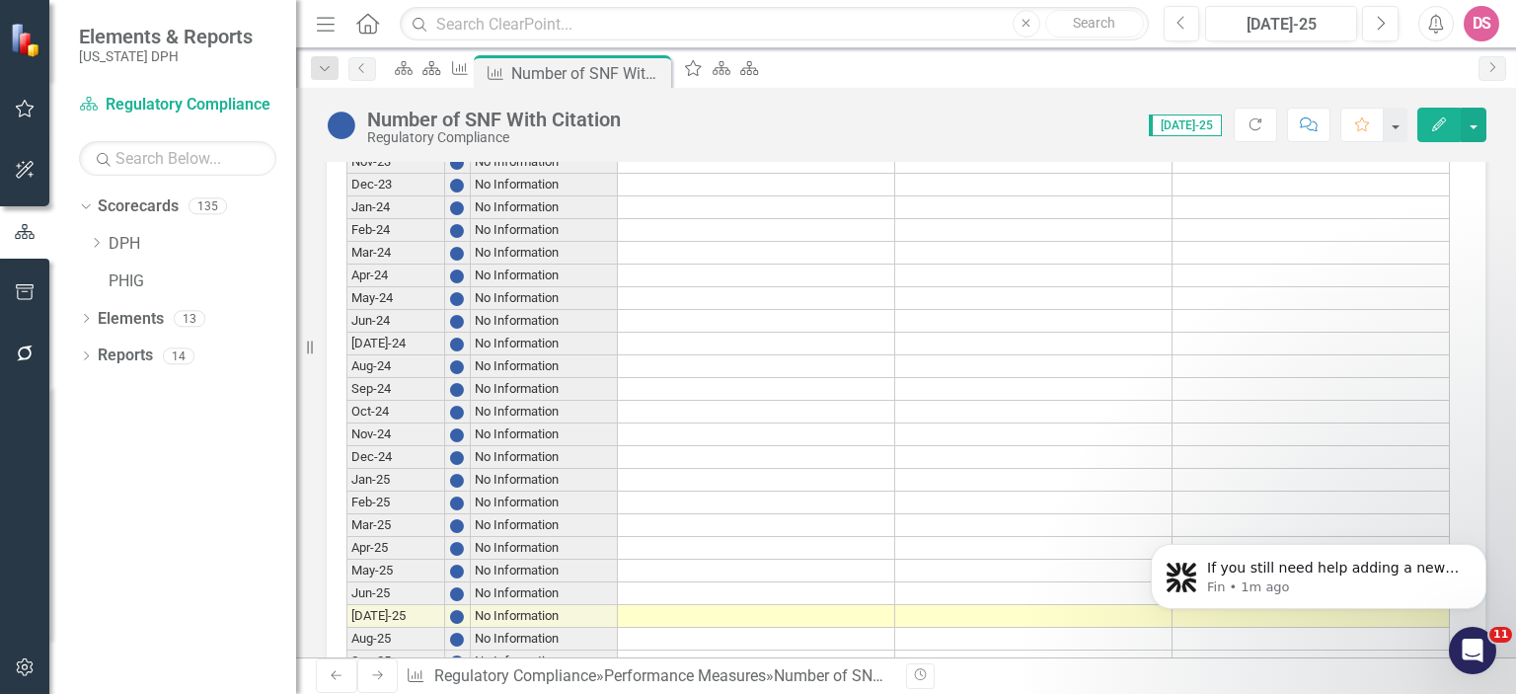
scroll to position [2733, 0]
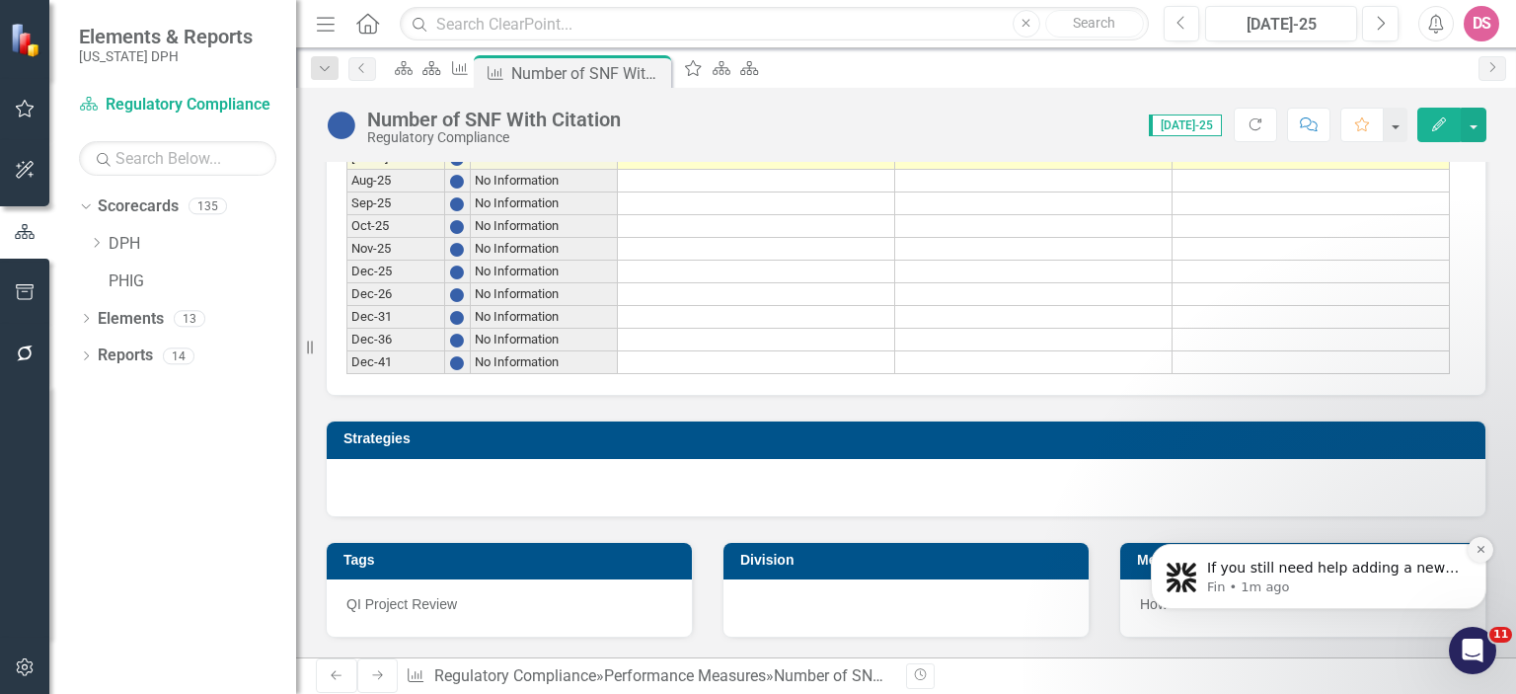
click at [1483, 550] on icon "Dismiss notification" at bounding box center [1481, 549] width 11 height 11
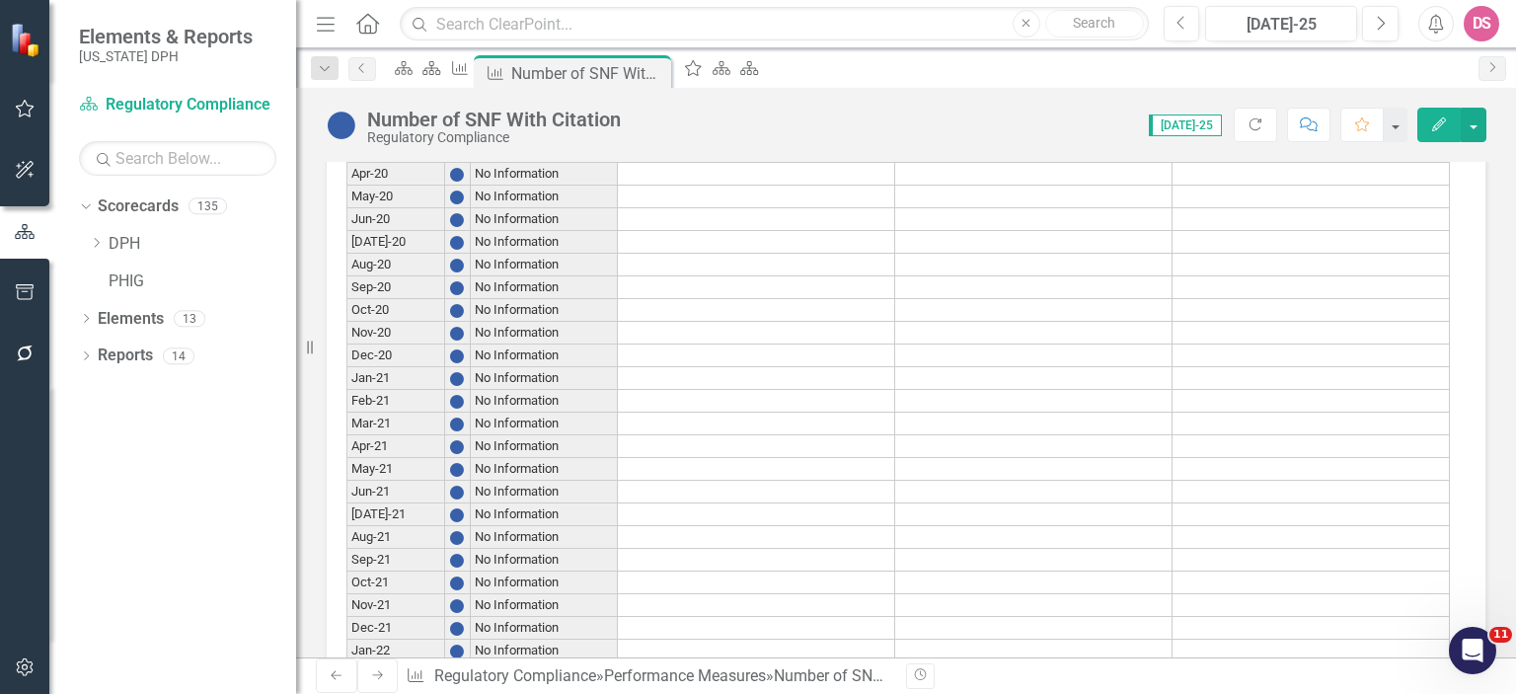
scroll to position [0, 0]
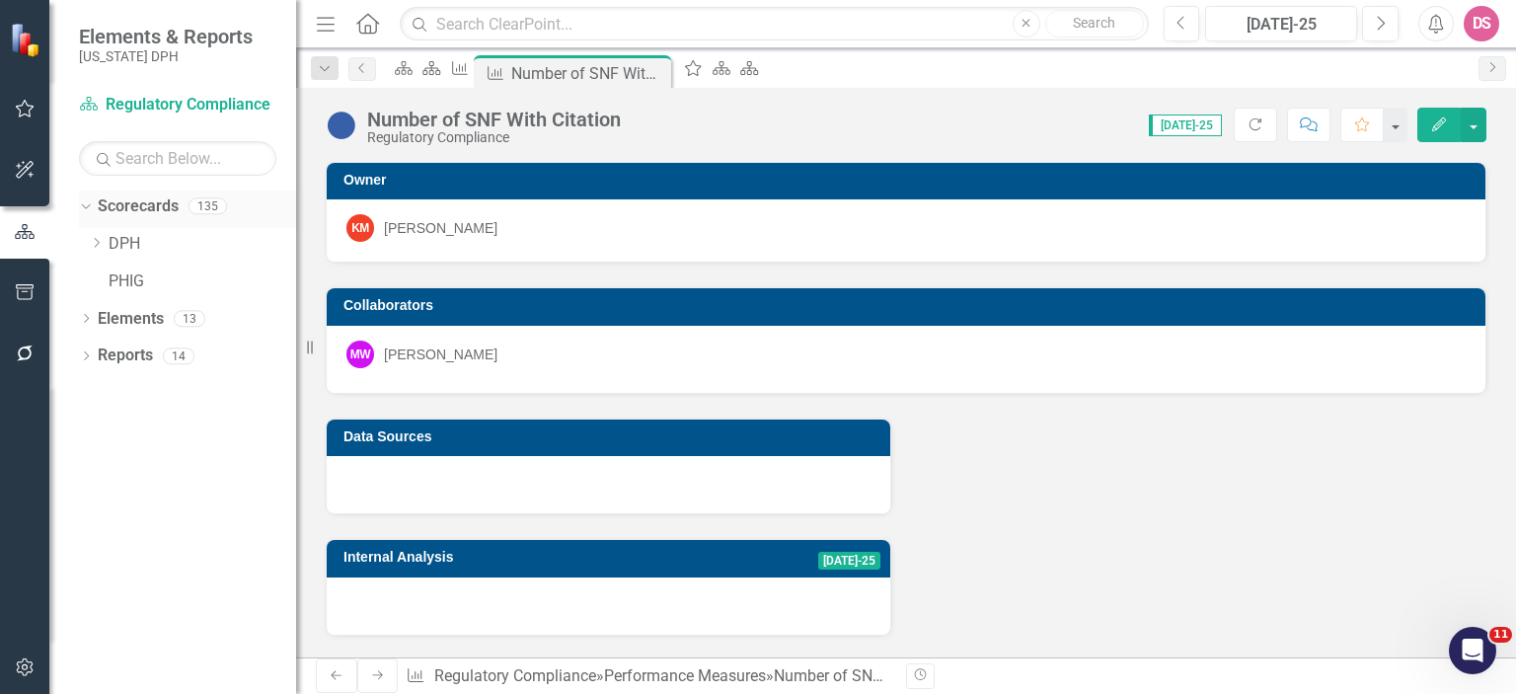
click at [142, 198] on link "Scorecards" at bounding box center [138, 206] width 81 height 23
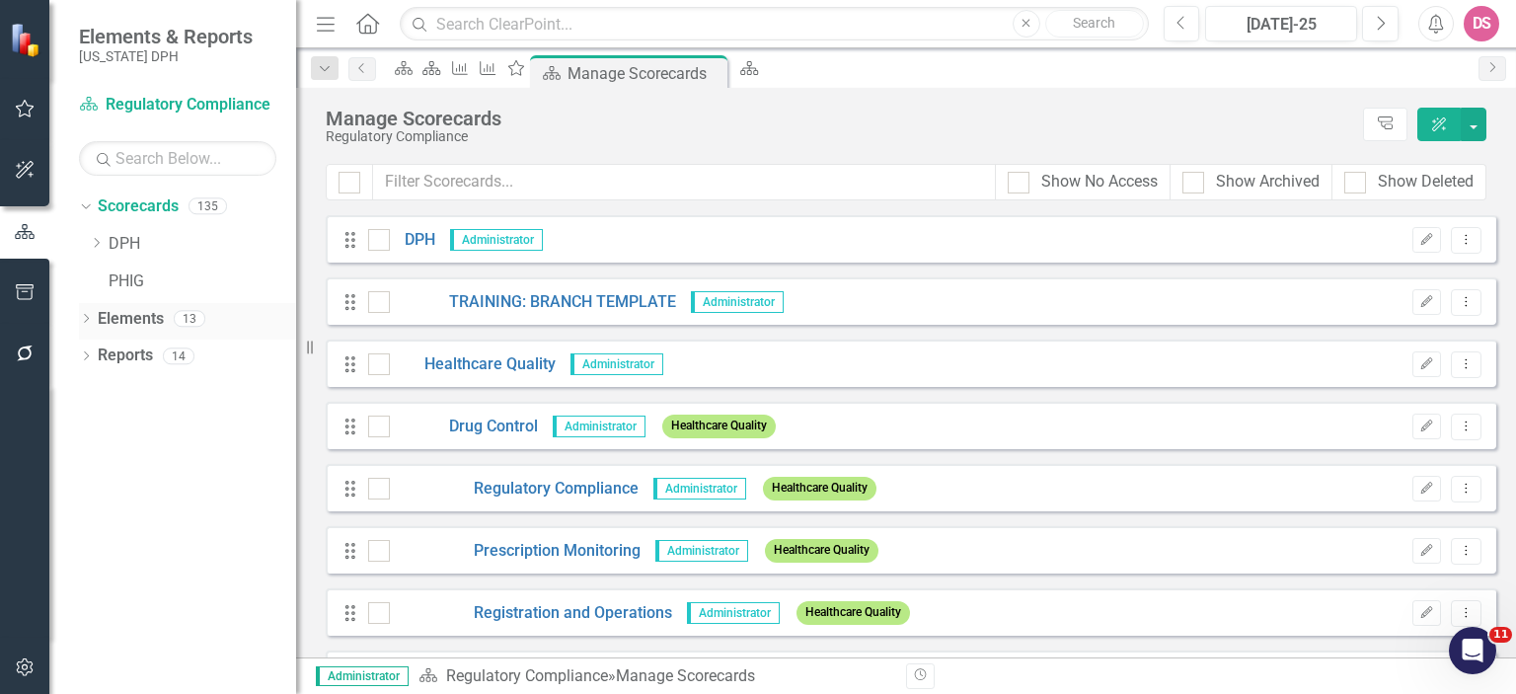
click at [116, 324] on link "Elements" at bounding box center [131, 319] width 66 height 23
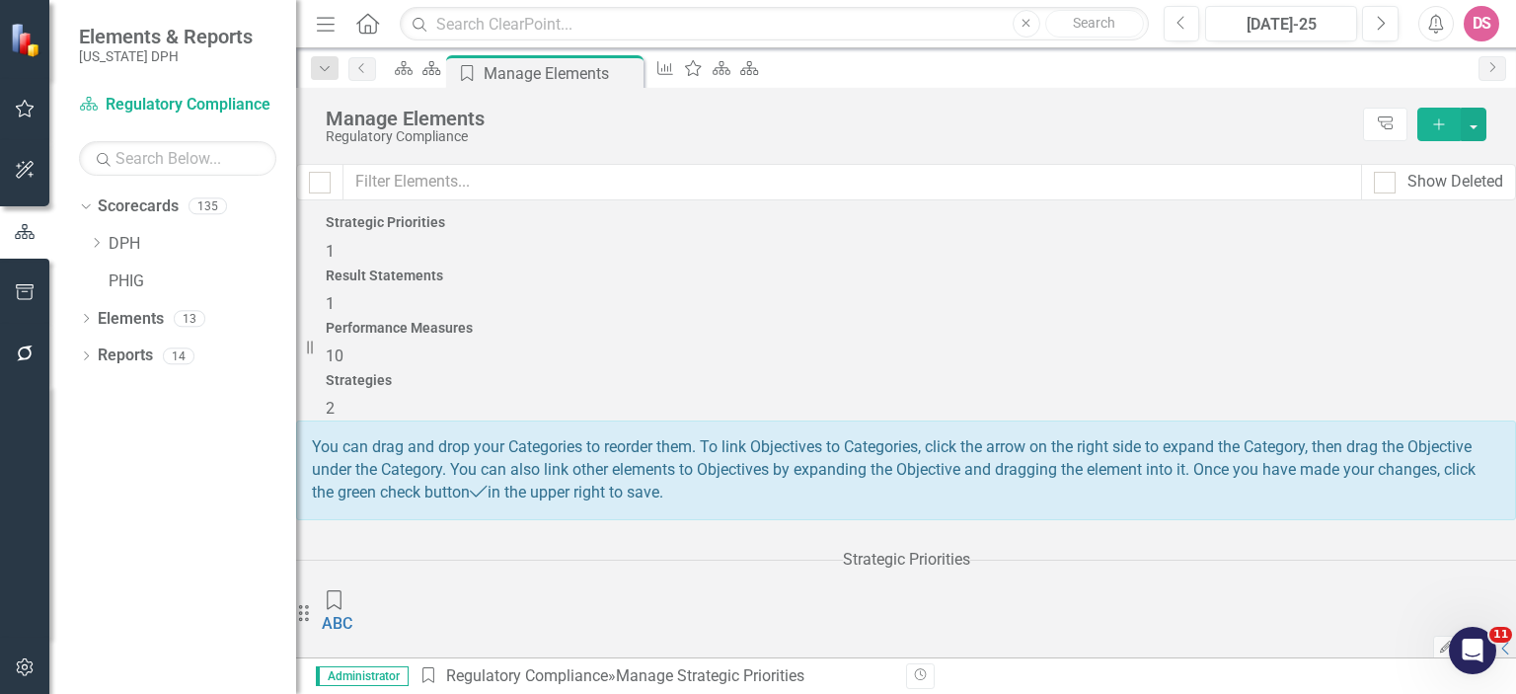
click at [993, 321] on div "Performance Measures 10" at bounding box center [906, 344] width 1161 height 47
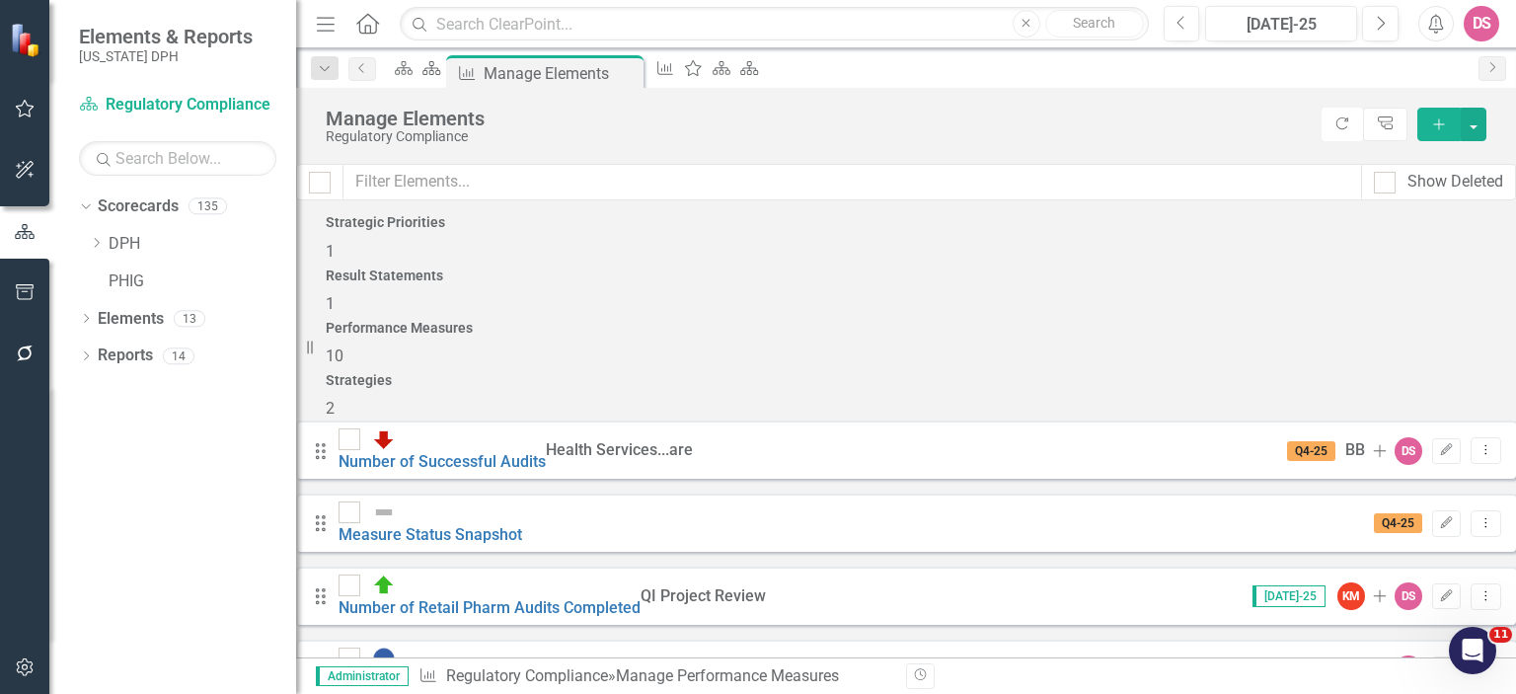
click at [1437, 117] on icon "Add" at bounding box center [1440, 124] width 18 height 14
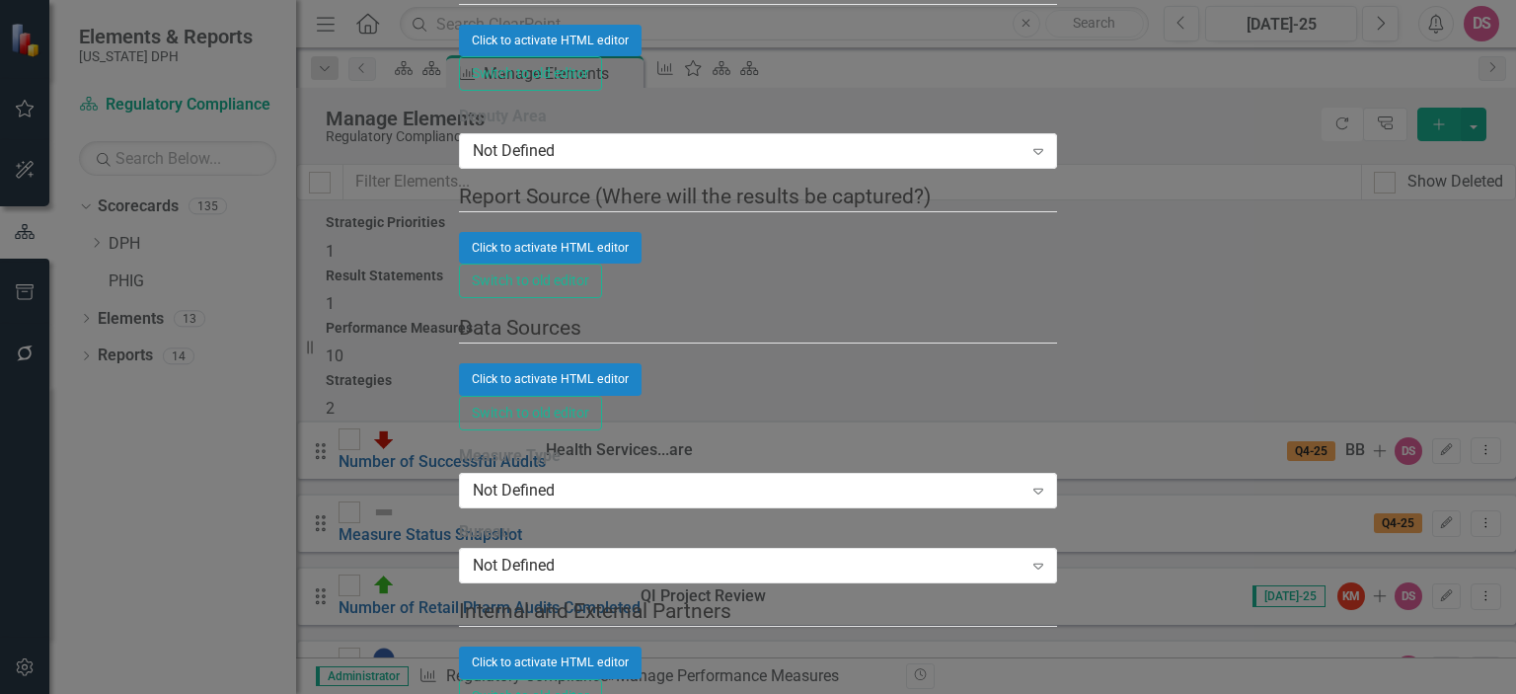
scroll to position [3008, 0]
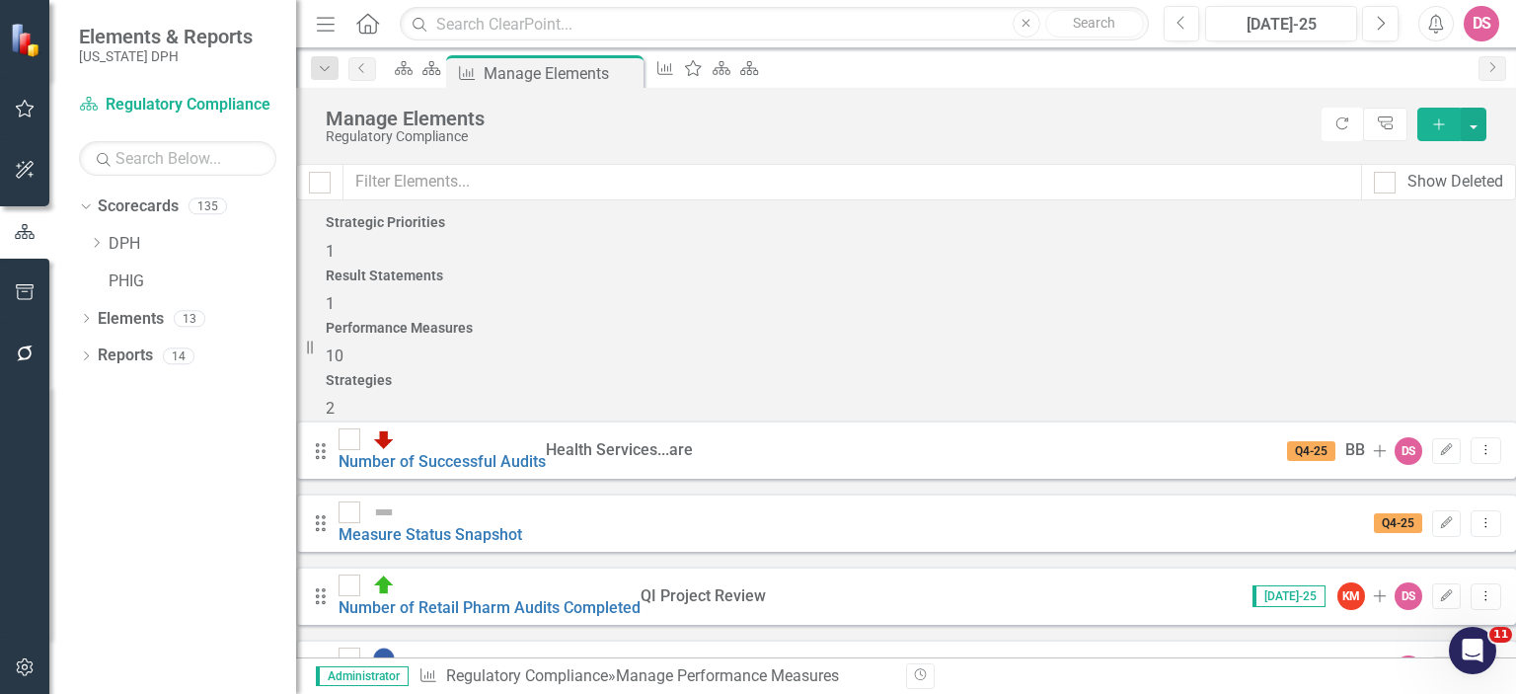
scroll to position [320, 0]
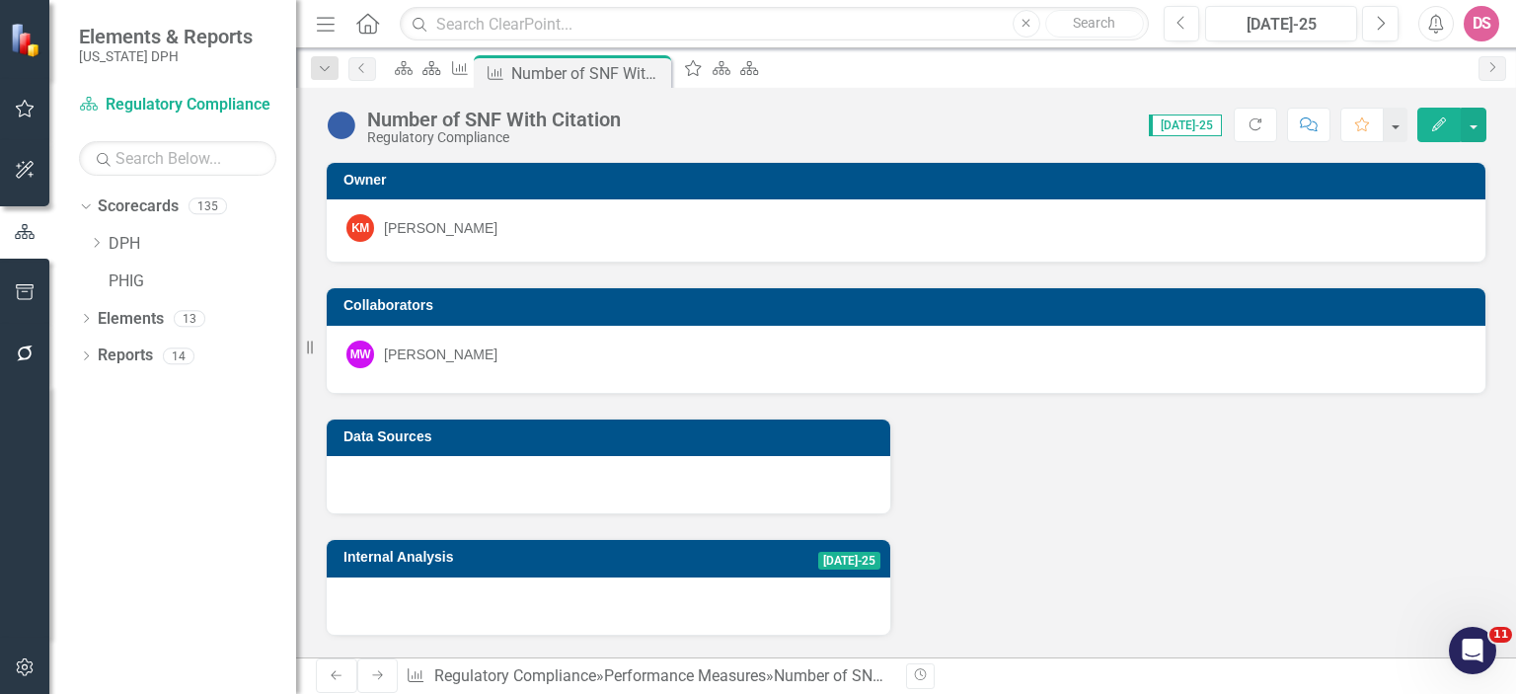
click at [1485, 23] on div "DS" at bounding box center [1482, 24] width 36 height 36
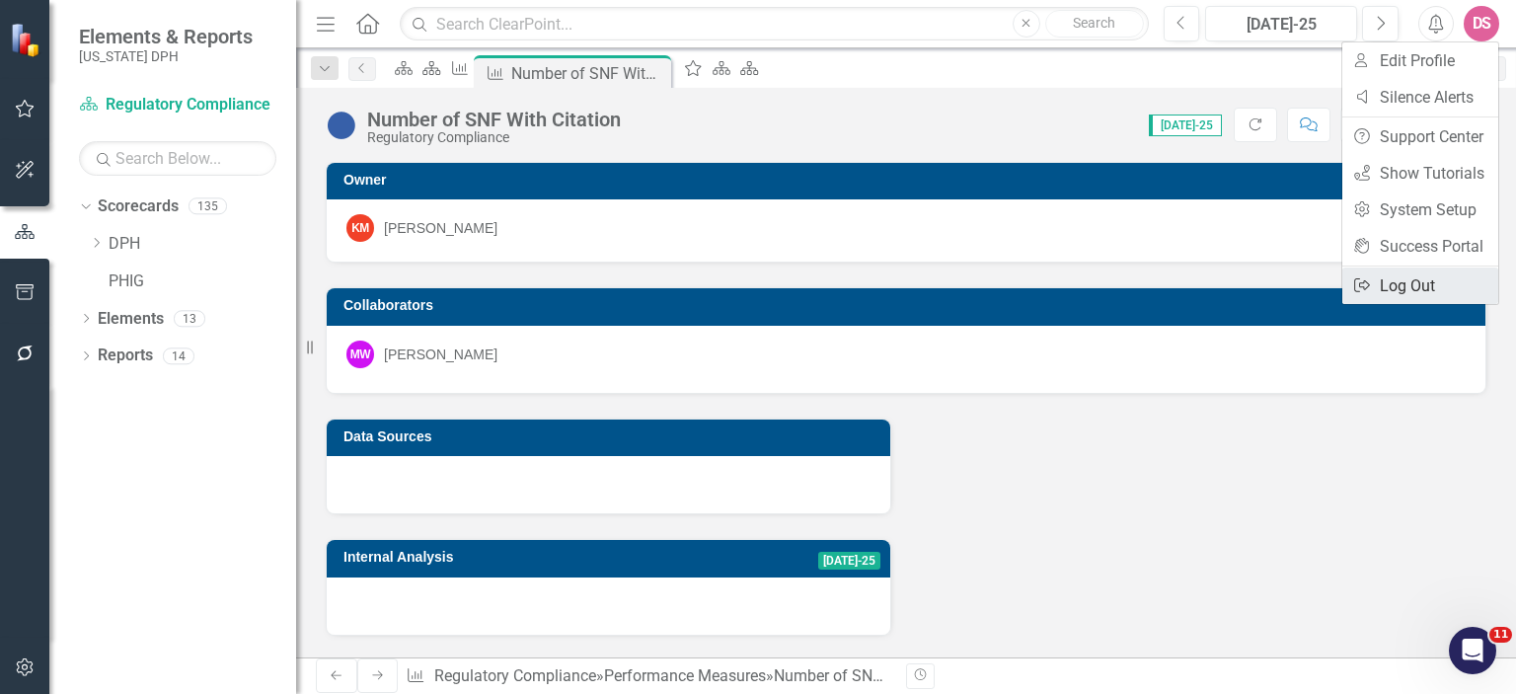
click at [1404, 277] on link "Logout Log Out" at bounding box center [1421, 286] width 156 height 37
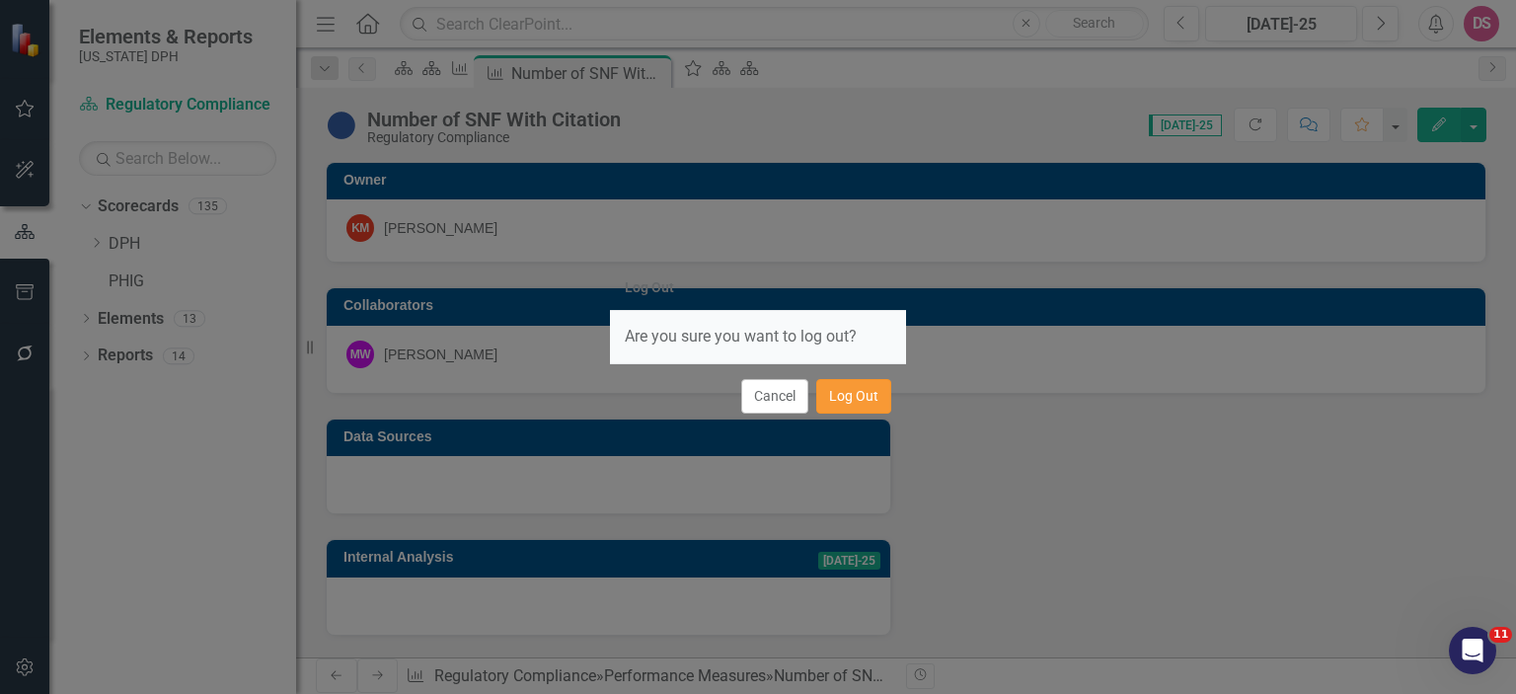
click at [849, 389] on button "Log Out" at bounding box center [853, 396] width 75 height 35
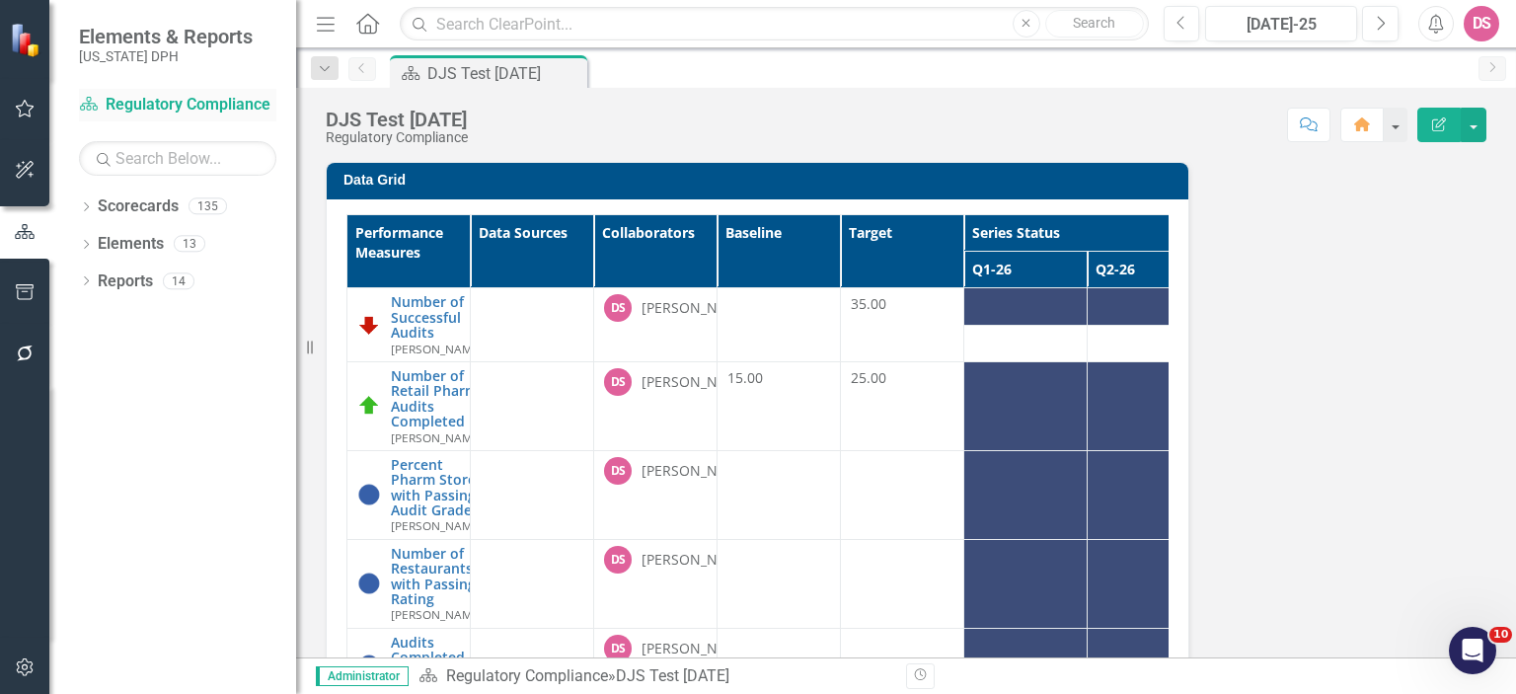
click at [211, 108] on link "Scorecard Regulatory Compliance" at bounding box center [177, 105] width 197 height 23
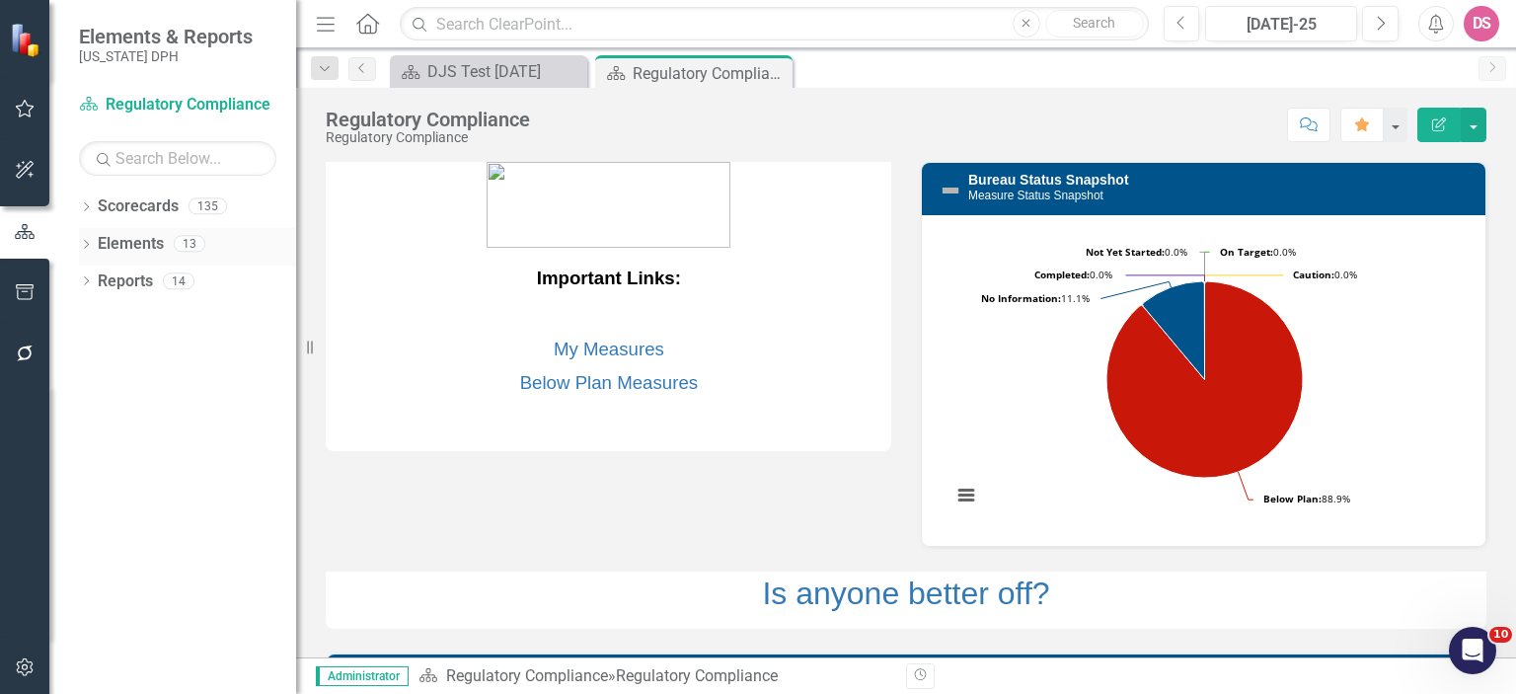
click at [134, 246] on link "Elements" at bounding box center [131, 244] width 66 height 23
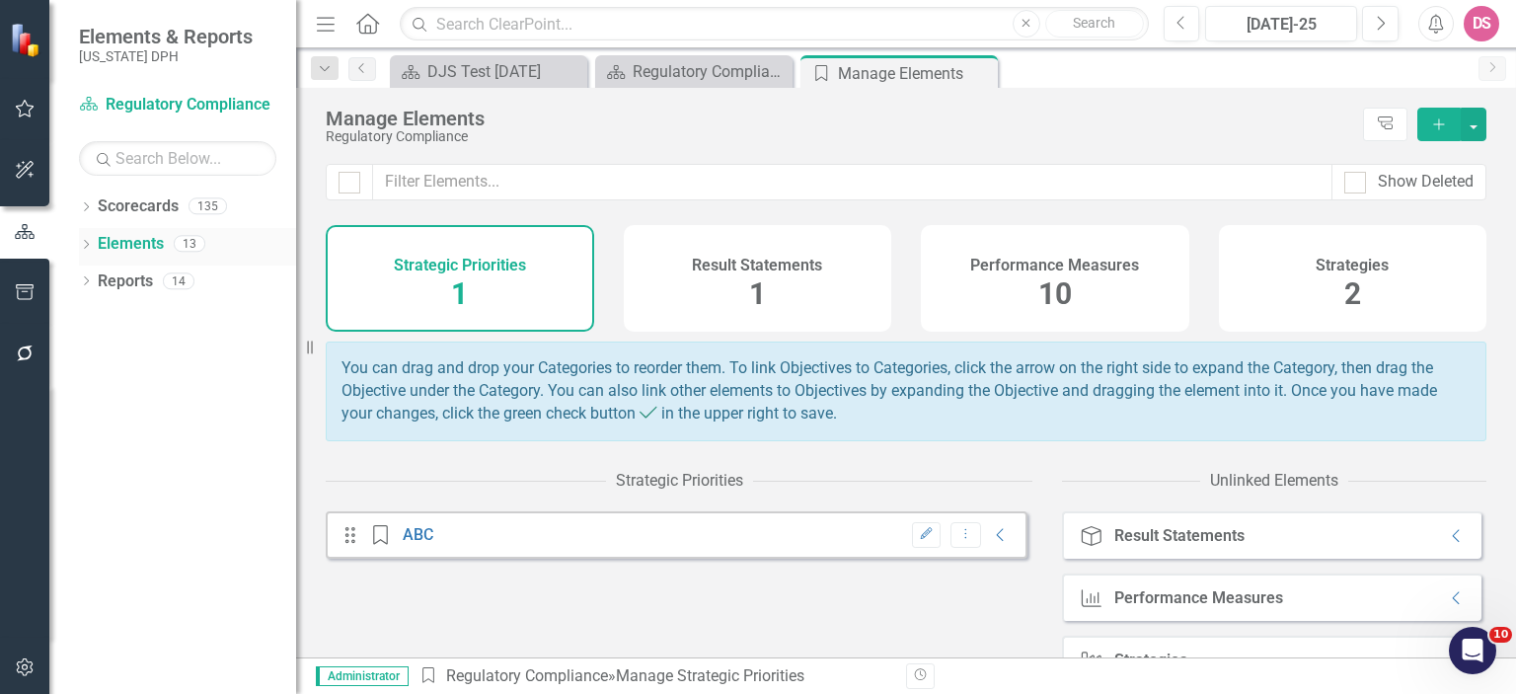
click at [108, 249] on link "Elements" at bounding box center [131, 244] width 66 height 23
click at [89, 248] on icon "Dropdown" at bounding box center [86, 246] width 14 height 11
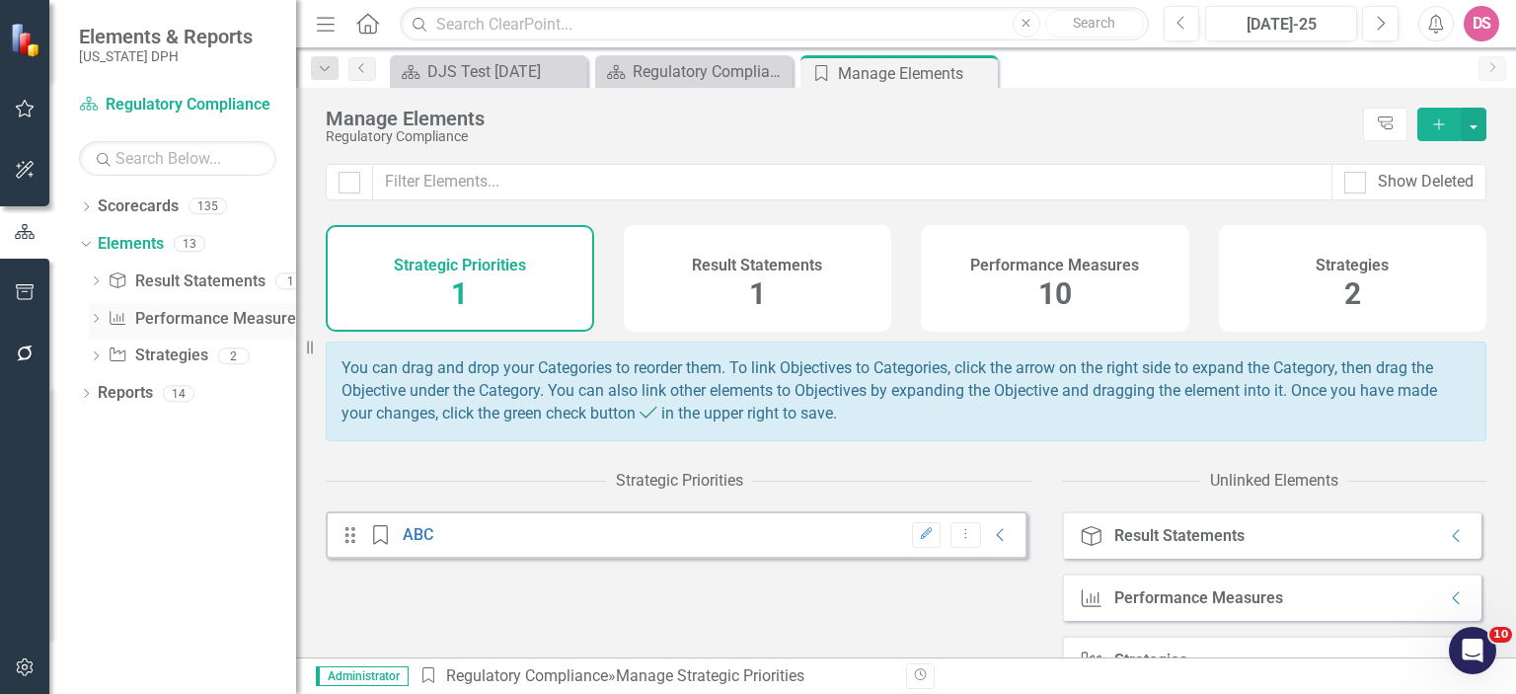
click at [176, 324] on link "Performance Measure Performance Measures" at bounding box center [205, 319] width 195 height 23
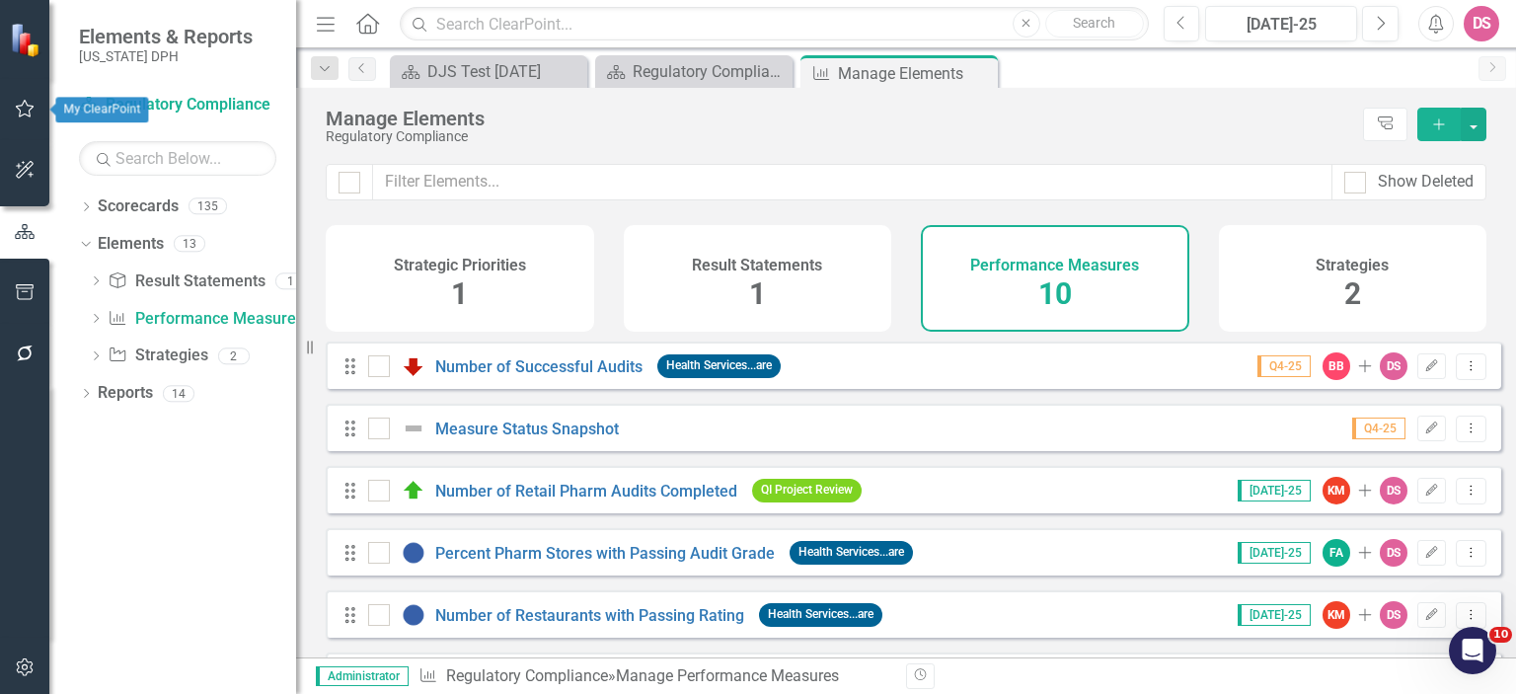
click at [20, 104] on icon "button" at bounding box center [25, 109] width 21 height 16
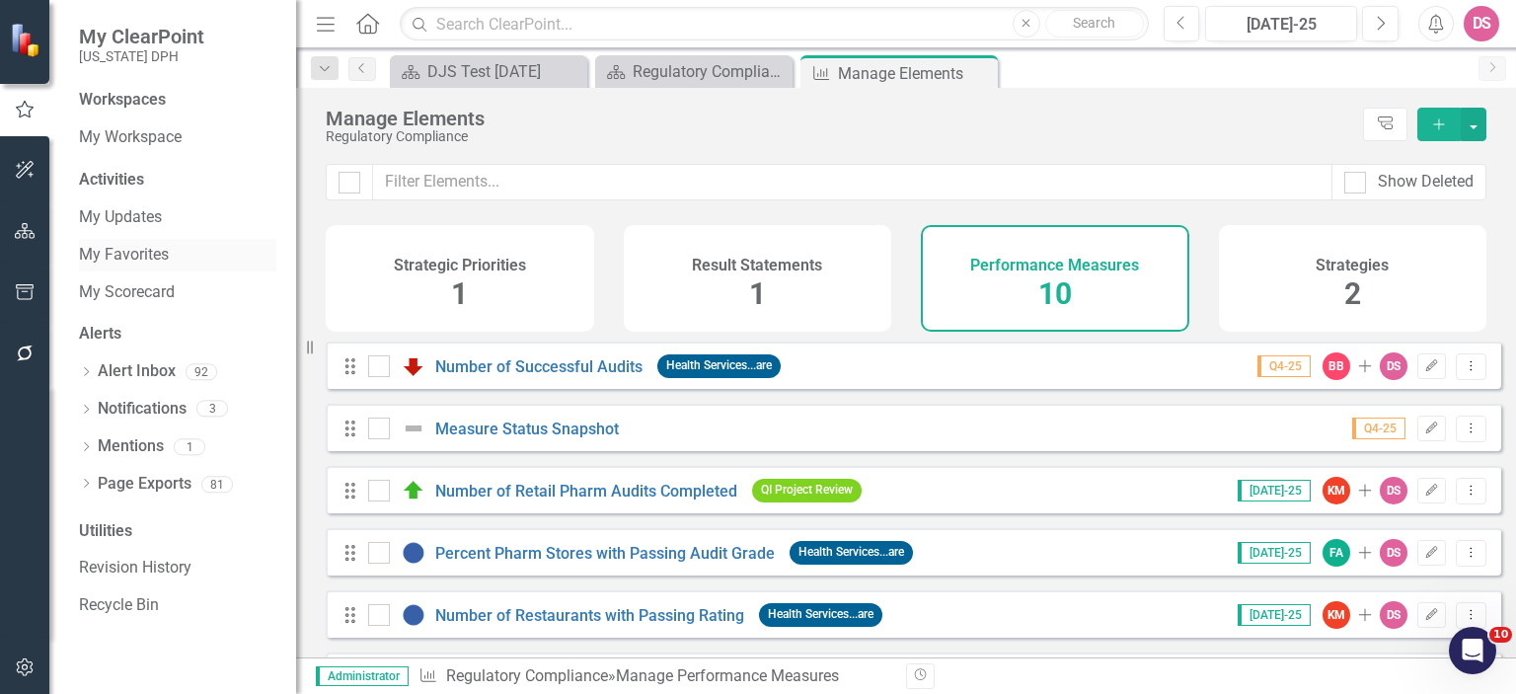
click at [135, 255] on link "My Favorites" at bounding box center [177, 255] width 197 height 23
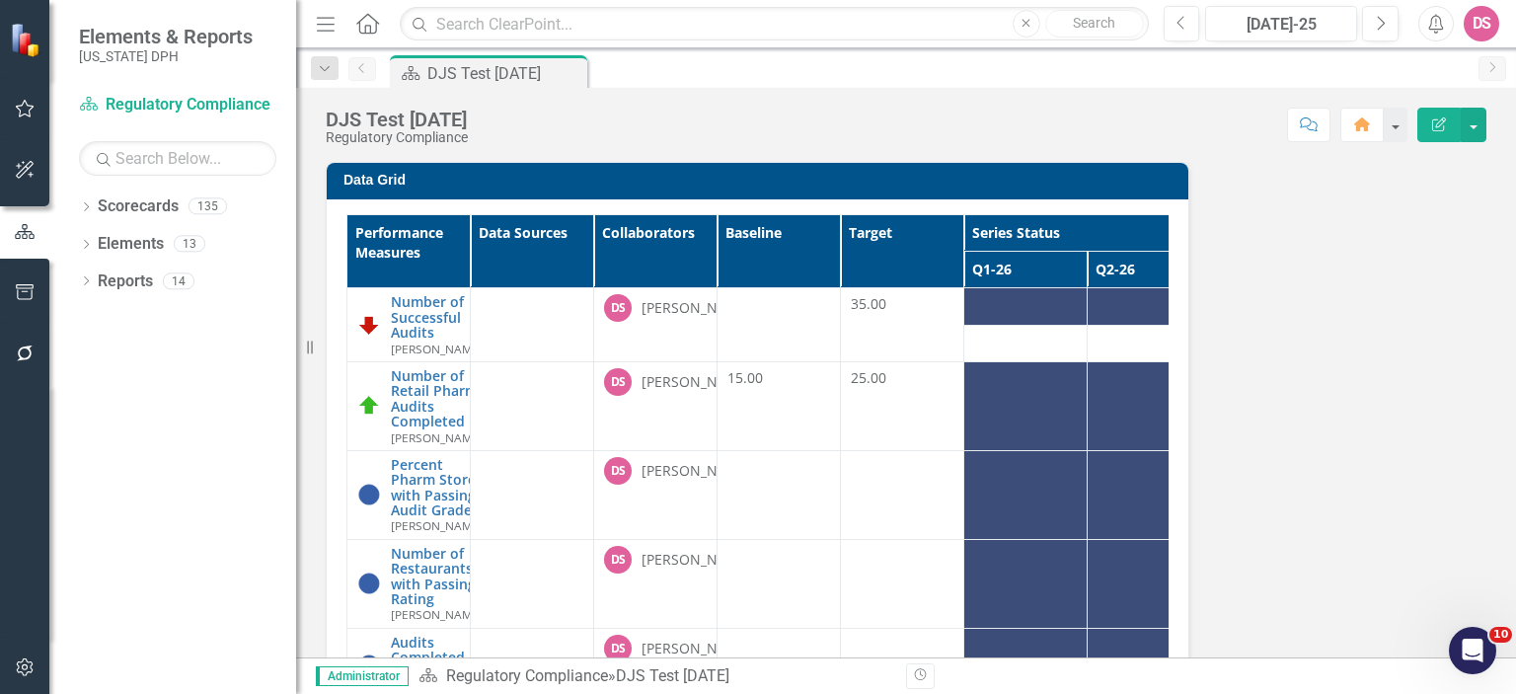
drag, startPoint x: 1407, startPoint y: 331, endPoint x: 1366, endPoint y: 445, distance: 121.5
click at [1366, 445] on div "Data Grid Performance Measures Data Sources Collaborators Baseline Target Serie…" at bounding box center [906, 470] width 1191 height 667
click at [190, 106] on link "Scorecard Regulatory Compliance" at bounding box center [177, 105] width 197 height 23
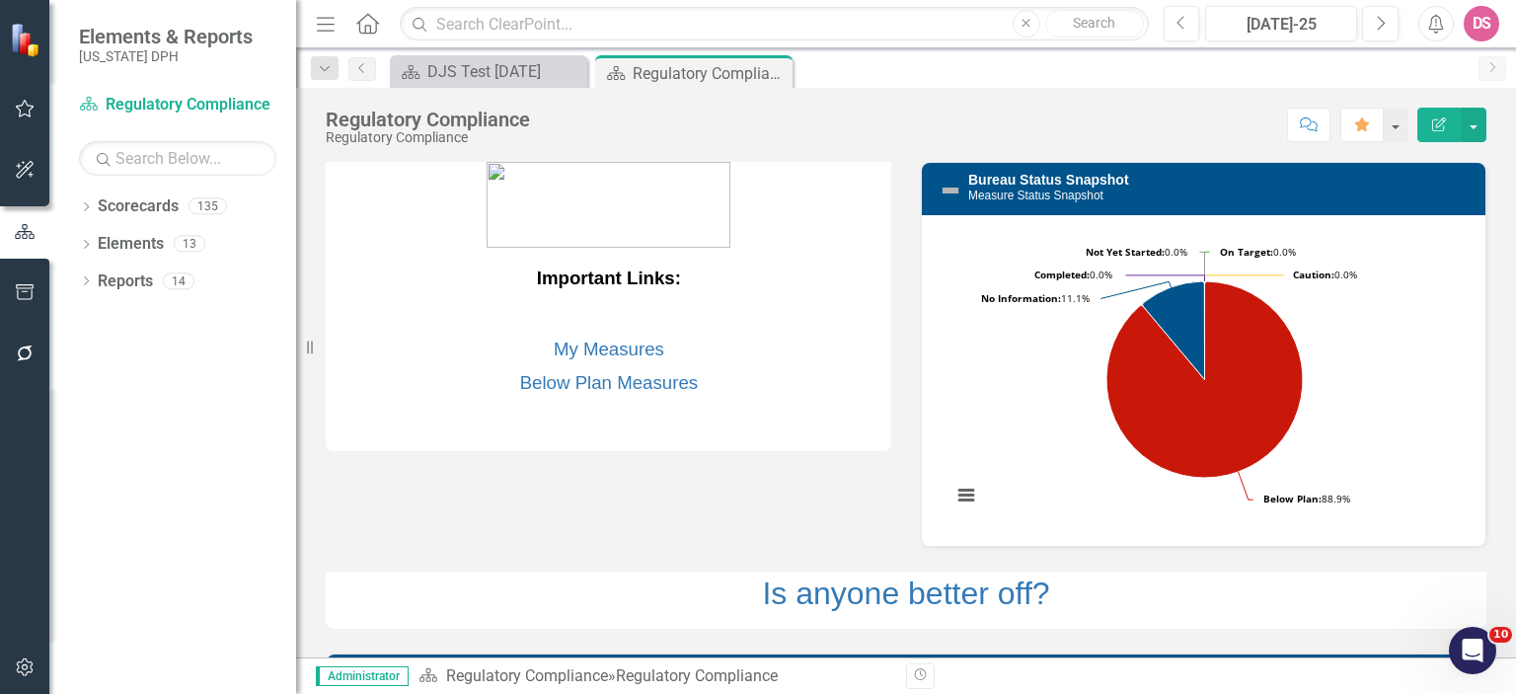
drag, startPoint x: 585, startPoint y: 552, endPoint x: 573, endPoint y: 544, distance: 15.1
click at [573, 544] on div "Important Links: My Measures Below Plan Measures Bureau Status Snapshot Measure…" at bounding box center [906, 587] width 1191 height 901
click at [125, 209] on link "Scorecards" at bounding box center [138, 206] width 81 height 23
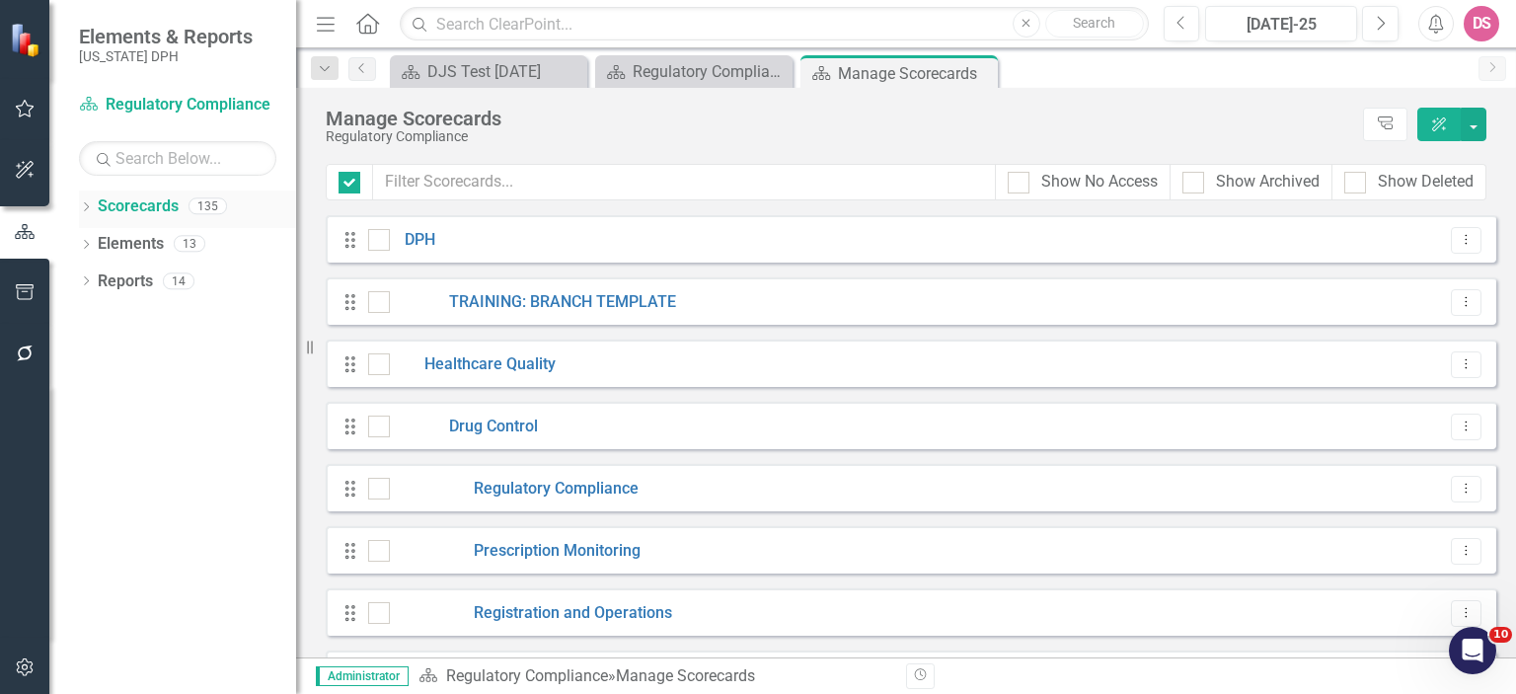
checkbox input "false"
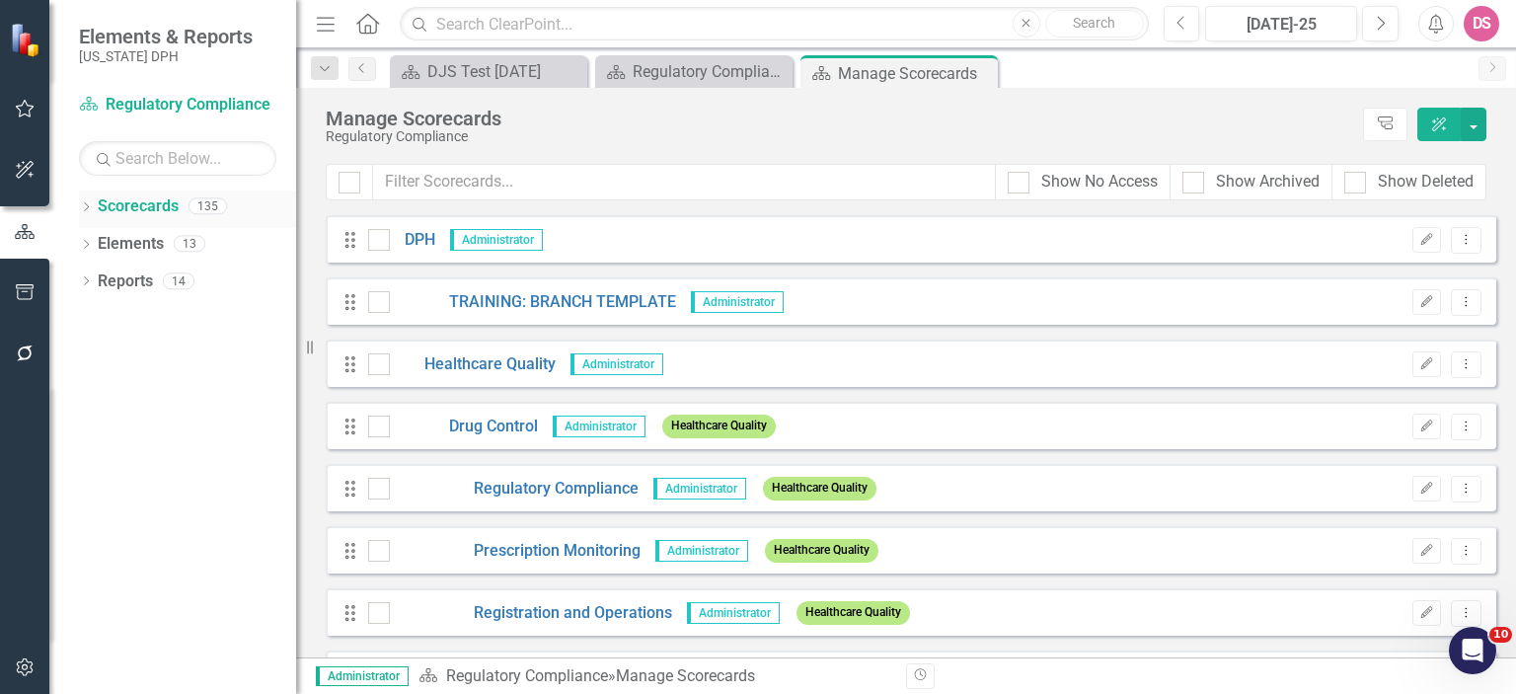
click at [90, 208] on icon "Dropdown" at bounding box center [86, 208] width 14 height 11
click at [124, 316] on link "Elements" at bounding box center [131, 319] width 66 height 23
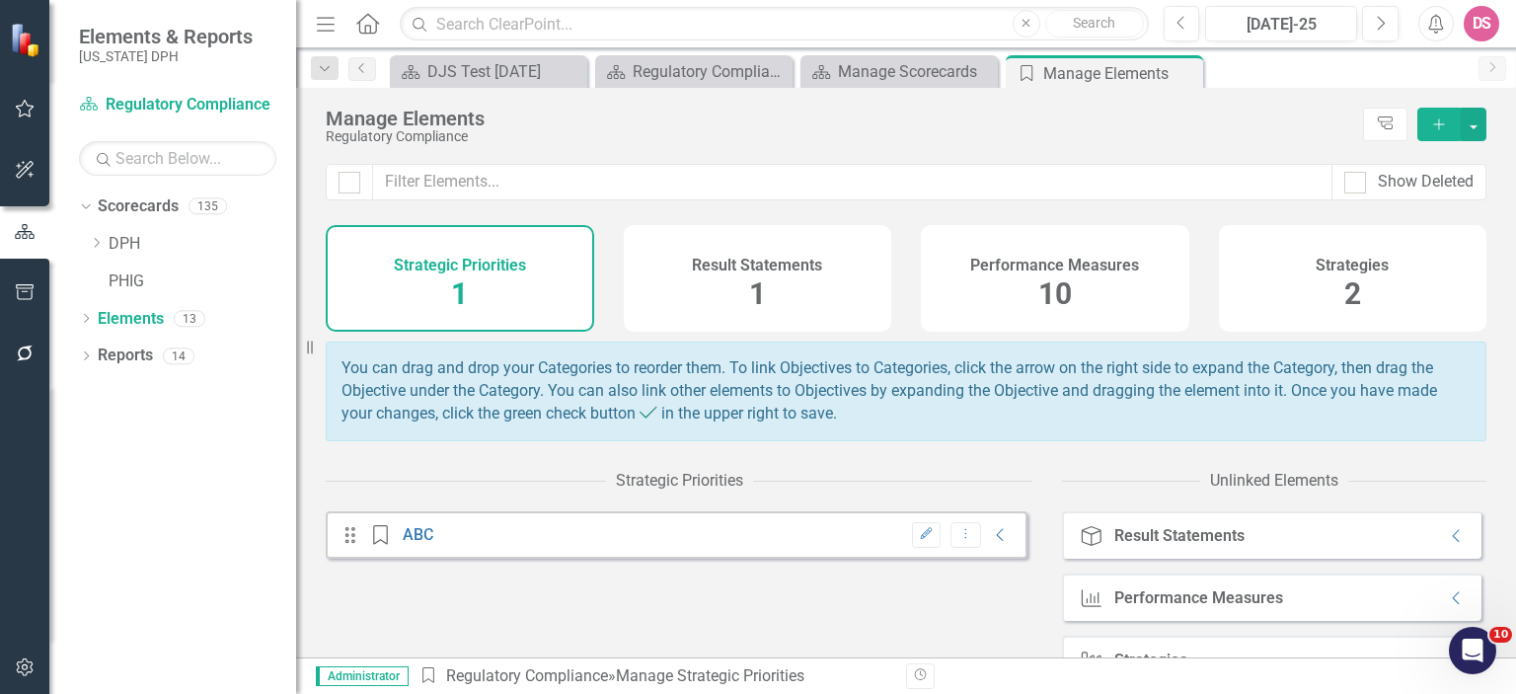
click at [1006, 286] on div "Performance Measures 10" at bounding box center [1055, 278] width 269 height 107
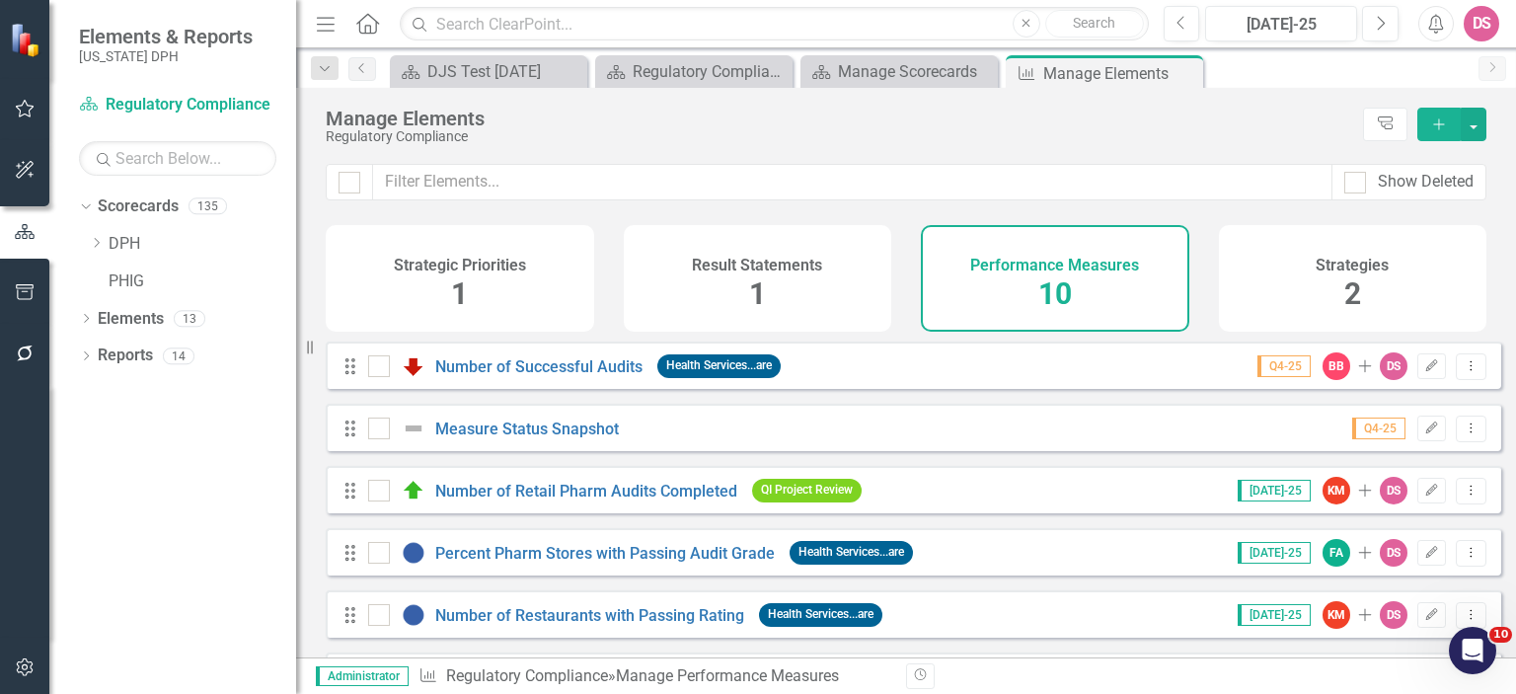
click at [1436, 121] on icon "Add" at bounding box center [1440, 124] width 18 height 14
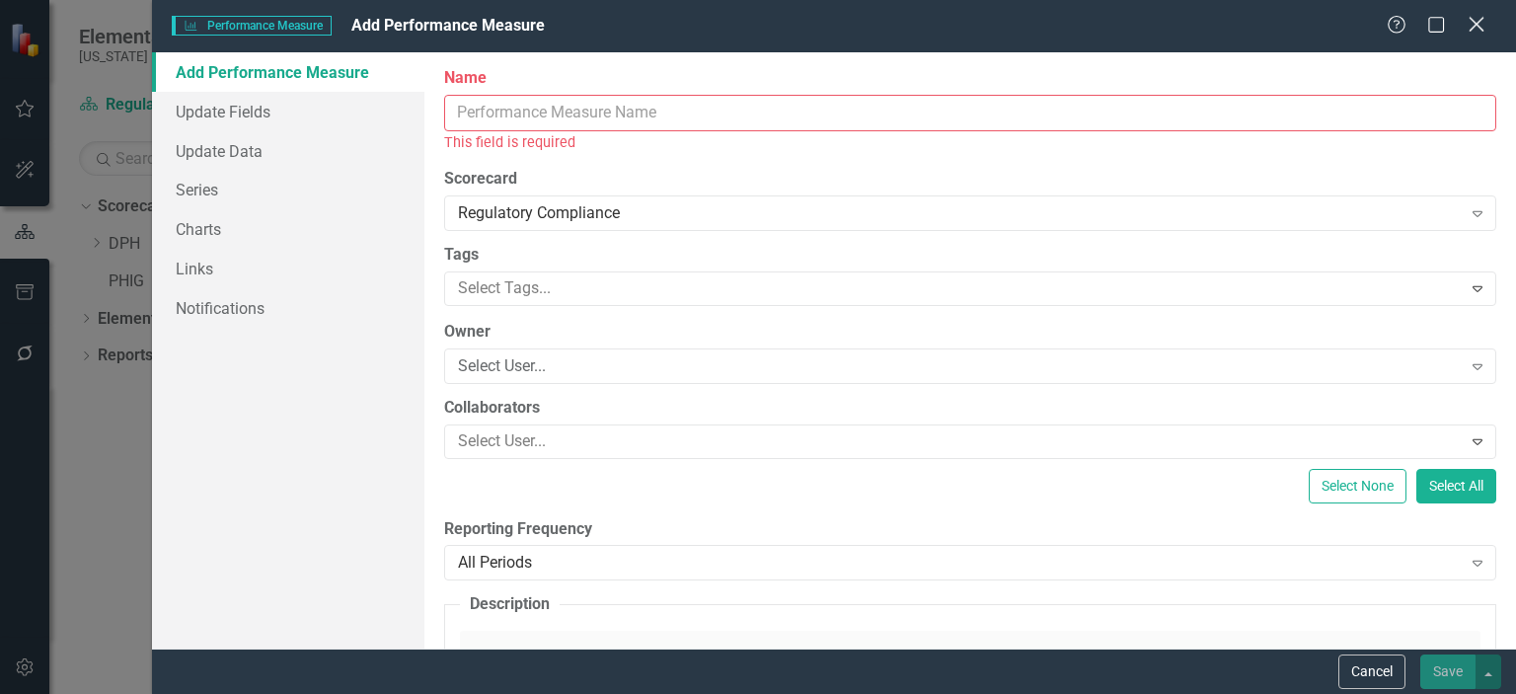
click at [1473, 20] on icon "Close" at bounding box center [1476, 24] width 25 height 19
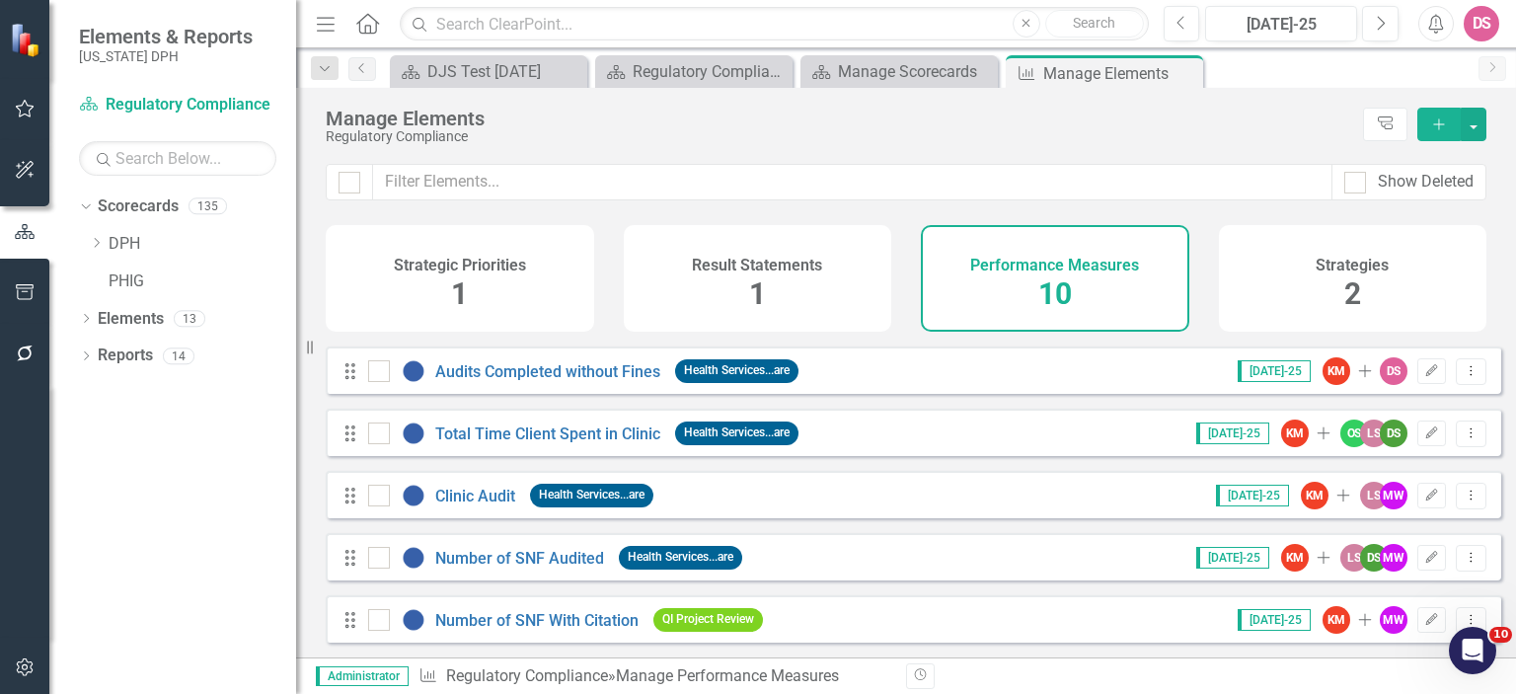
scroll to position [320, 0]
click at [569, 622] on link "Number of SNF With Citation" at bounding box center [536, 620] width 203 height 19
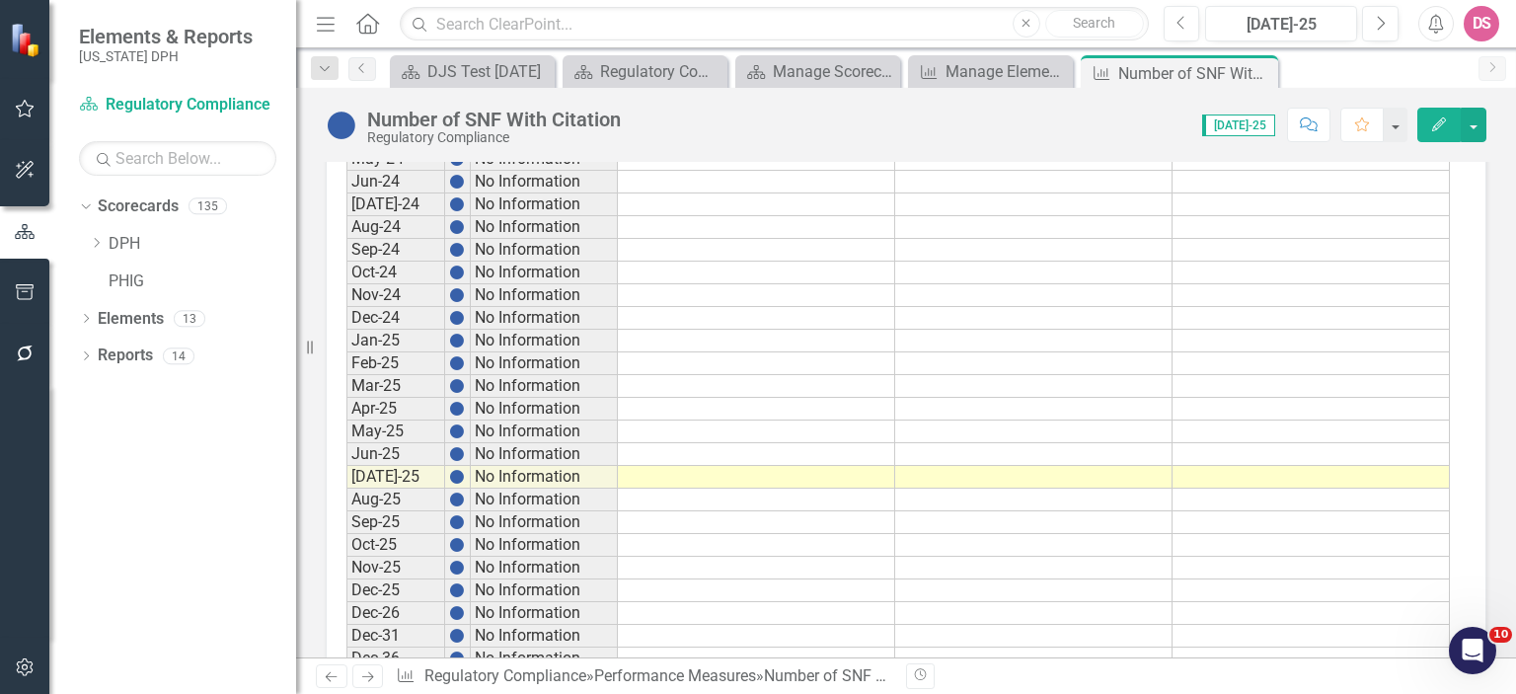
scroll to position [2420, 0]
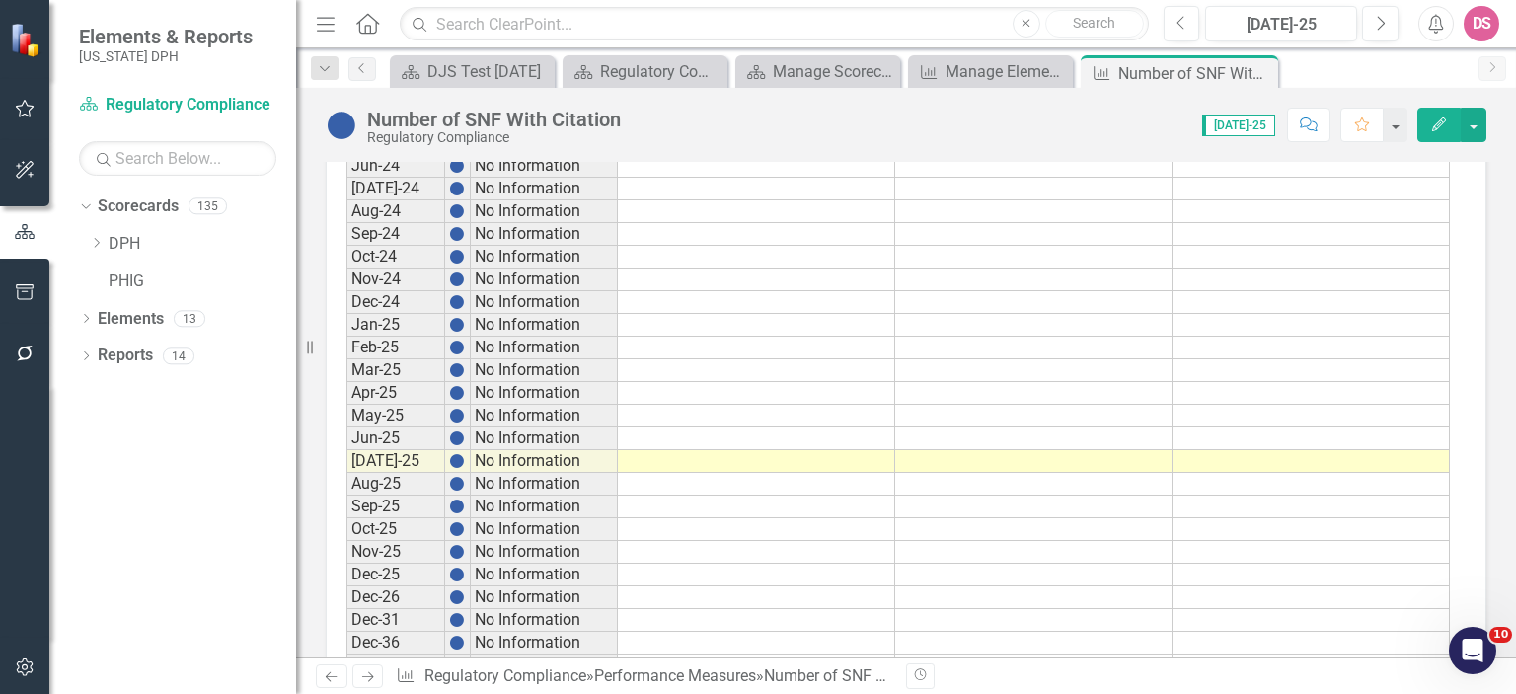
click at [808, 450] on td at bounding box center [756, 461] width 277 height 23
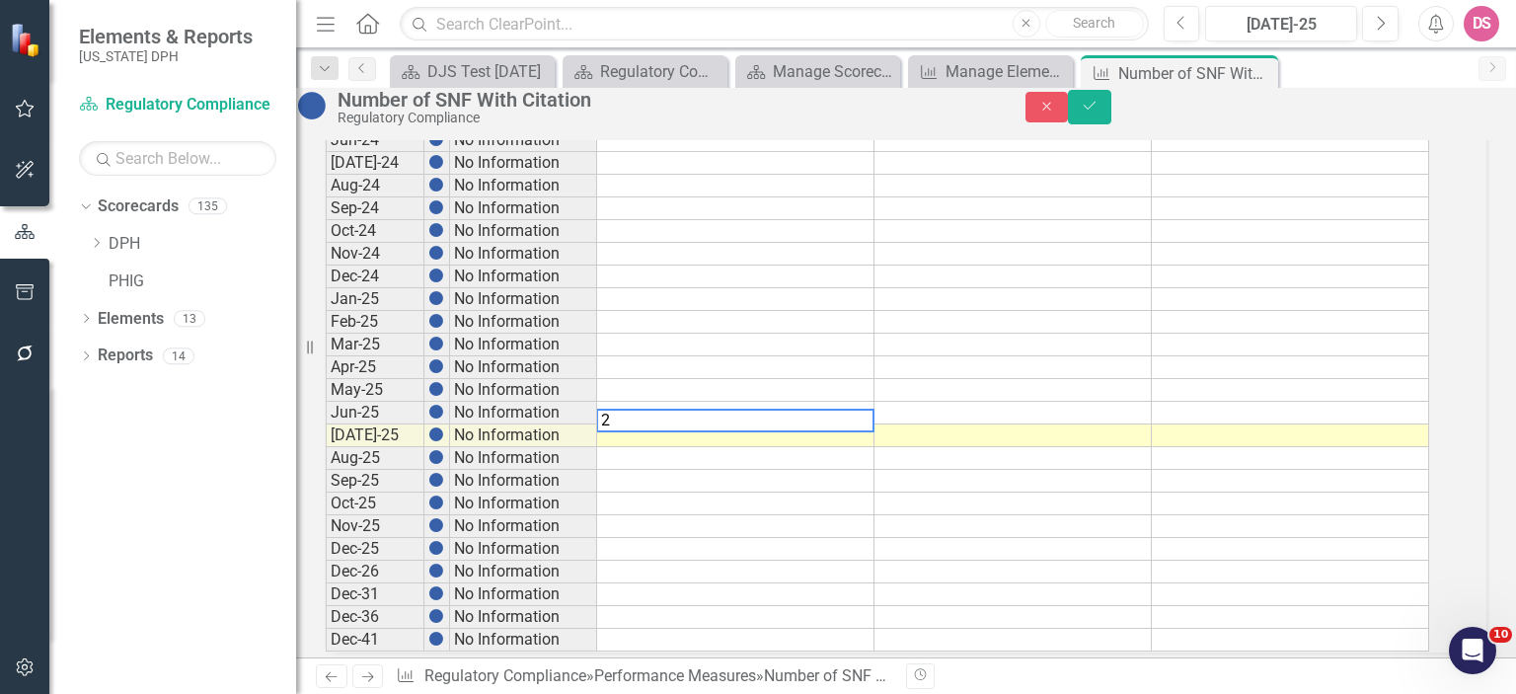
type textarea "25"
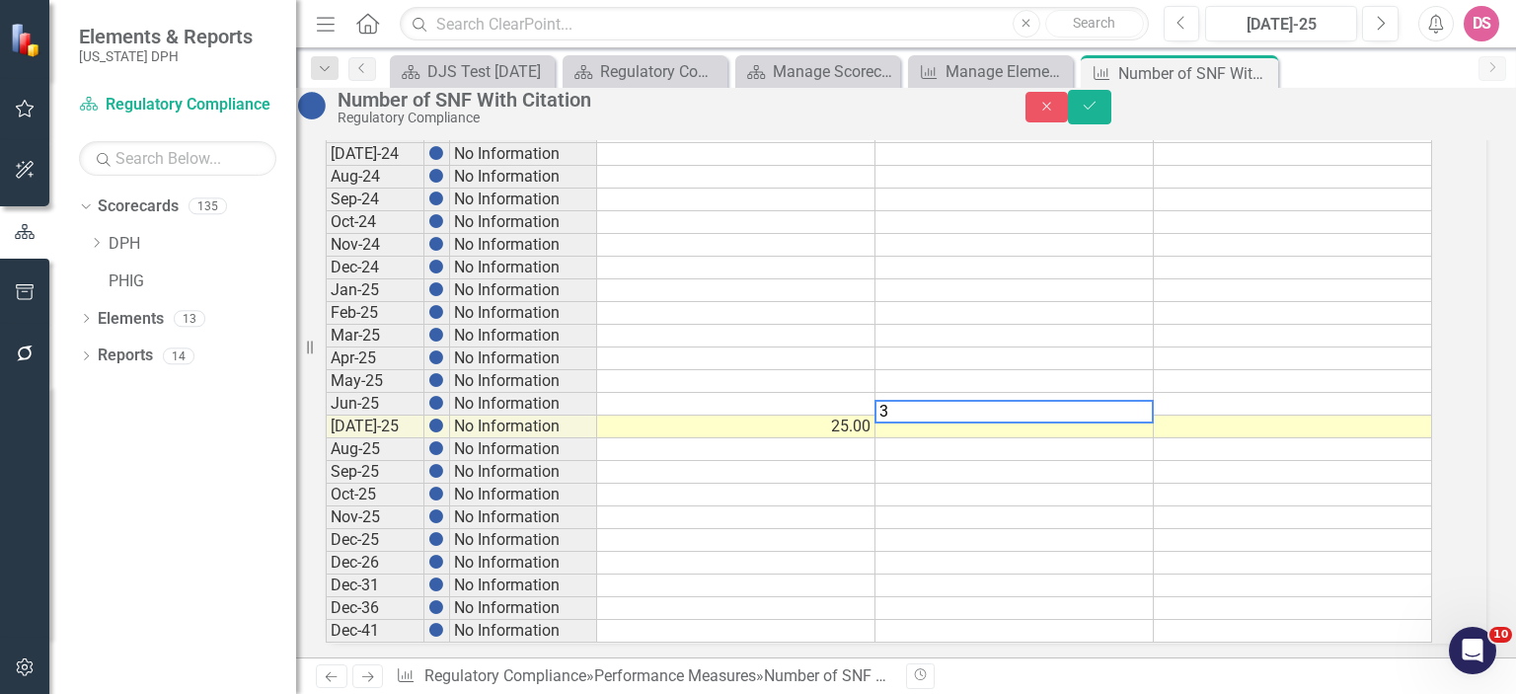
type textarea "30"
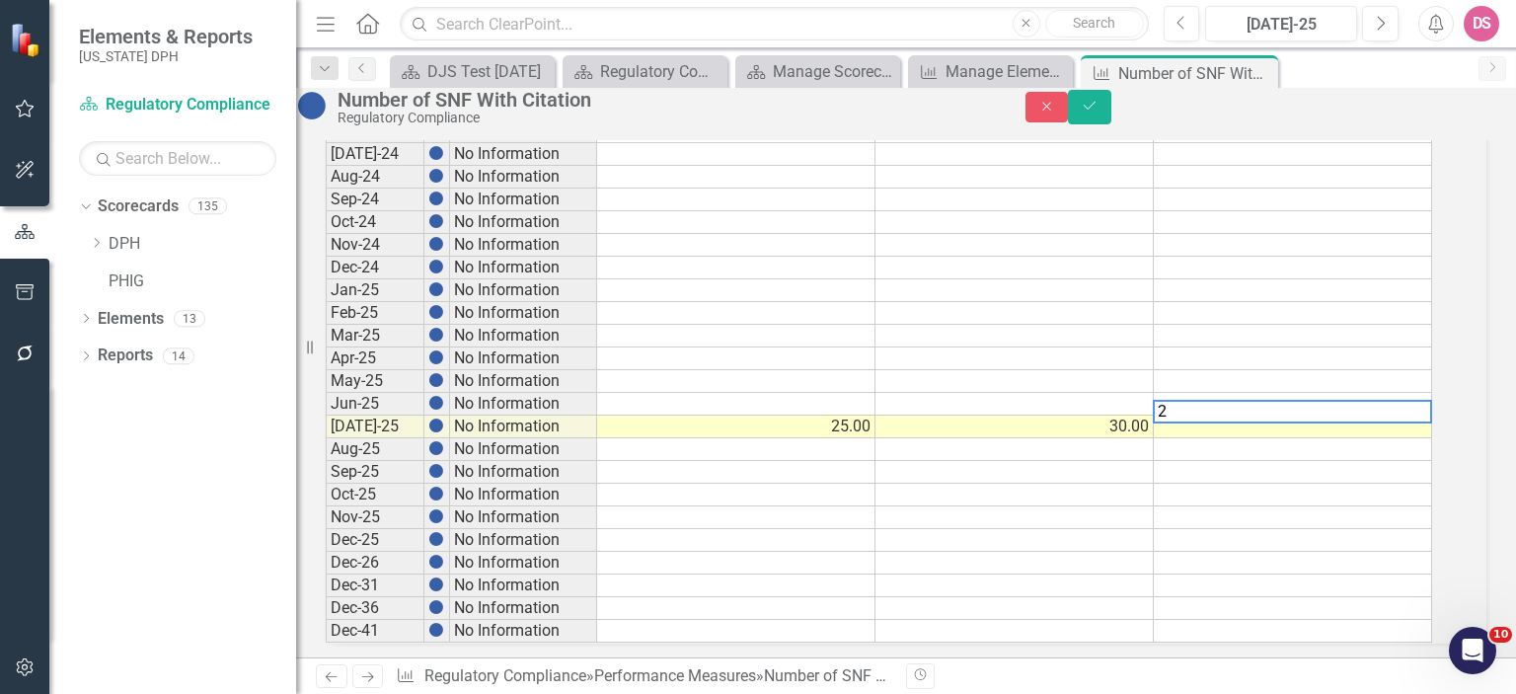
type textarea "28"
click at [1099, 110] on icon "Save" at bounding box center [1090, 106] width 18 height 14
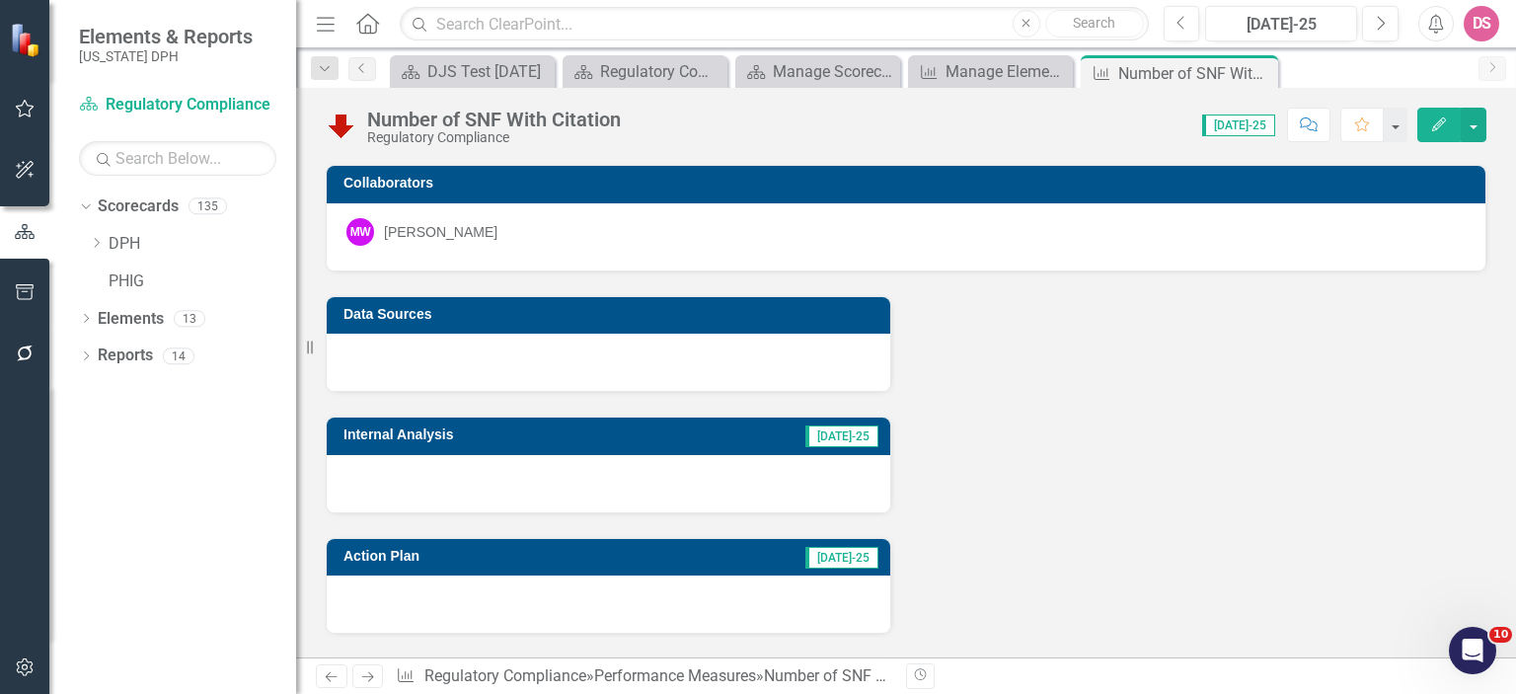
scroll to position [0, 0]
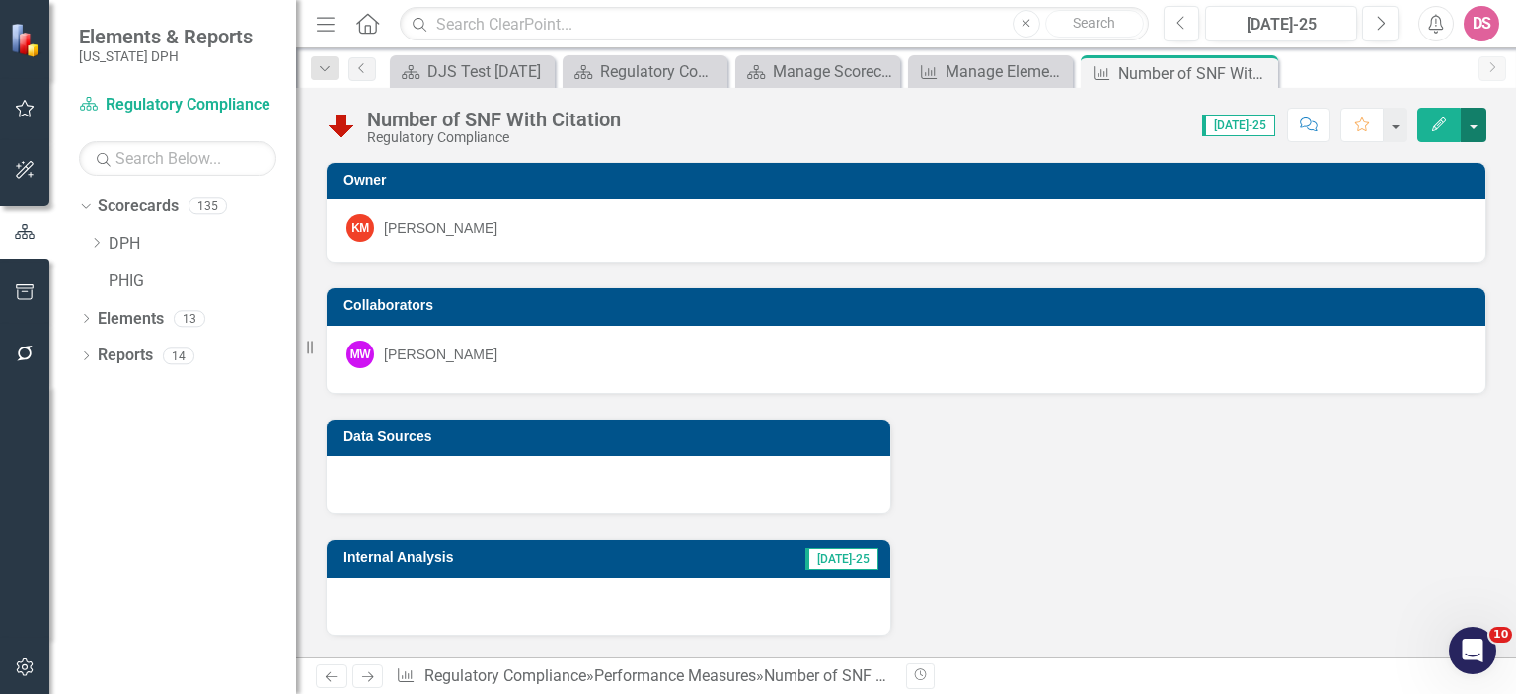
click at [1475, 119] on button "button" at bounding box center [1474, 125] width 26 height 35
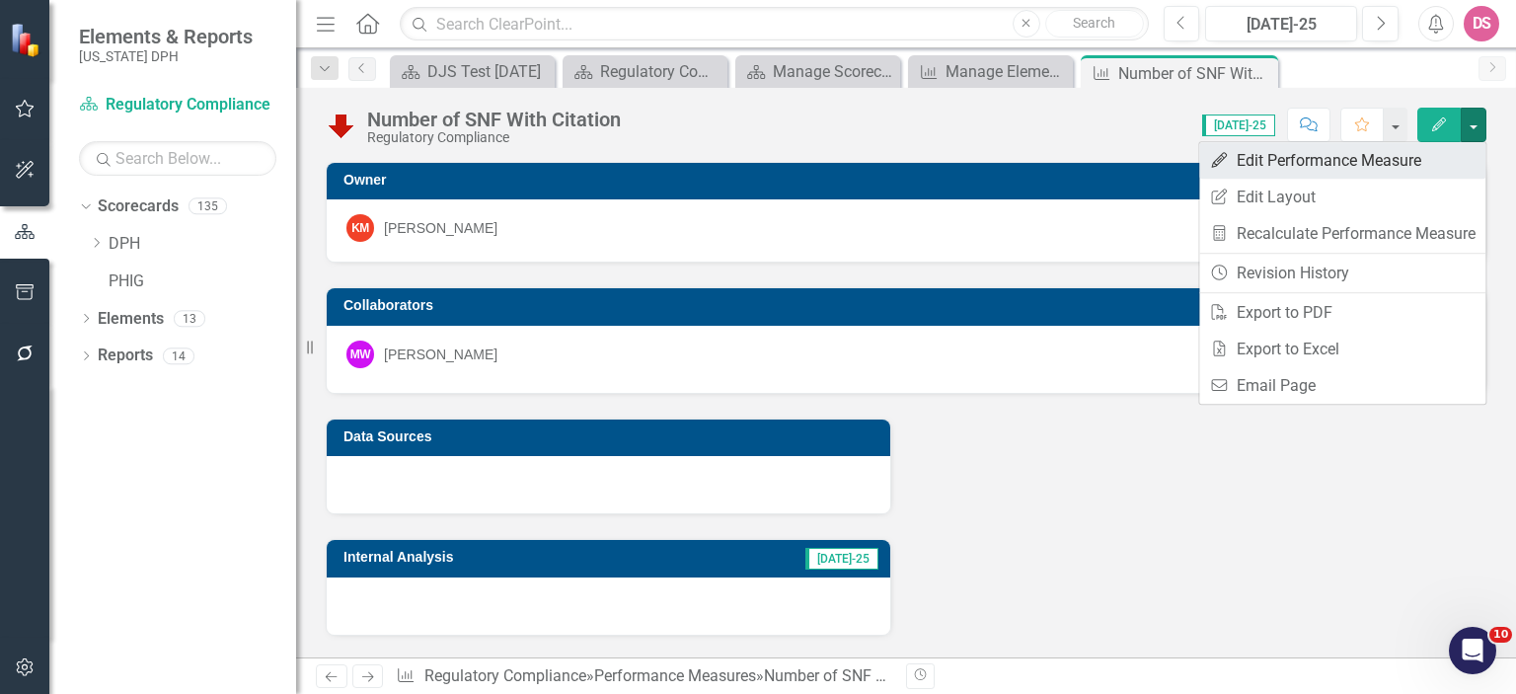
click at [1302, 169] on link "Edit Edit Performance Measure" at bounding box center [1343, 160] width 286 height 37
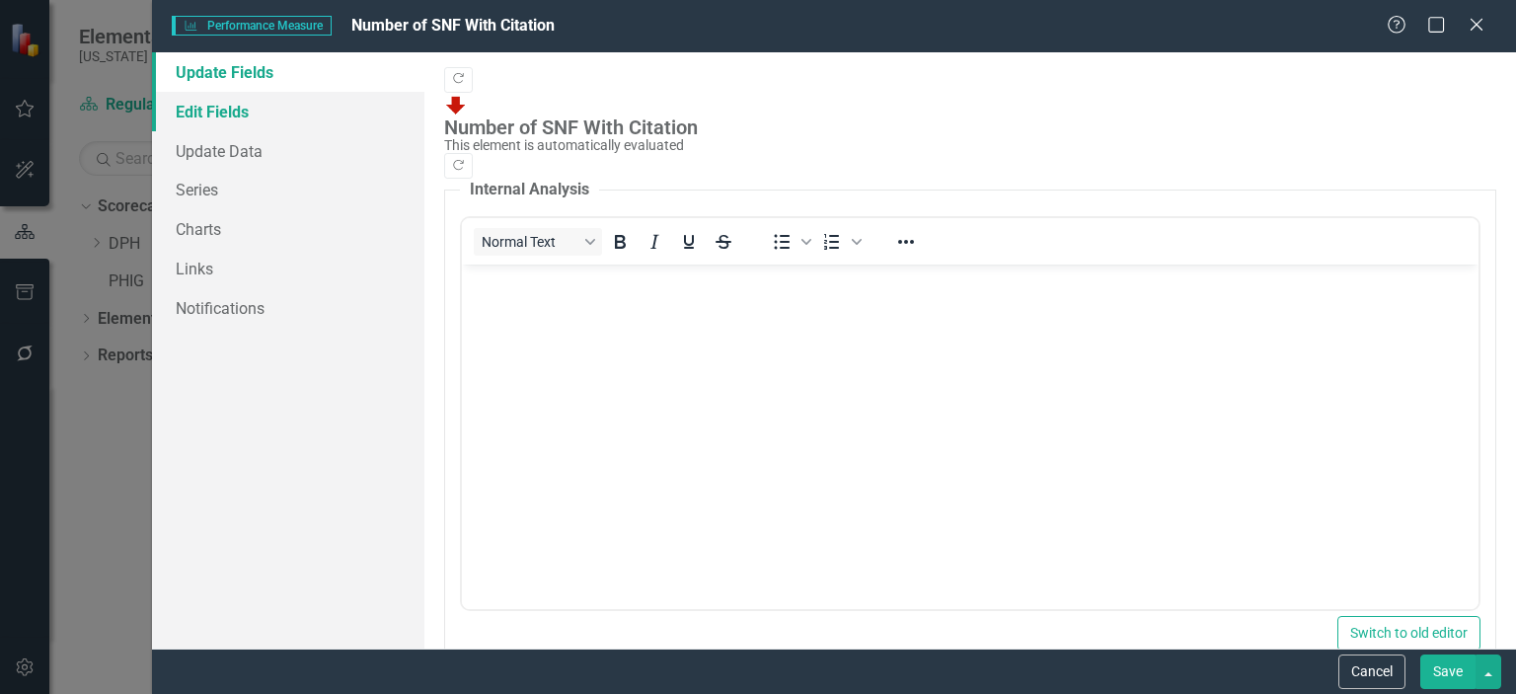
click at [245, 116] on link "Edit Fields" at bounding box center [288, 111] width 272 height 39
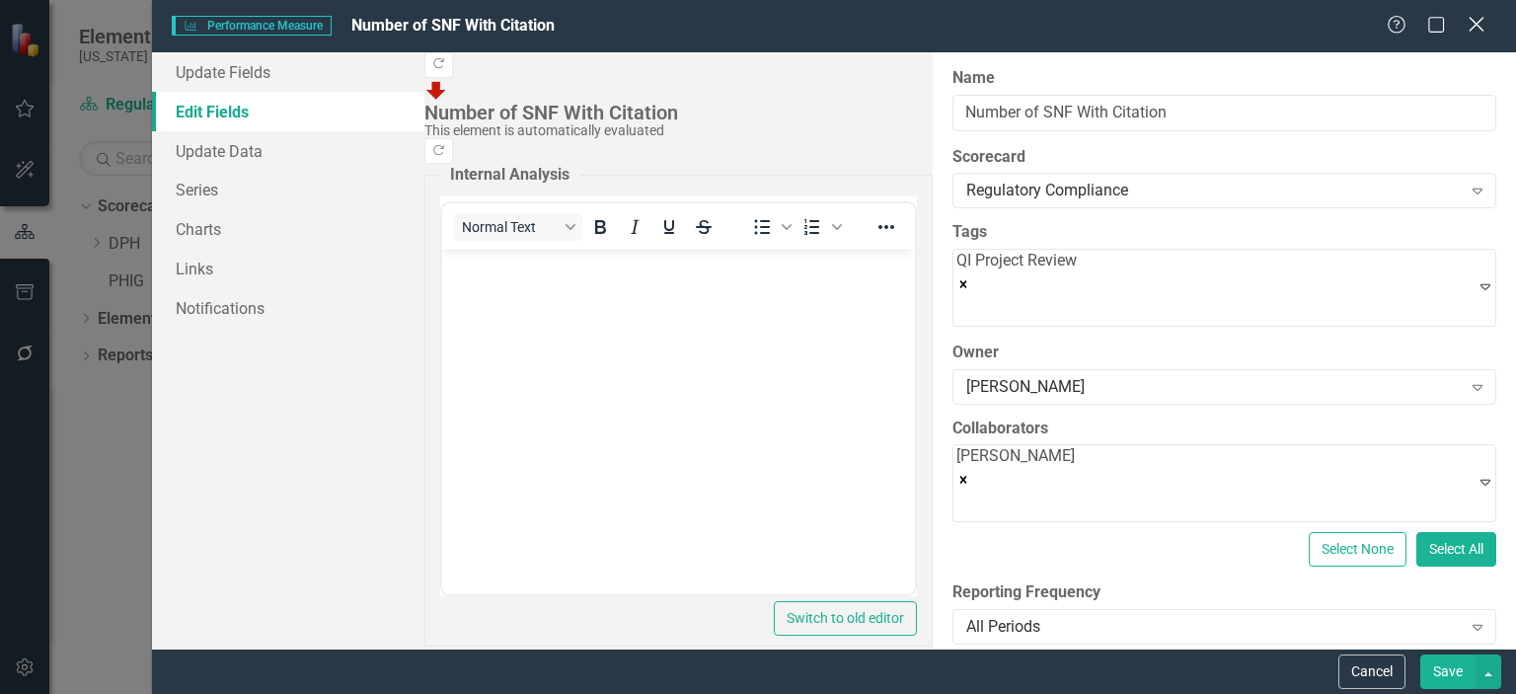
click at [1470, 26] on icon "Close" at bounding box center [1476, 24] width 25 height 19
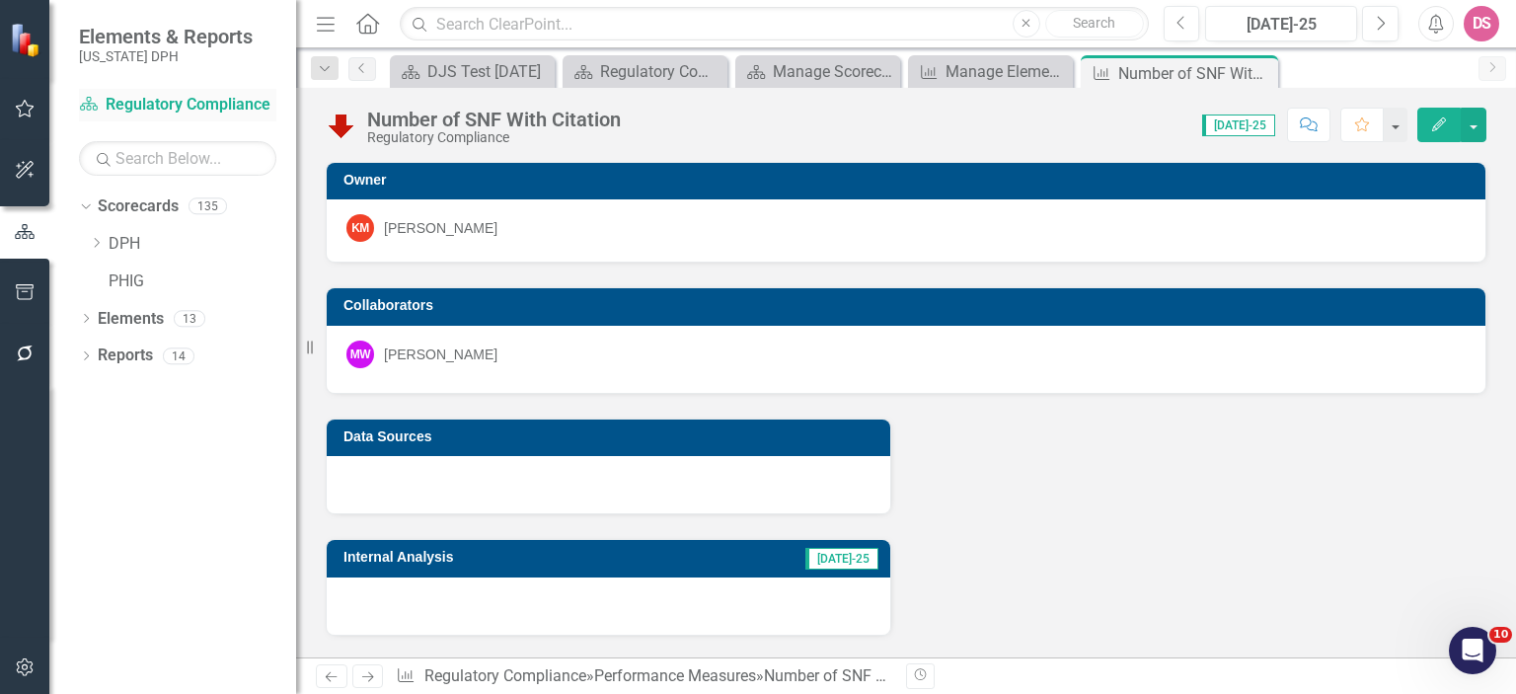
click at [181, 106] on link "Scorecard Regulatory Compliance" at bounding box center [177, 105] width 197 height 23
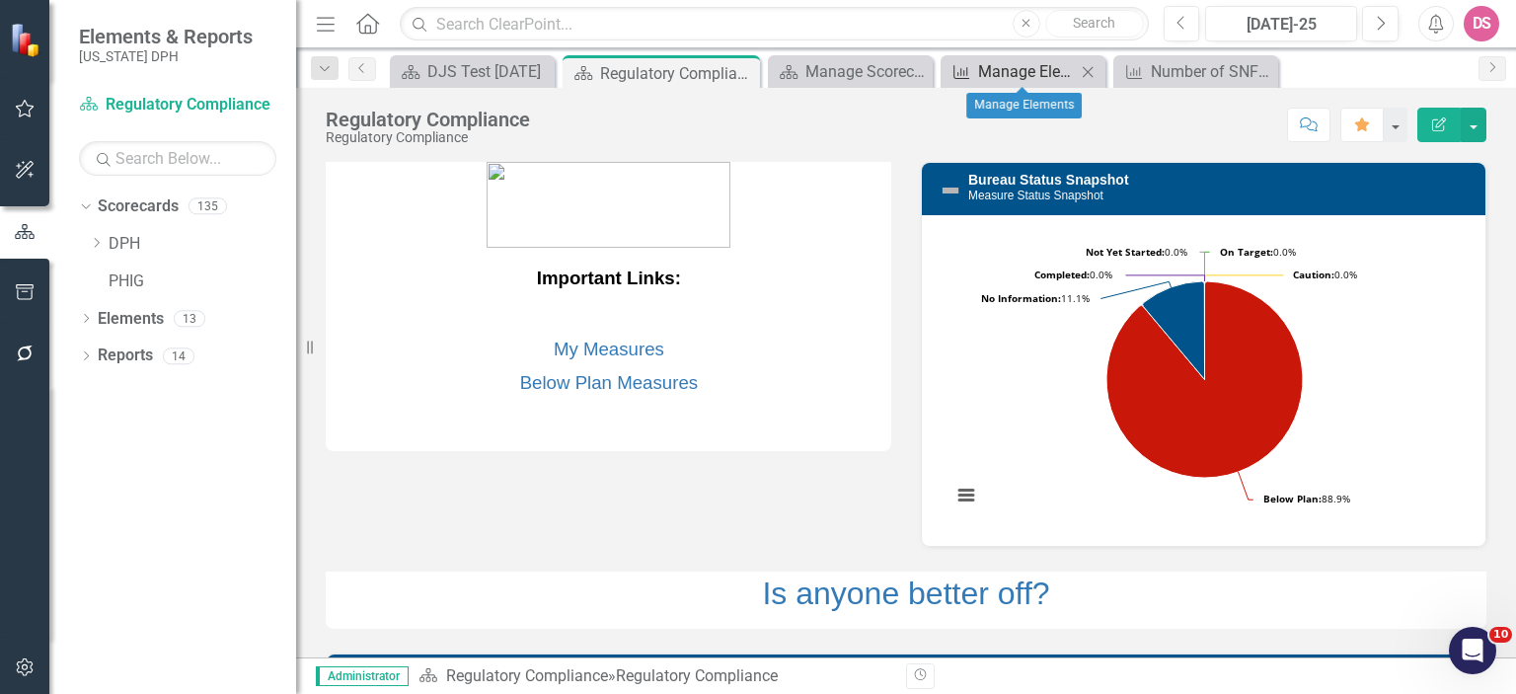
click at [1047, 62] on div "Manage Elements" at bounding box center [1027, 71] width 98 height 25
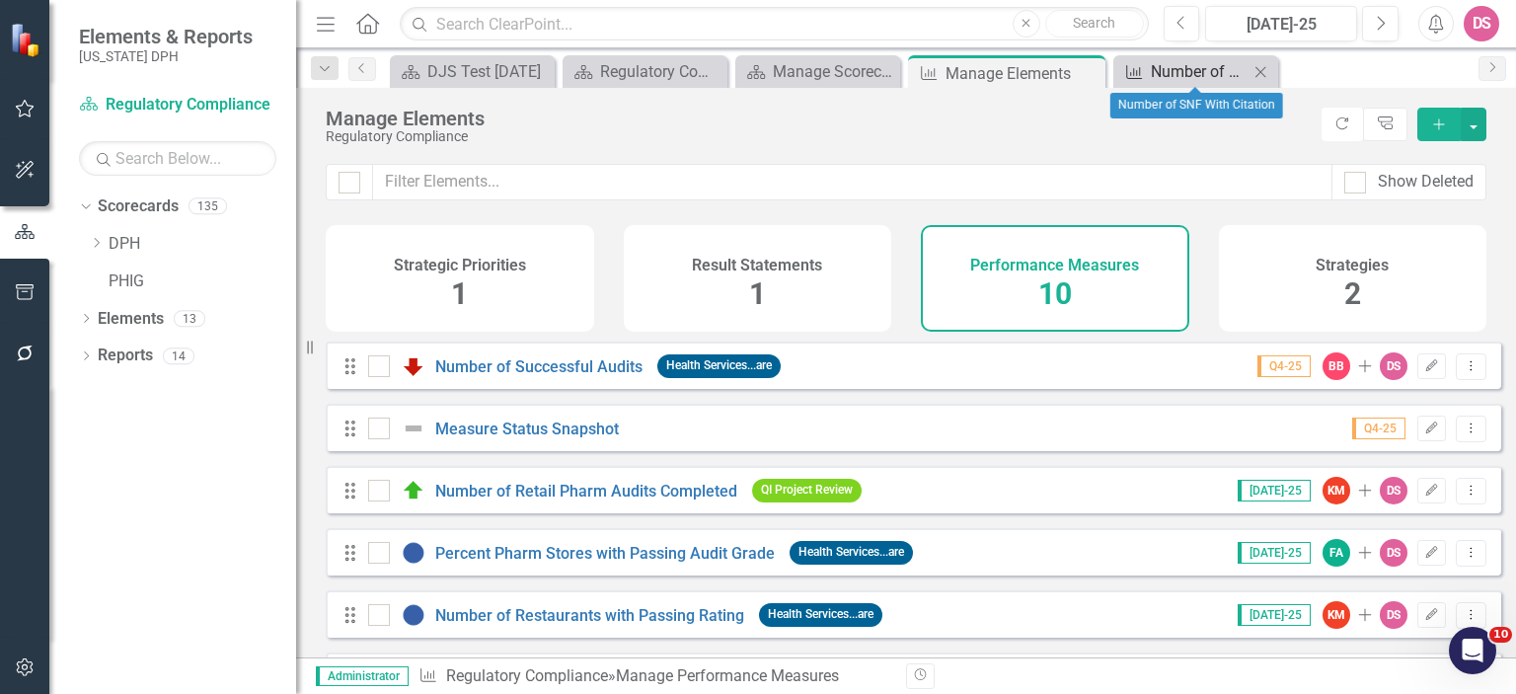
click at [1193, 68] on div "Number of SNF With Citation" at bounding box center [1200, 71] width 98 height 25
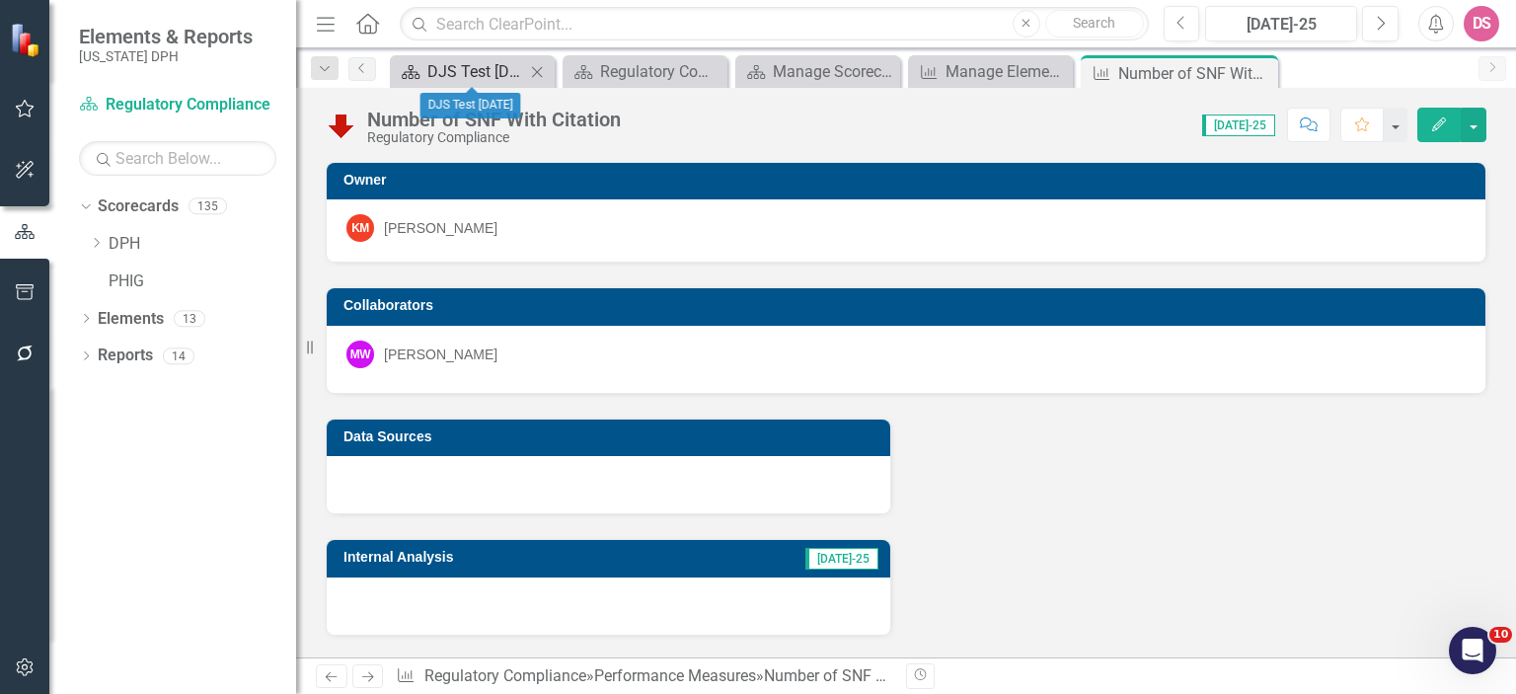
click at [472, 71] on div "DJS Test [DATE]" at bounding box center [476, 71] width 98 height 25
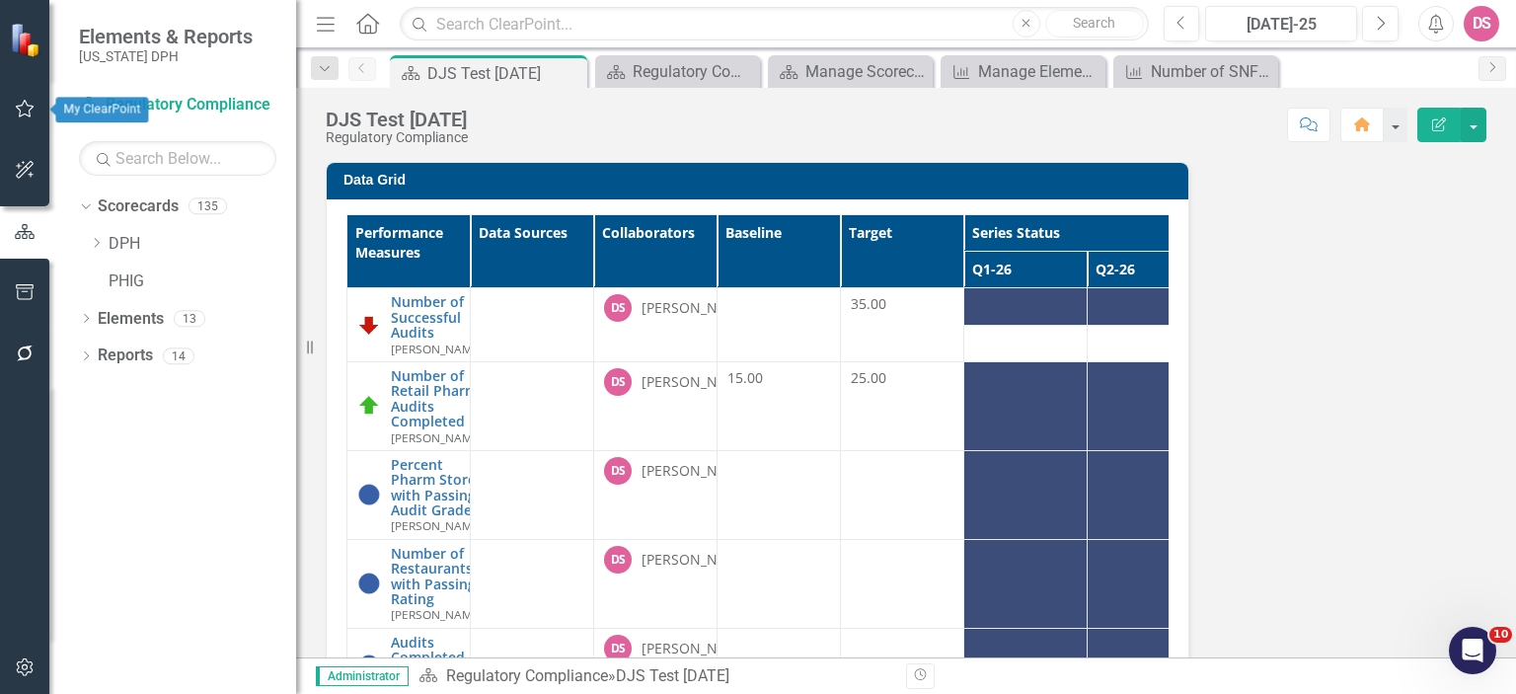
click at [28, 110] on icon "button" at bounding box center [25, 109] width 21 height 16
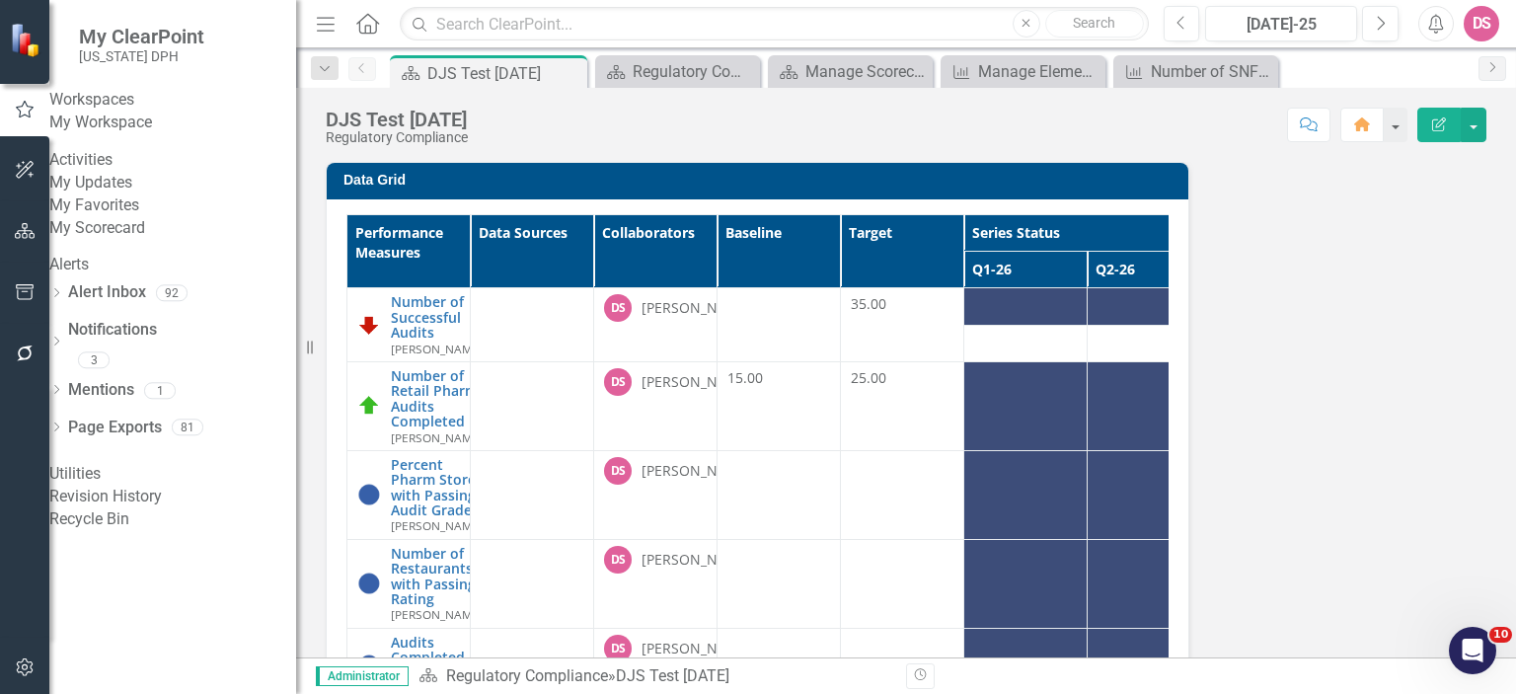
click at [142, 217] on link "My Favorites" at bounding box center [172, 205] width 247 height 23
